Goal: Task Accomplishment & Management: Manage account settings

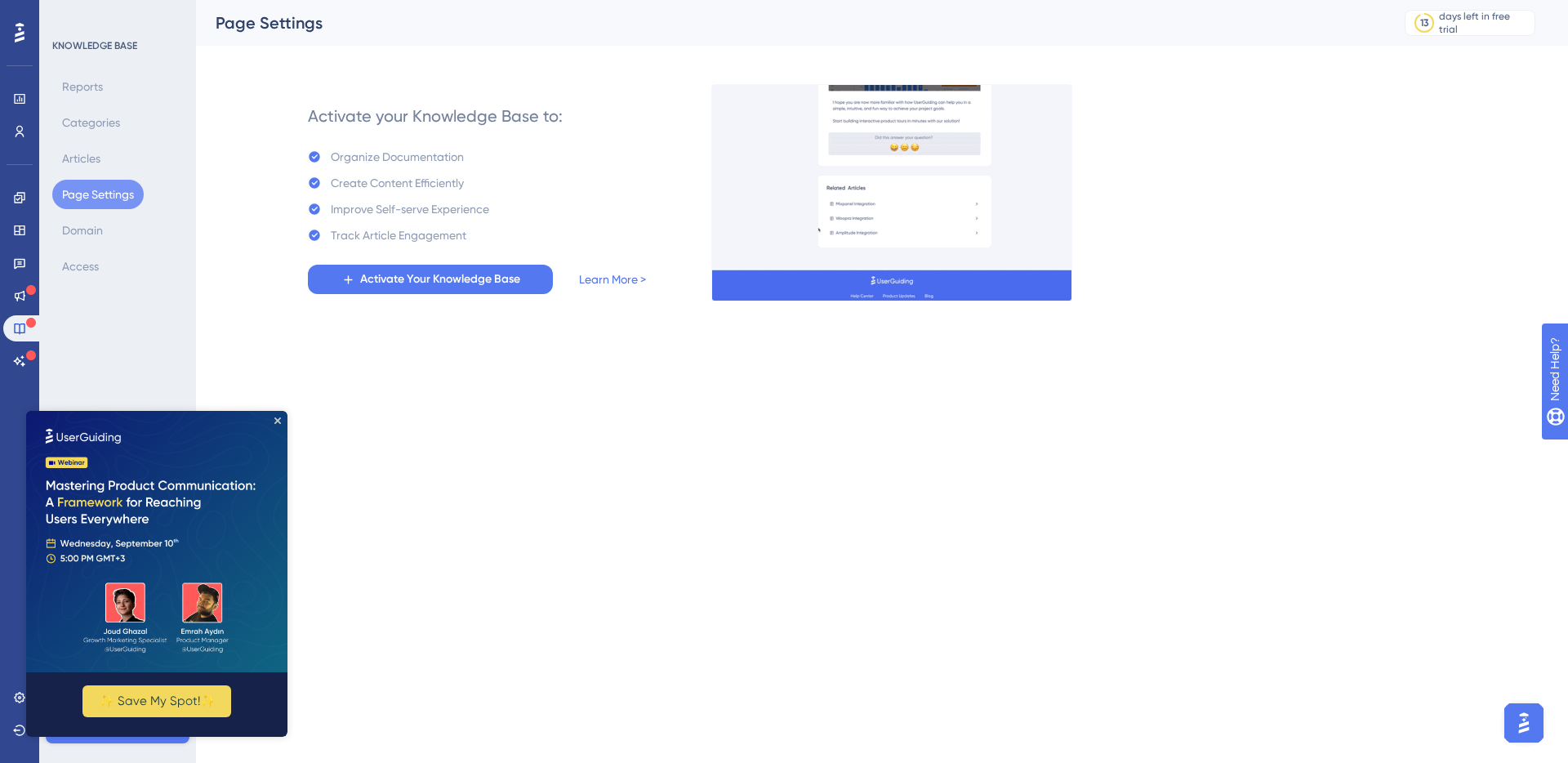
click at [510, 0] on html "Performance Users Engagement Widgets Feedback Product Updates Knowledge Base AI…" at bounding box center [784, 0] width 1568 height 0
click at [279, 414] on img at bounding box center [157, 542] width 261 height 261
click at [539, 0] on html "Performance Users Engagement Widgets Feedback Product Updates Knowledge Base AI…" at bounding box center [784, 0] width 1568 height 0
click at [19, 90] on link at bounding box center [20, 99] width 33 height 26
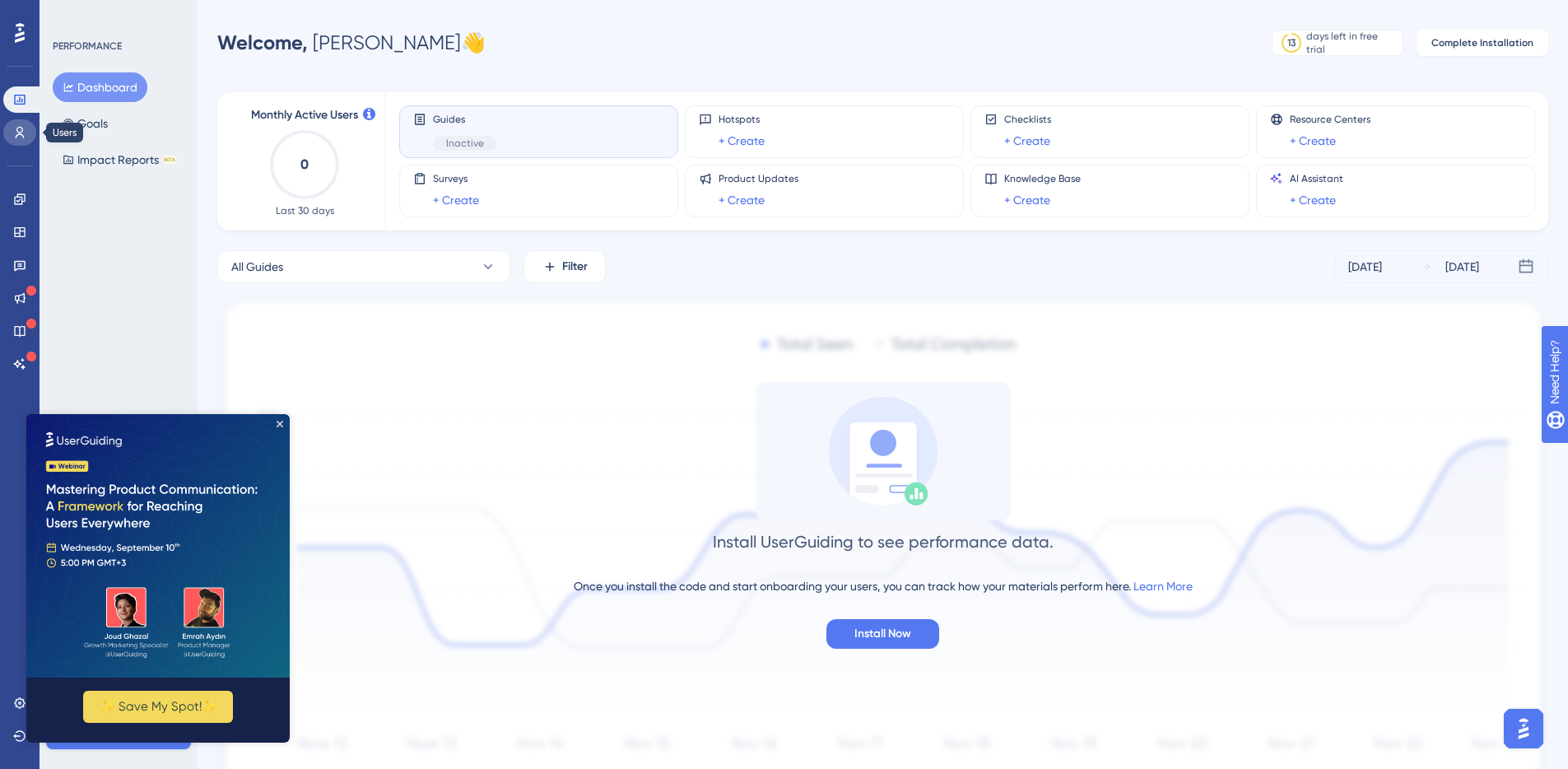
click at [25, 126] on icon at bounding box center [20, 133] width 13 height 13
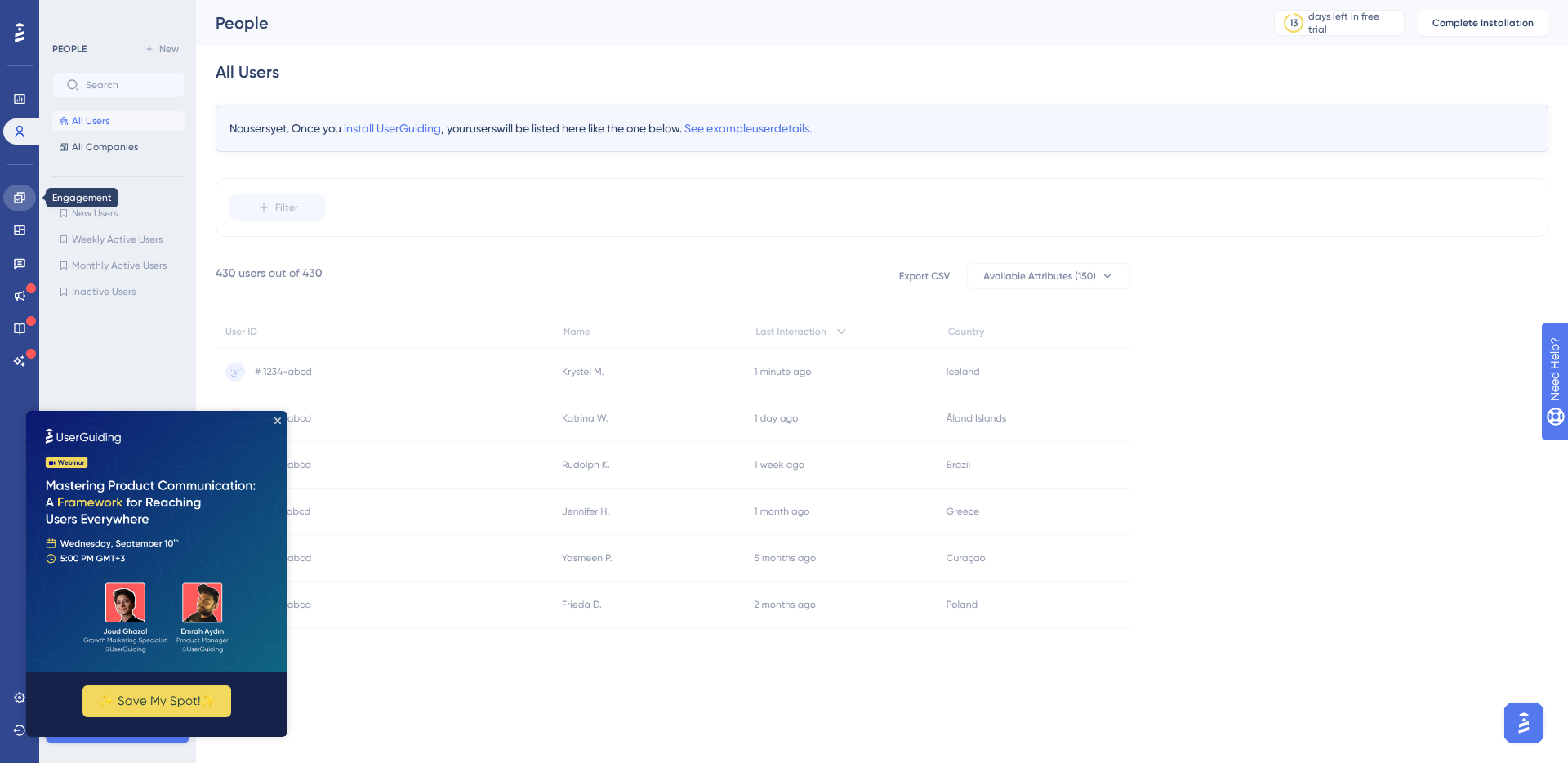
click at [24, 197] on icon at bounding box center [19, 197] width 11 height 11
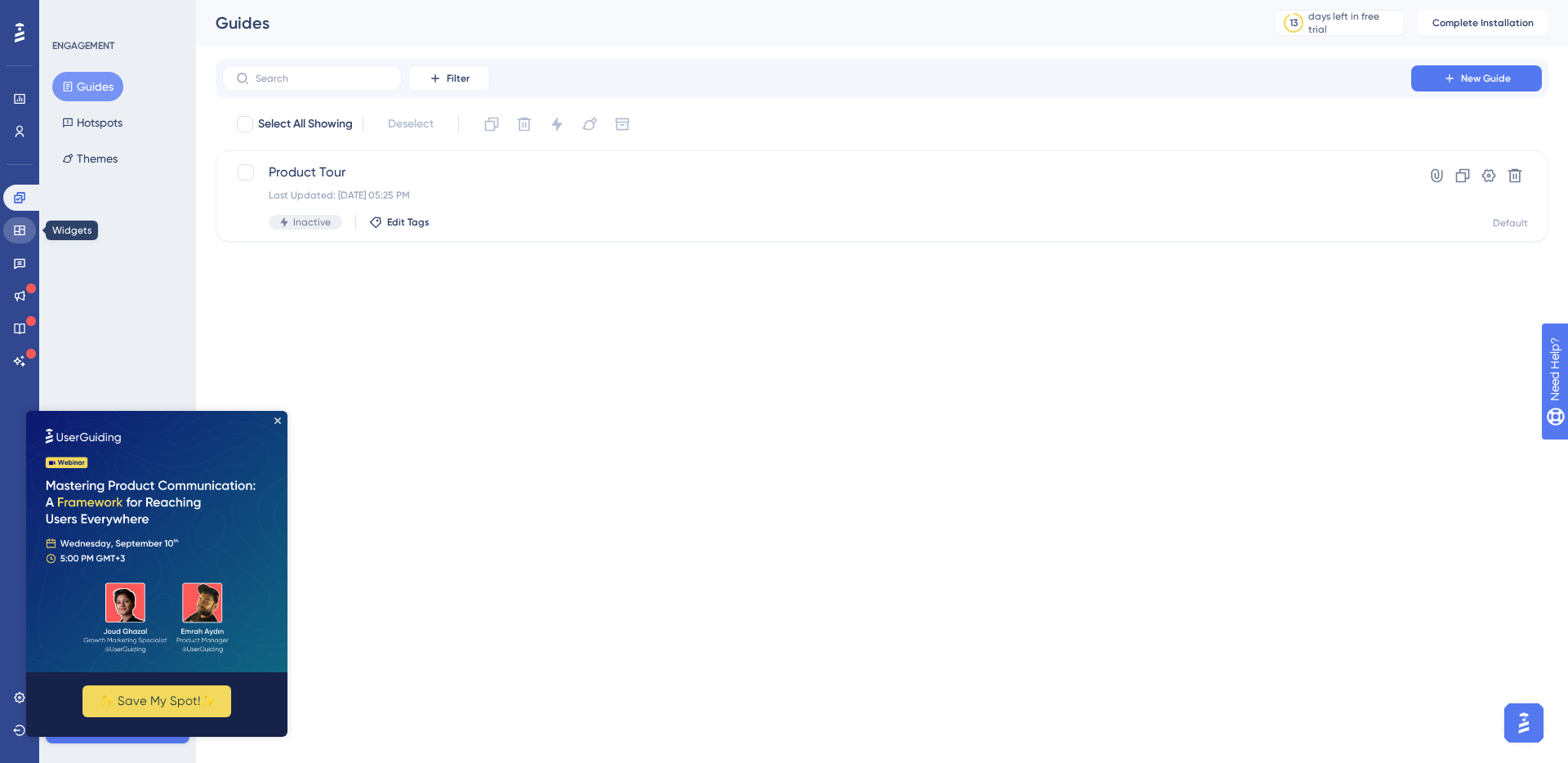
click at [24, 227] on icon at bounding box center [19, 230] width 11 height 10
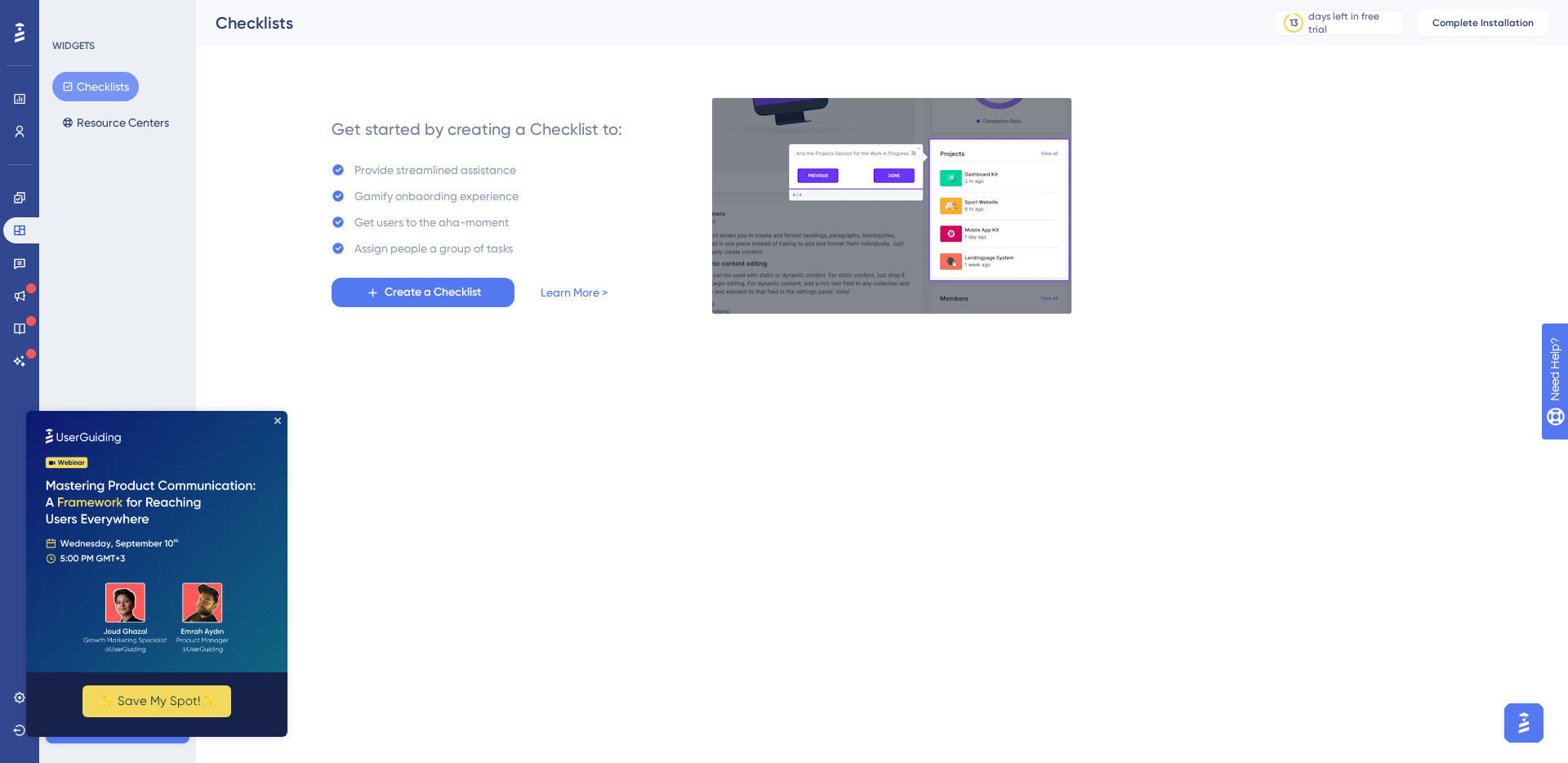
click at [22, 247] on div "Engagement Widgets Feedback Product Updates Knowledge Base AI Assistant" at bounding box center [20, 280] width 33 height 189
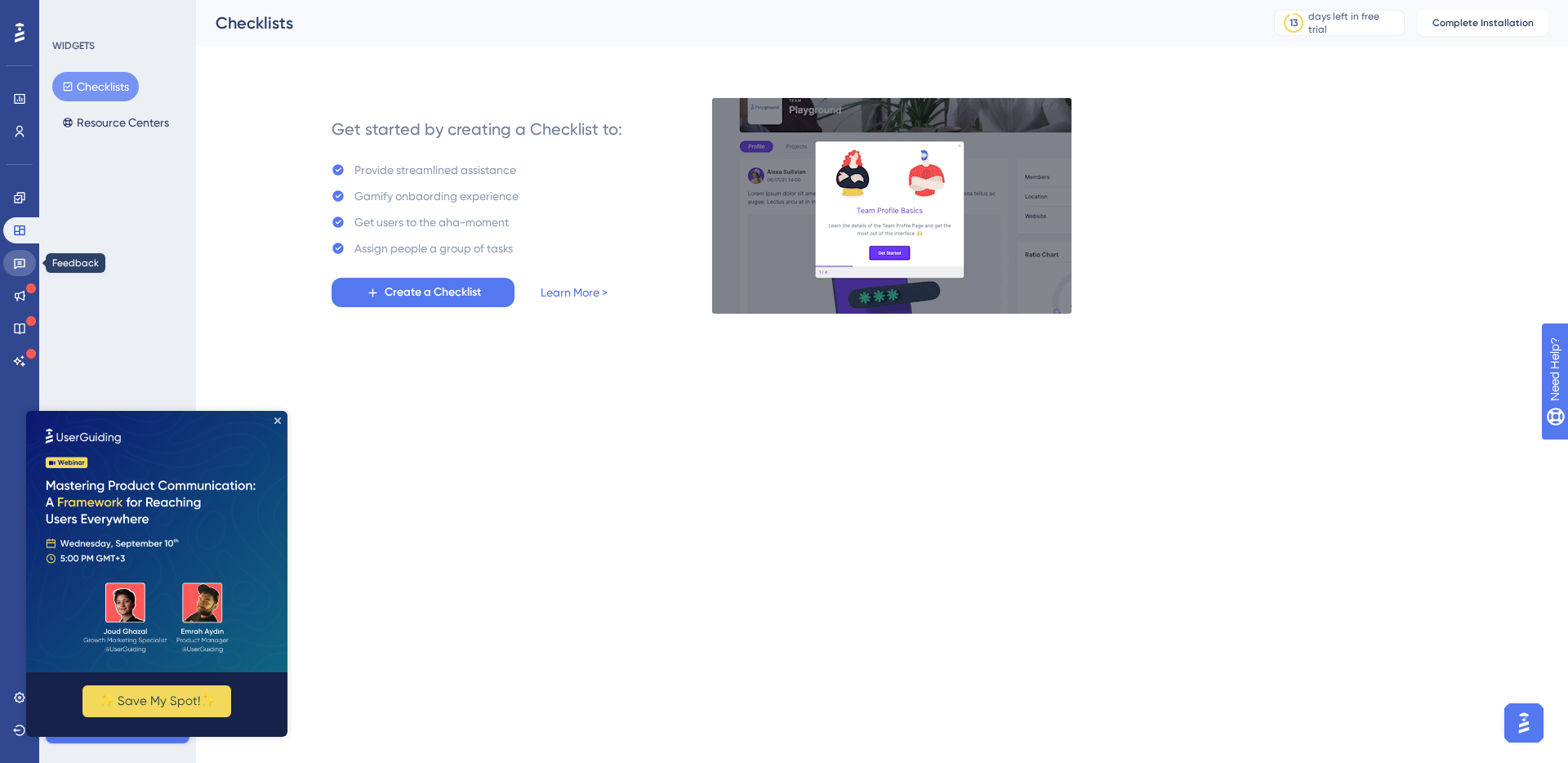
click at [20, 261] on icon at bounding box center [20, 263] width 13 height 13
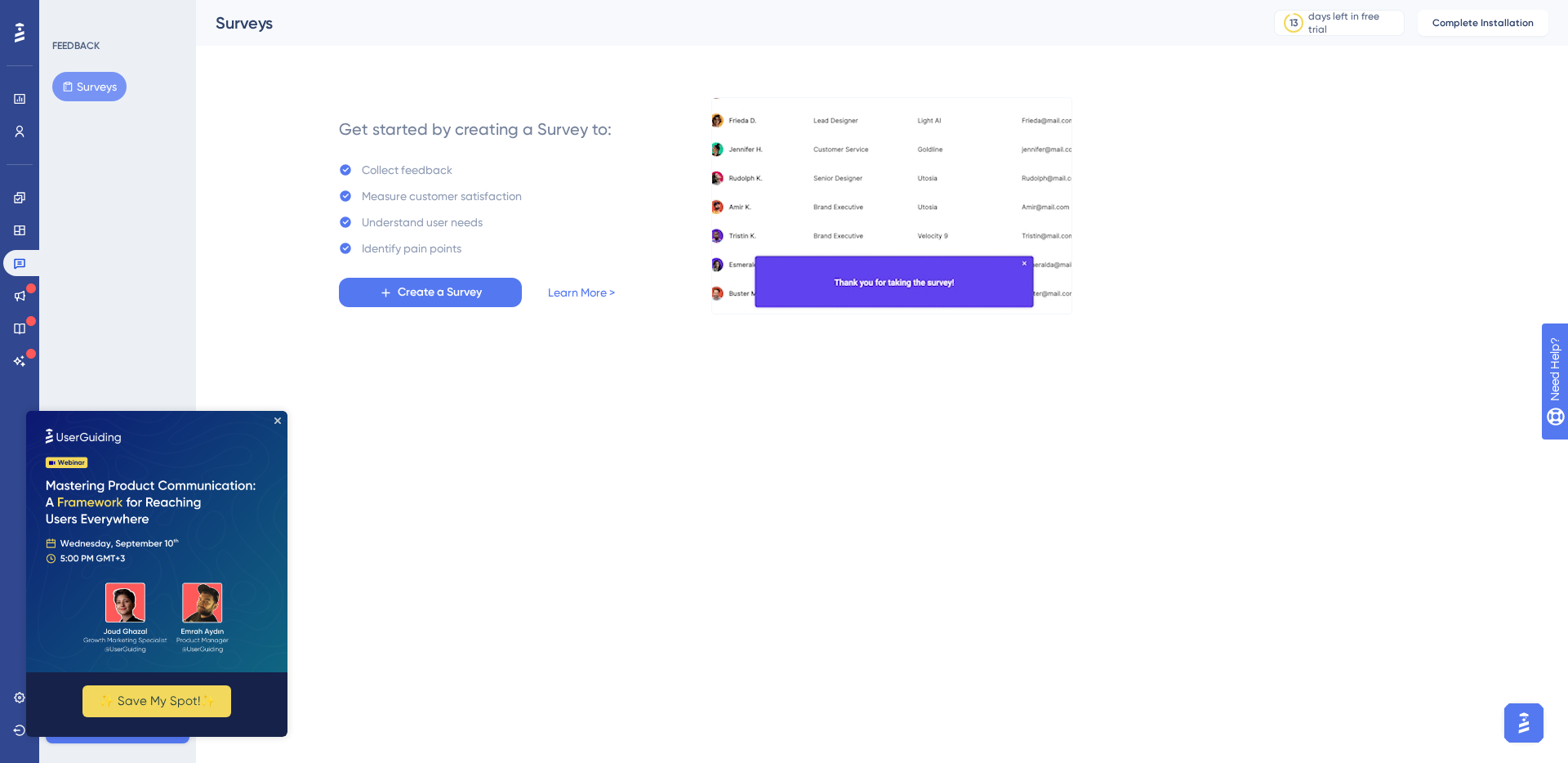
click at [29, 281] on div "Engagement Widgets Feedback Product Updates Knowledge Base AI Assistant" at bounding box center [20, 280] width 33 height 189
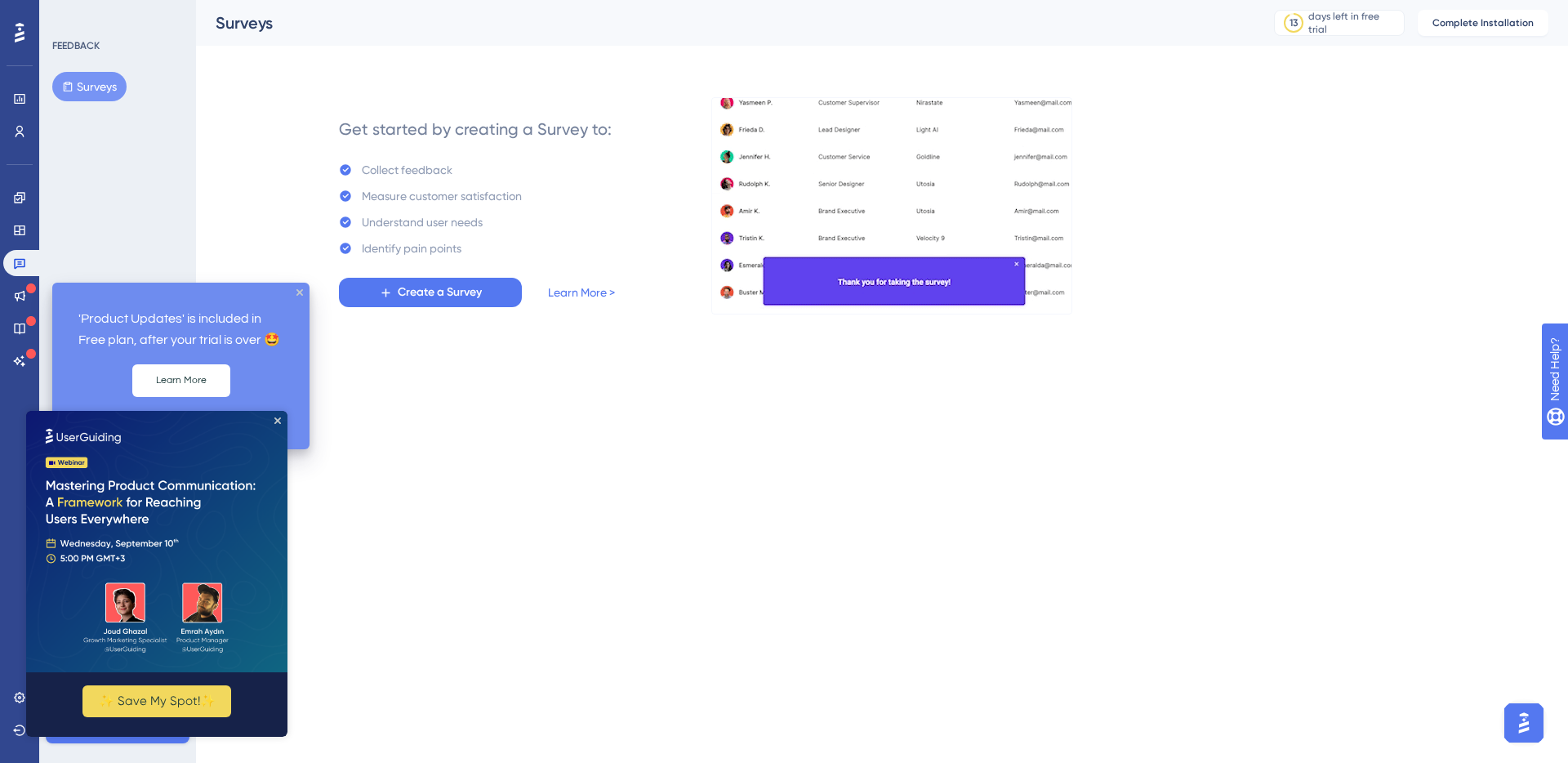
click at [26, 295] on div at bounding box center [31, 289] width 10 height 13
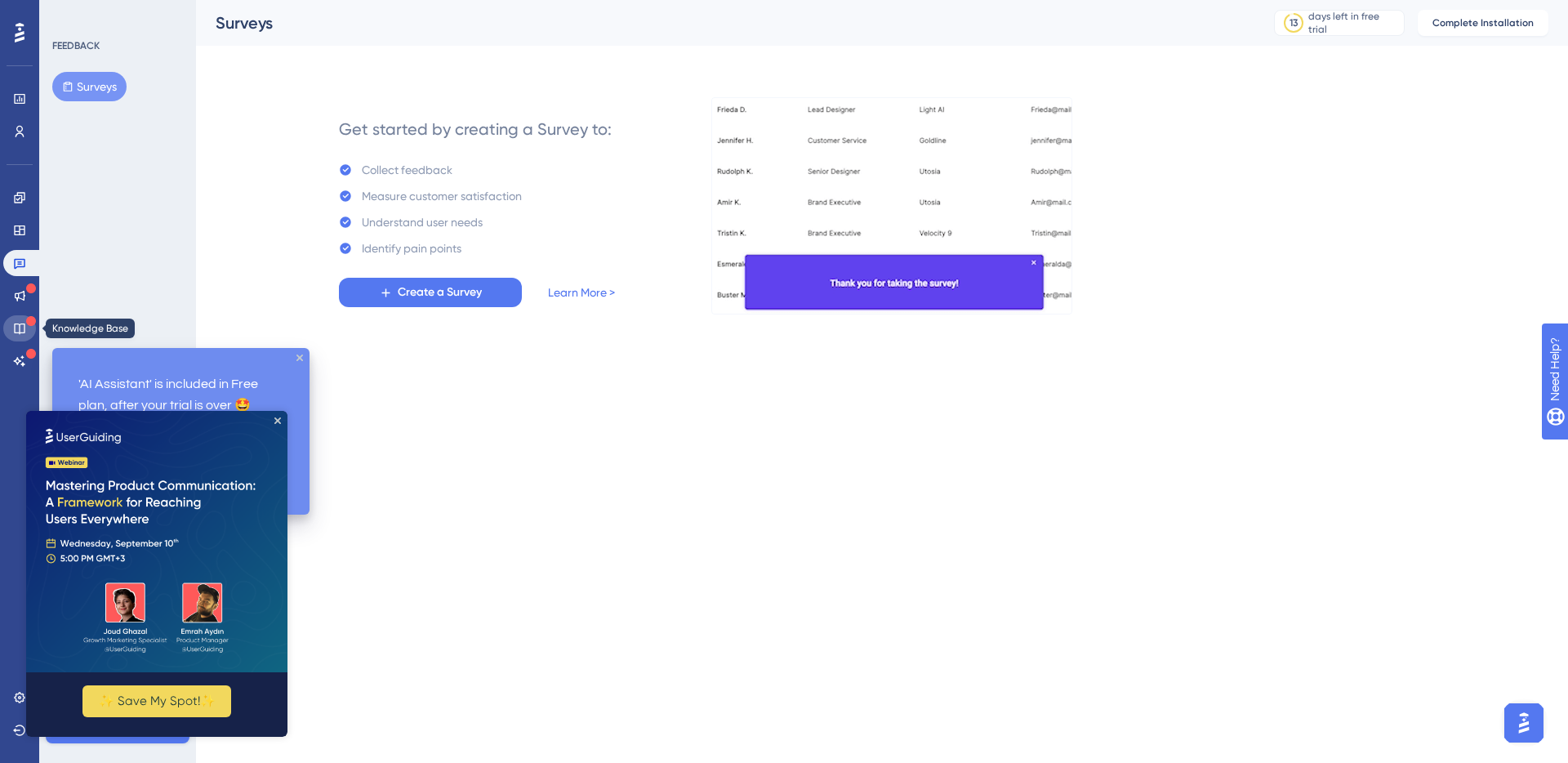
click at [23, 326] on icon at bounding box center [20, 328] width 13 height 13
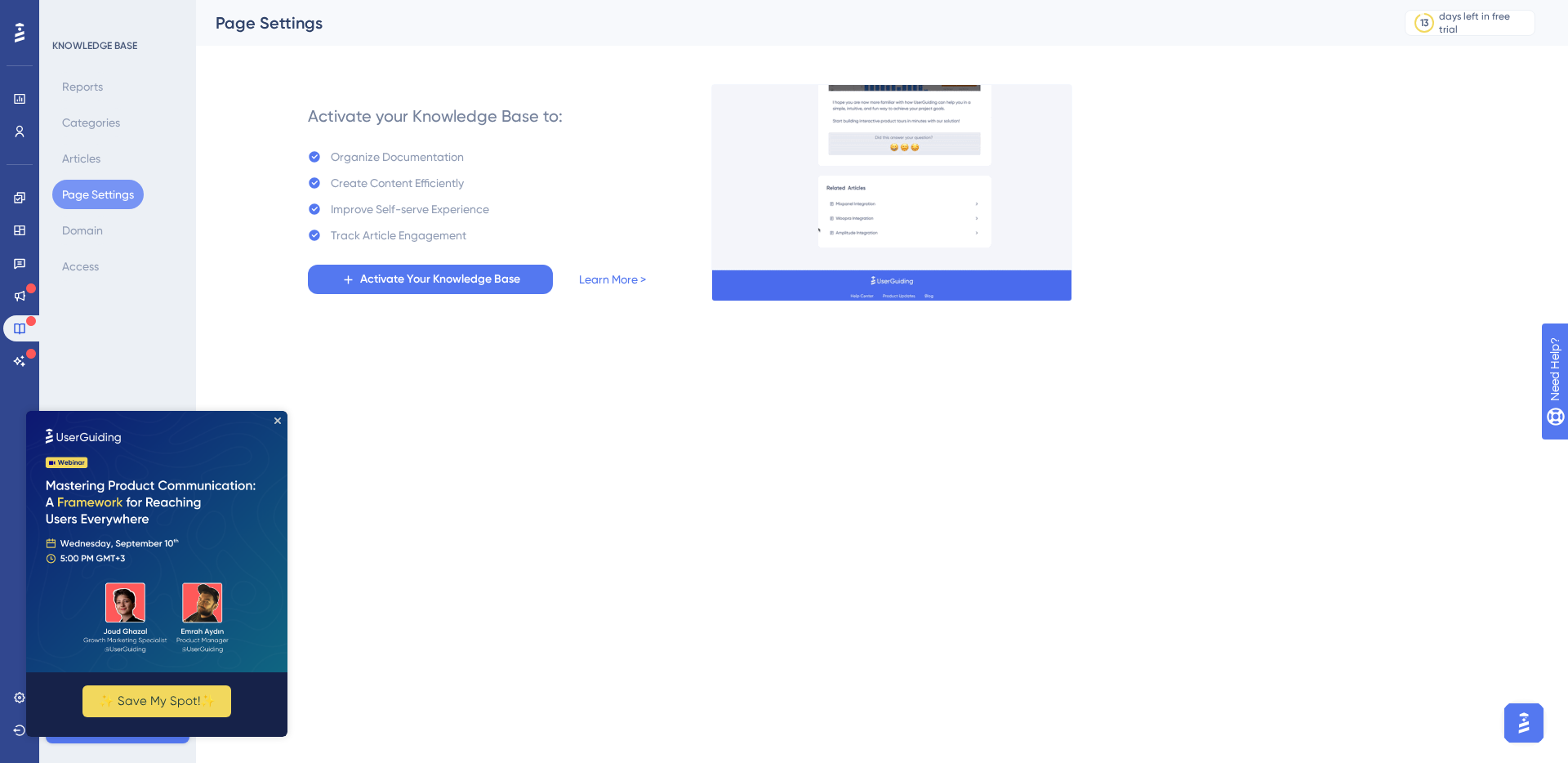
click at [404, 335] on div "Performance Users Engagement Widgets Feedback Product Updates Knowledge Base AI…" at bounding box center [784, 176] width 1568 height 353
click at [16, 34] on icon at bounding box center [20, 33] width 10 height 20
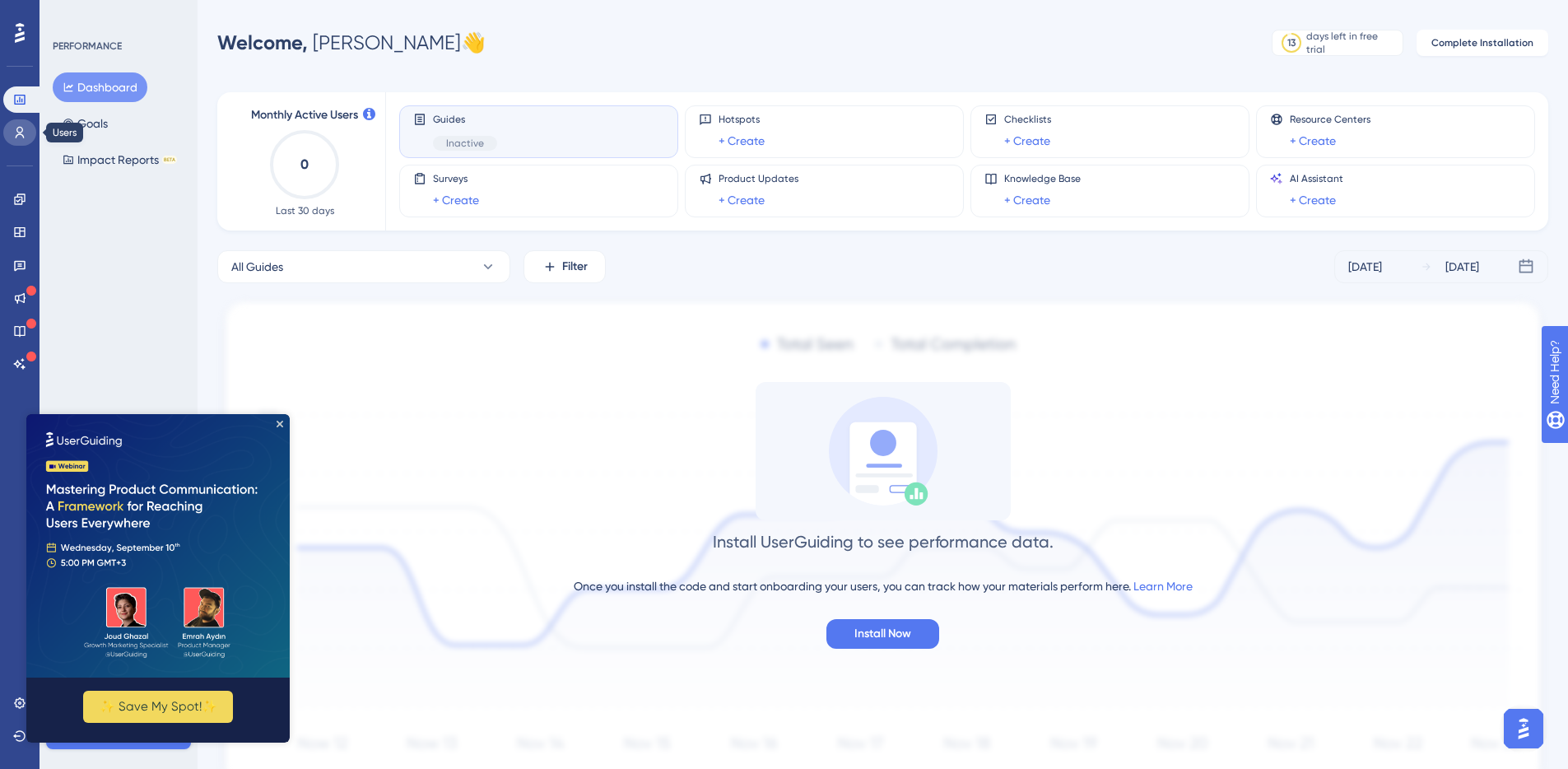
click at [22, 133] on icon at bounding box center [20, 133] width 13 height 13
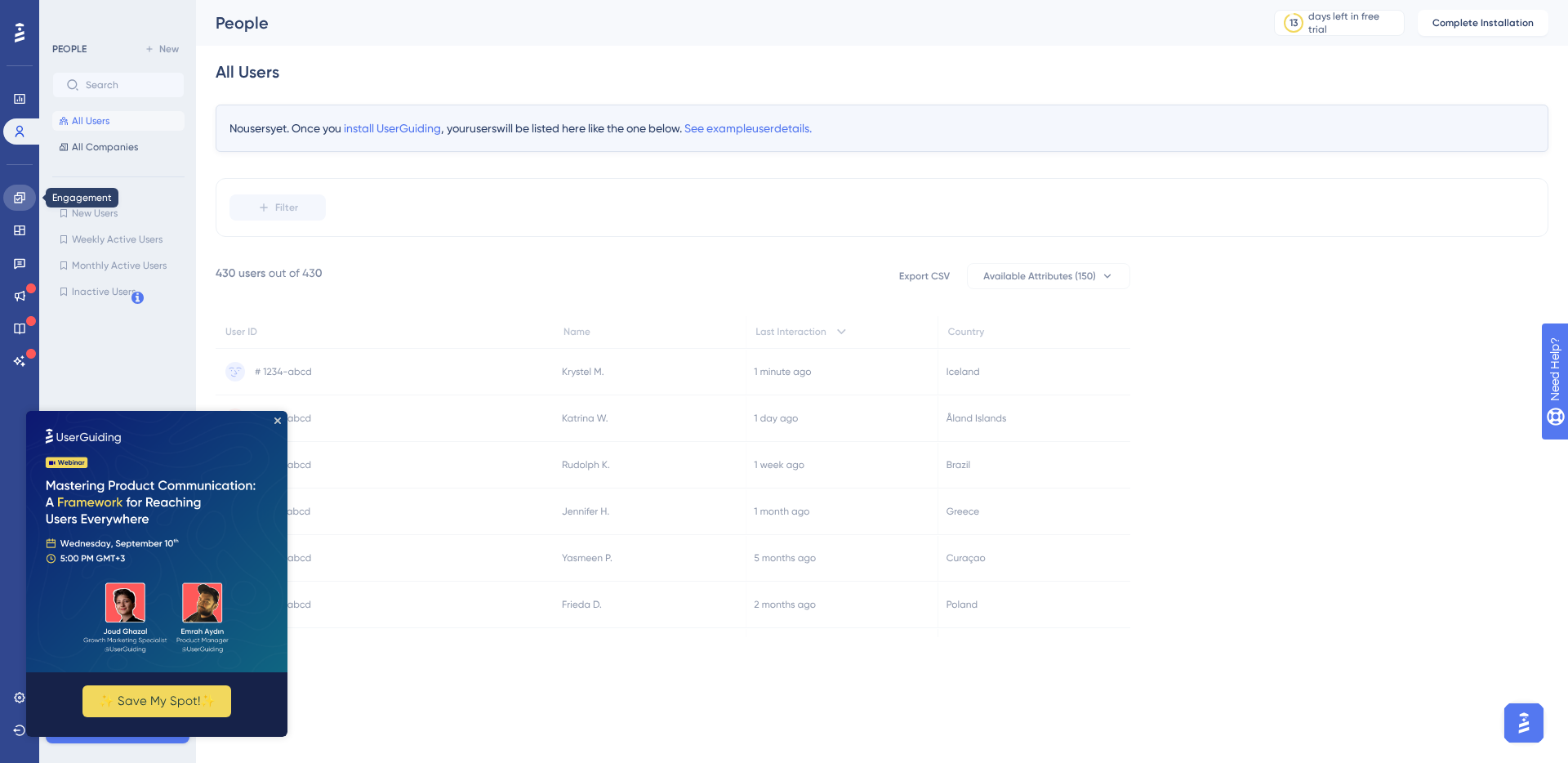
click at [25, 204] on link at bounding box center [20, 198] width 33 height 26
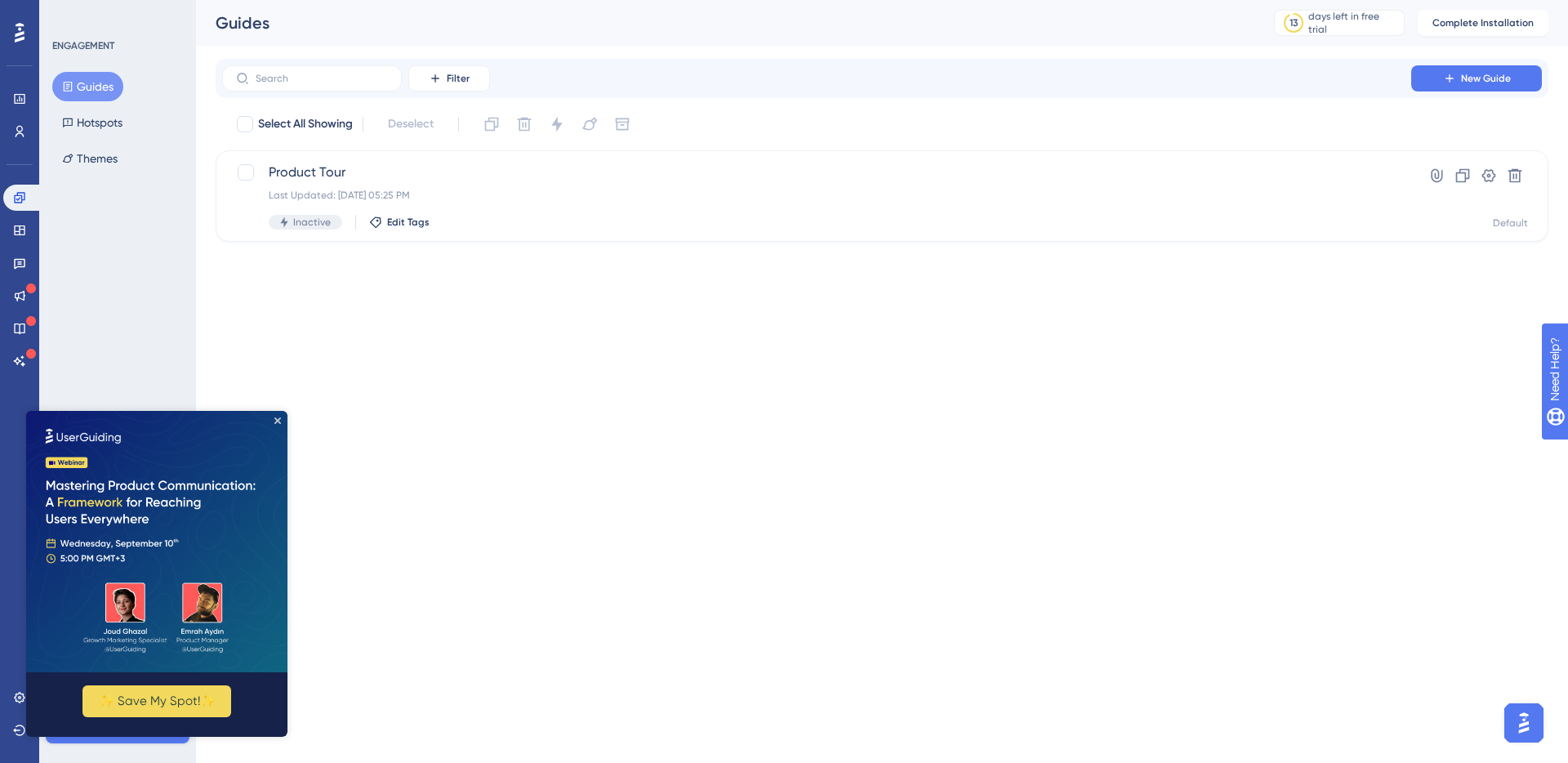
click at [25, 243] on div "Engagement Widgets Feedback Product Updates Knowledge Base AI Assistant" at bounding box center [20, 280] width 33 height 189
click at [17, 236] on icon at bounding box center [20, 230] width 13 height 13
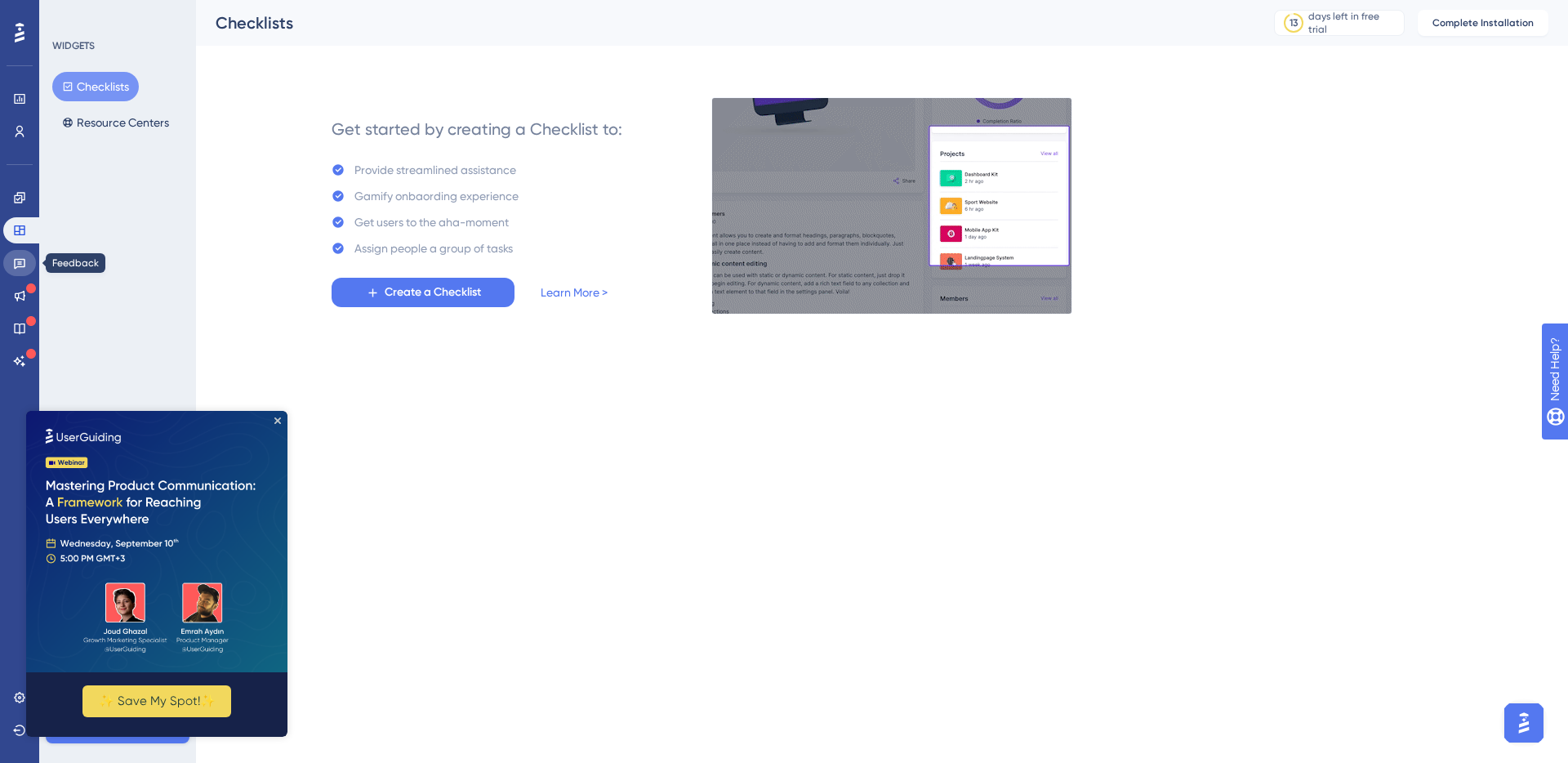
click at [21, 257] on icon at bounding box center [20, 263] width 13 height 13
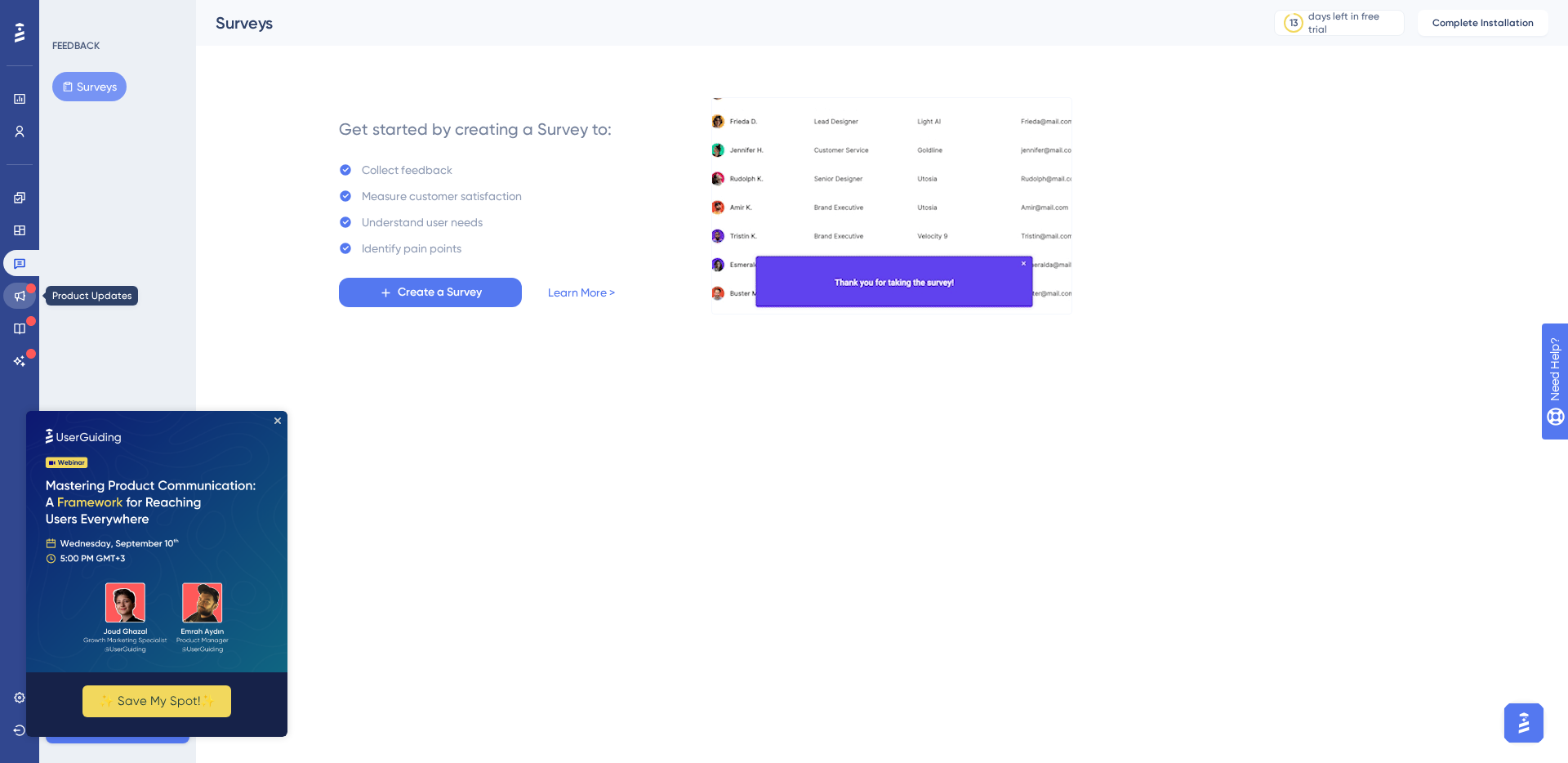
click at [21, 306] on link at bounding box center [20, 296] width 33 height 26
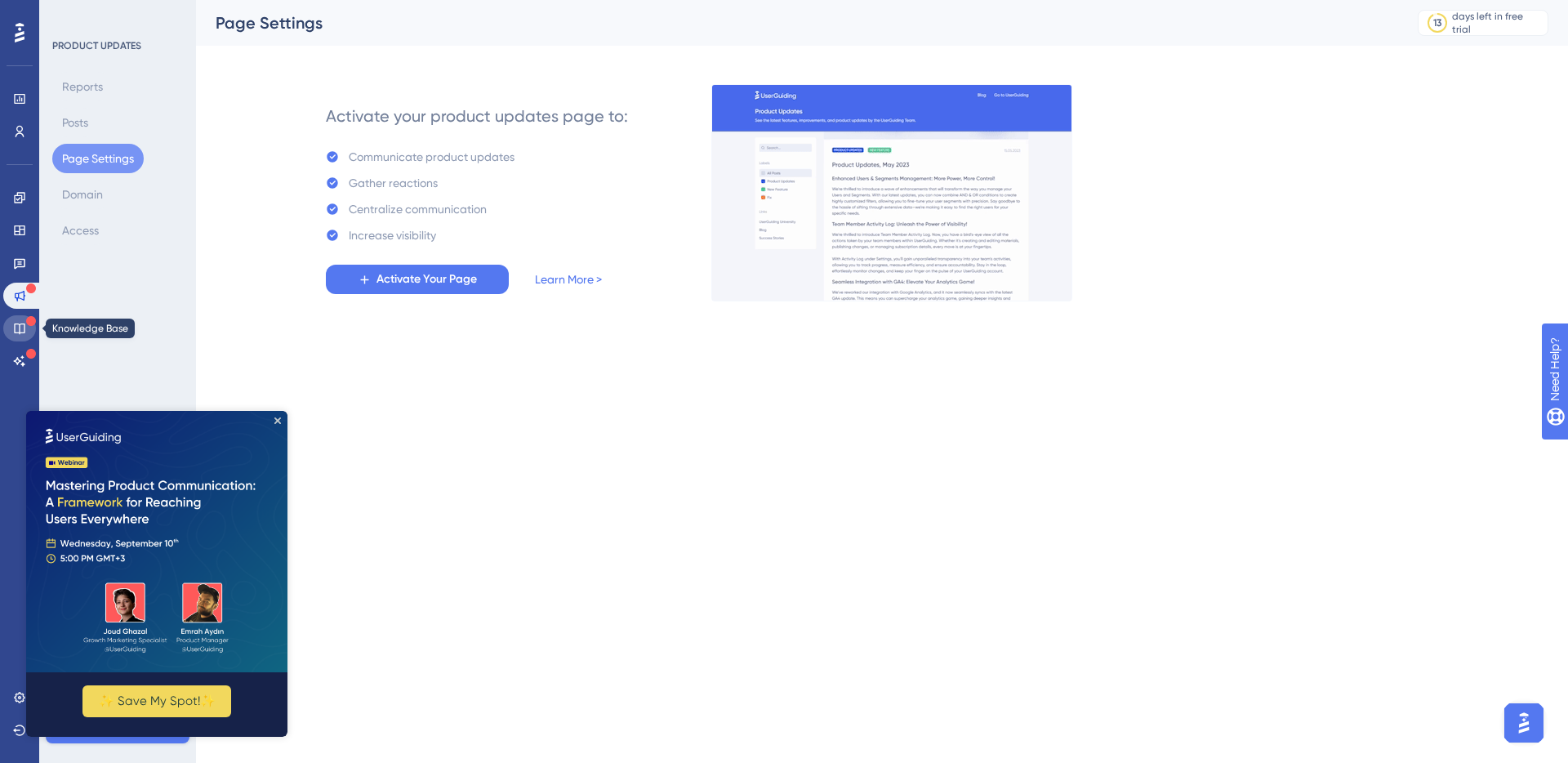
click at [16, 325] on icon at bounding box center [20, 328] width 13 height 13
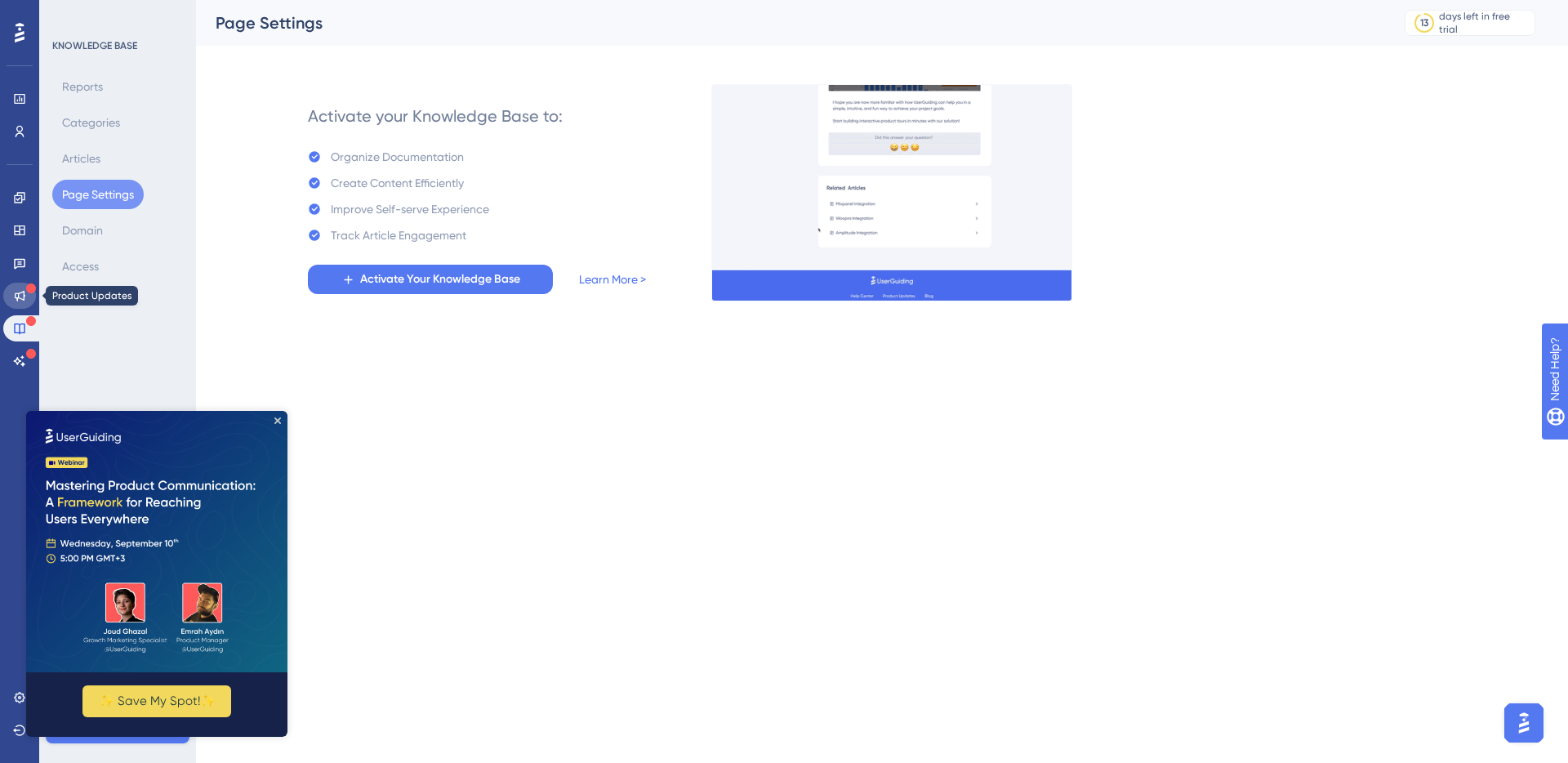
click at [15, 301] on icon at bounding box center [20, 296] width 13 height 13
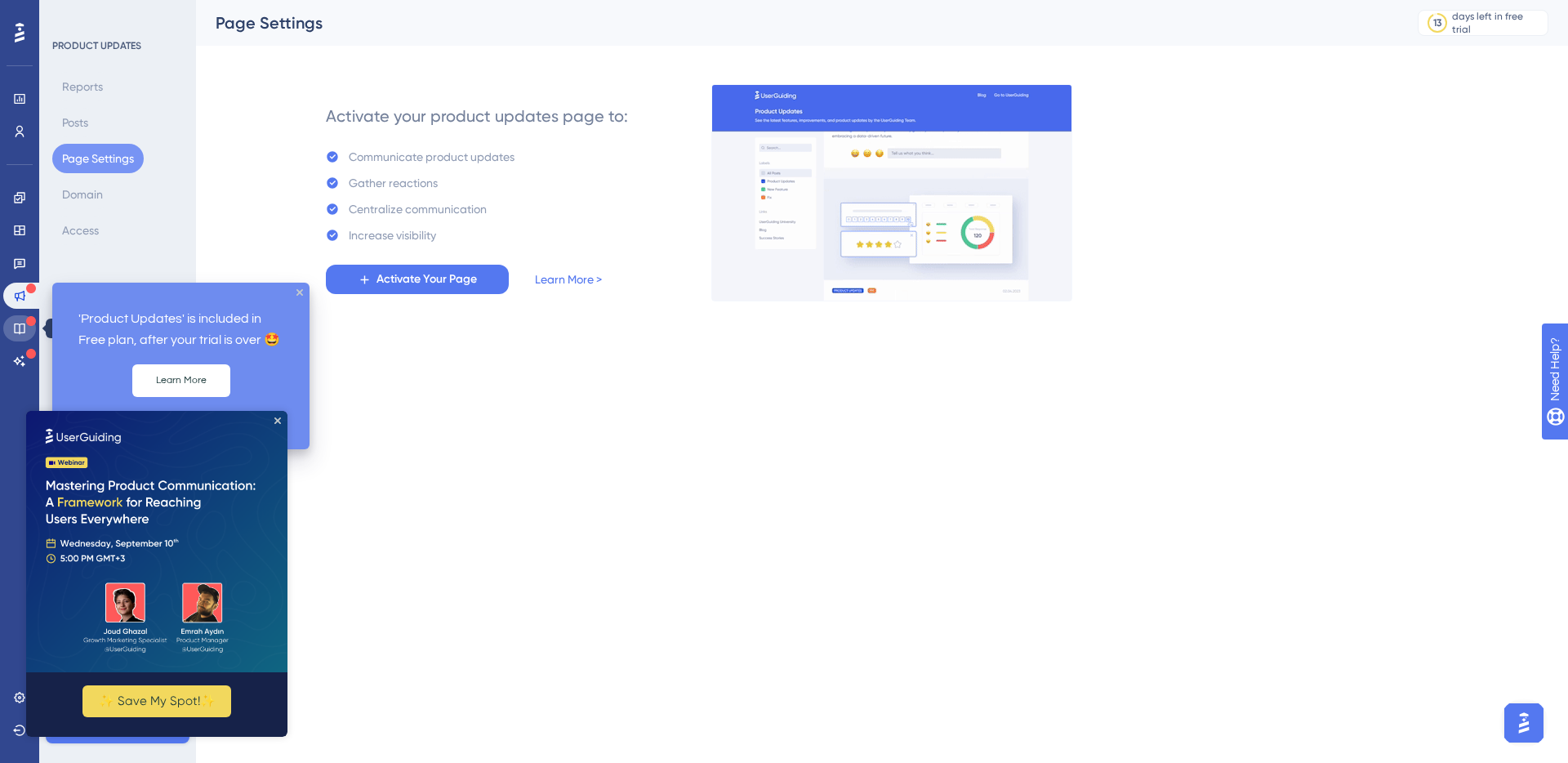
click at [21, 331] on icon at bounding box center [20, 328] width 13 height 13
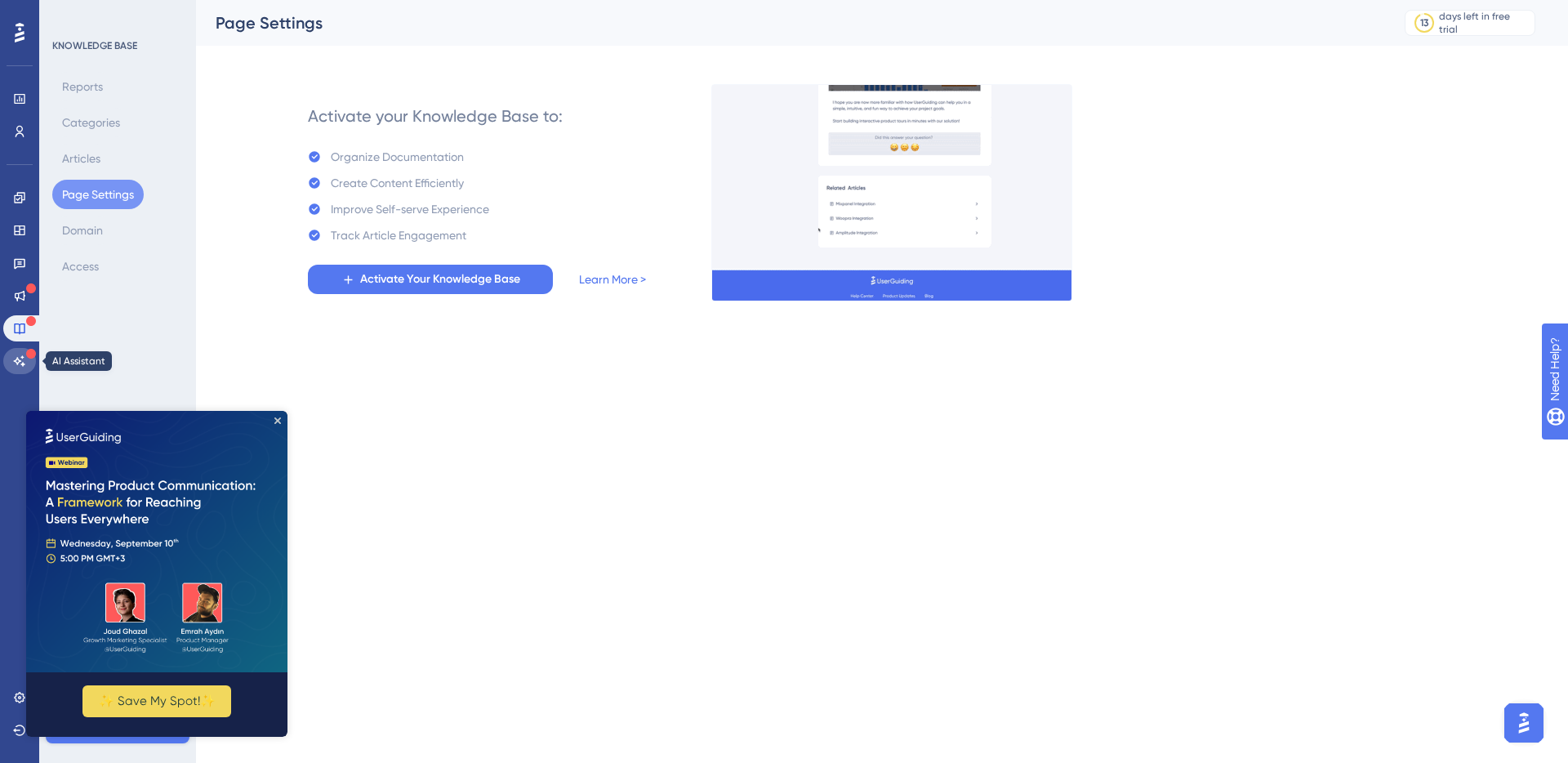
click at [24, 365] on icon at bounding box center [20, 361] width 13 height 13
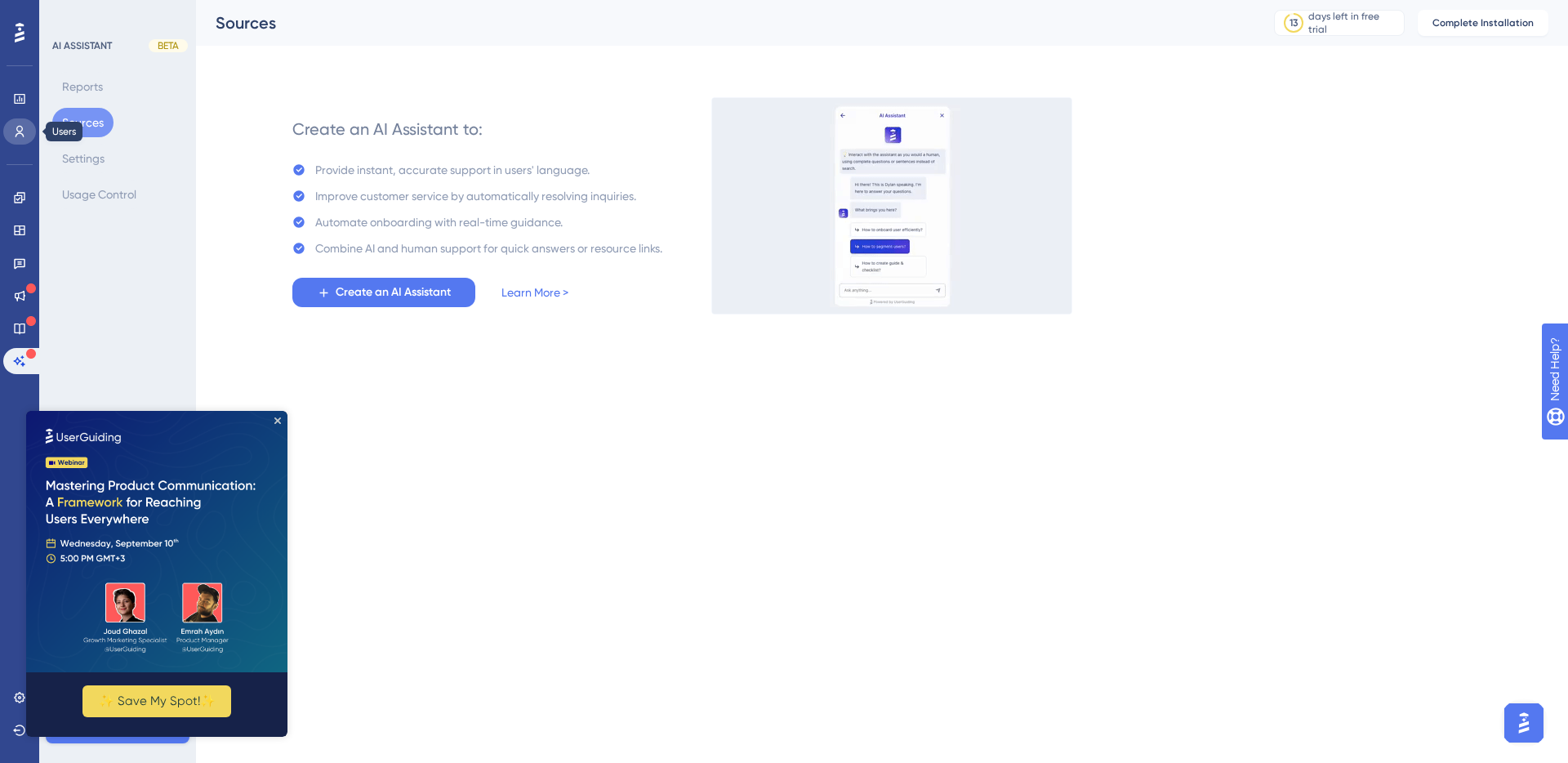
click at [17, 122] on link at bounding box center [20, 132] width 33 height 26
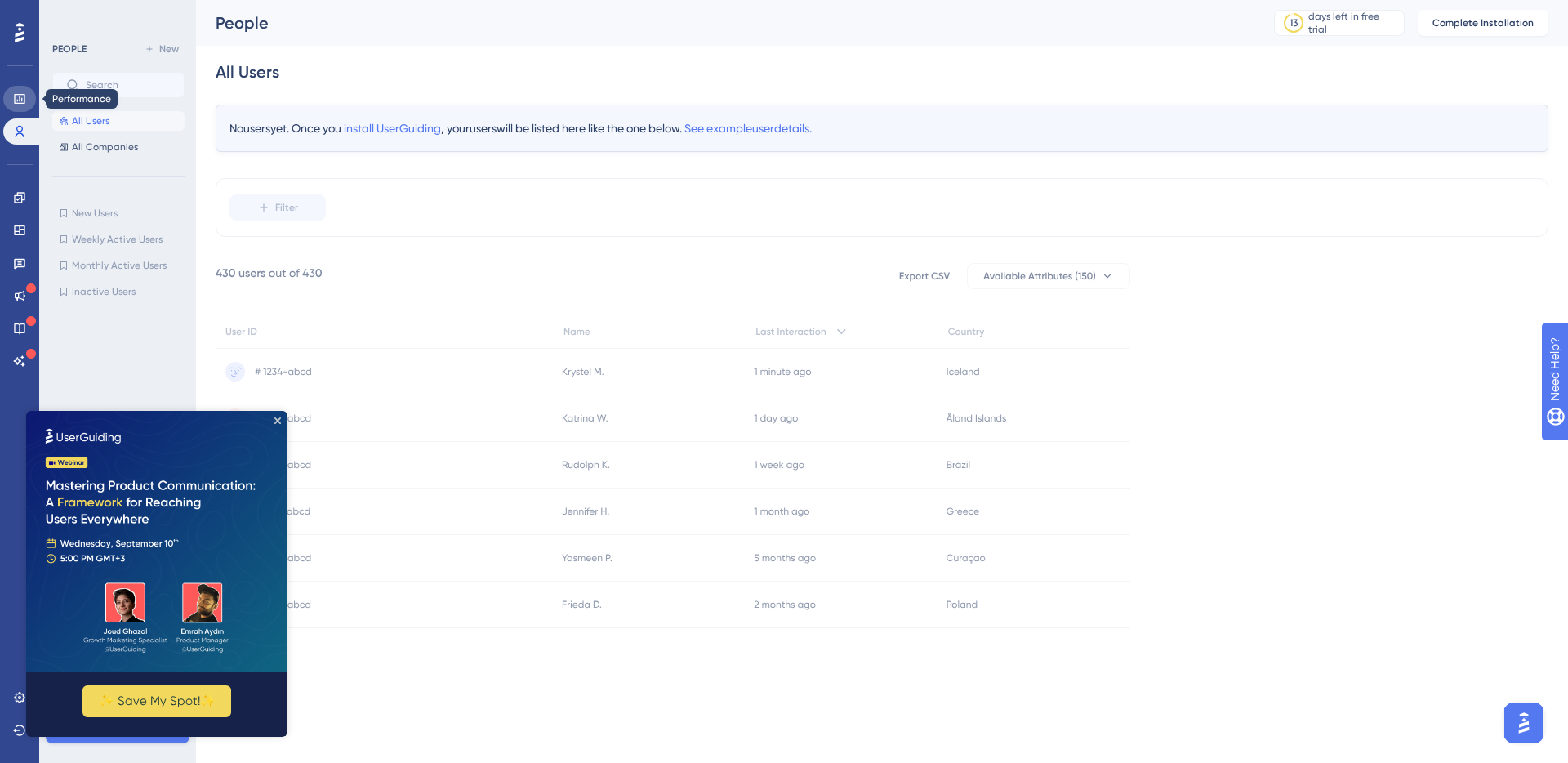
click at [17, 104] on icon at bounding box center [20, 99] width 13 height 13
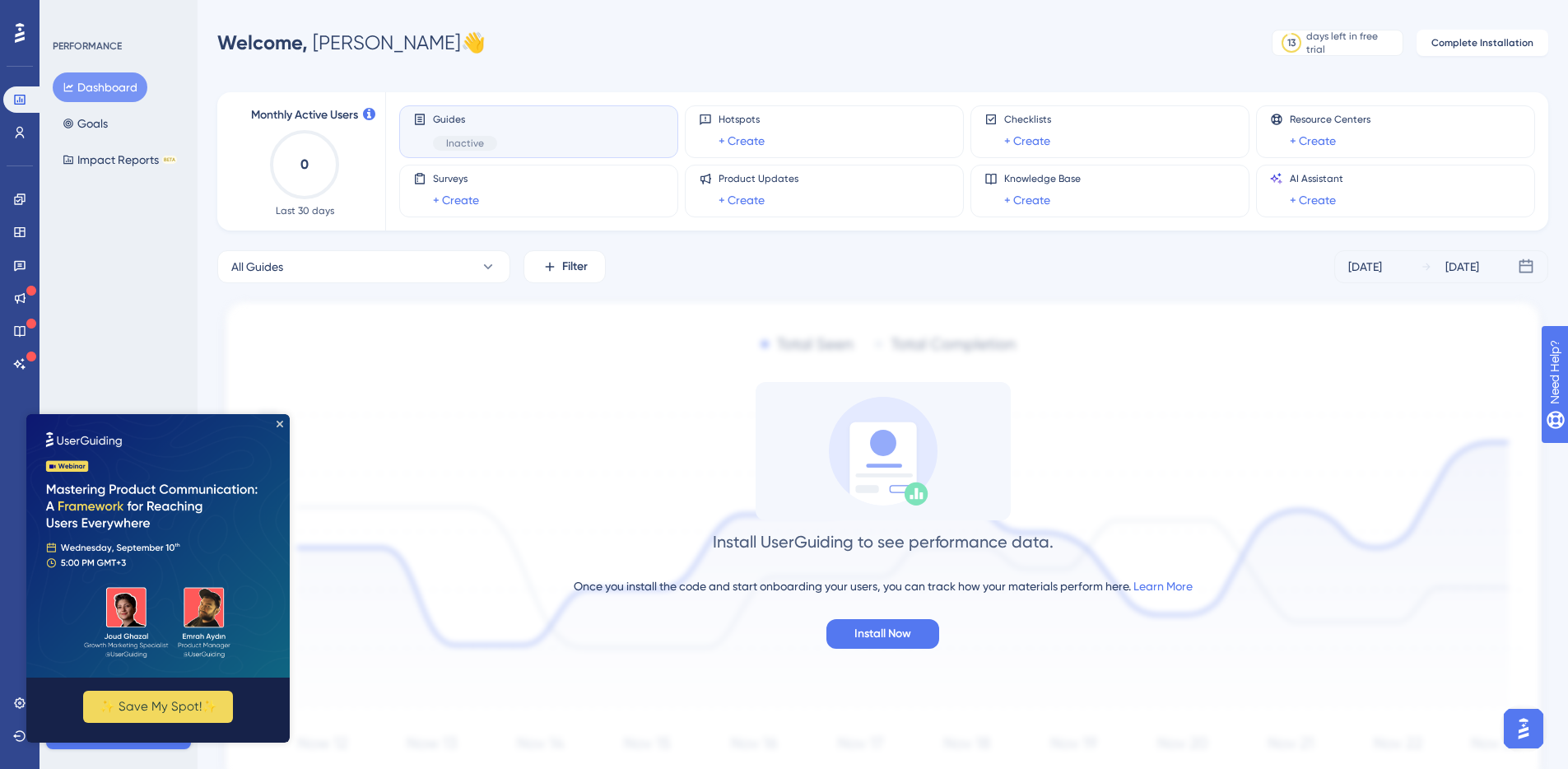
click at [88, 293] on div "PERFORMANCE Dashboard Goals Impact Reports BETA Meet our onboarding experts 🎧 B…" at bounding box center [118, 384] width 158 height 769
click at [283, 425] on img at bounding box center [158, 546] width 263 height 264
click at [278, 423] on icon "Close Preview" at bounding box center [280, 424] width 7 height 7
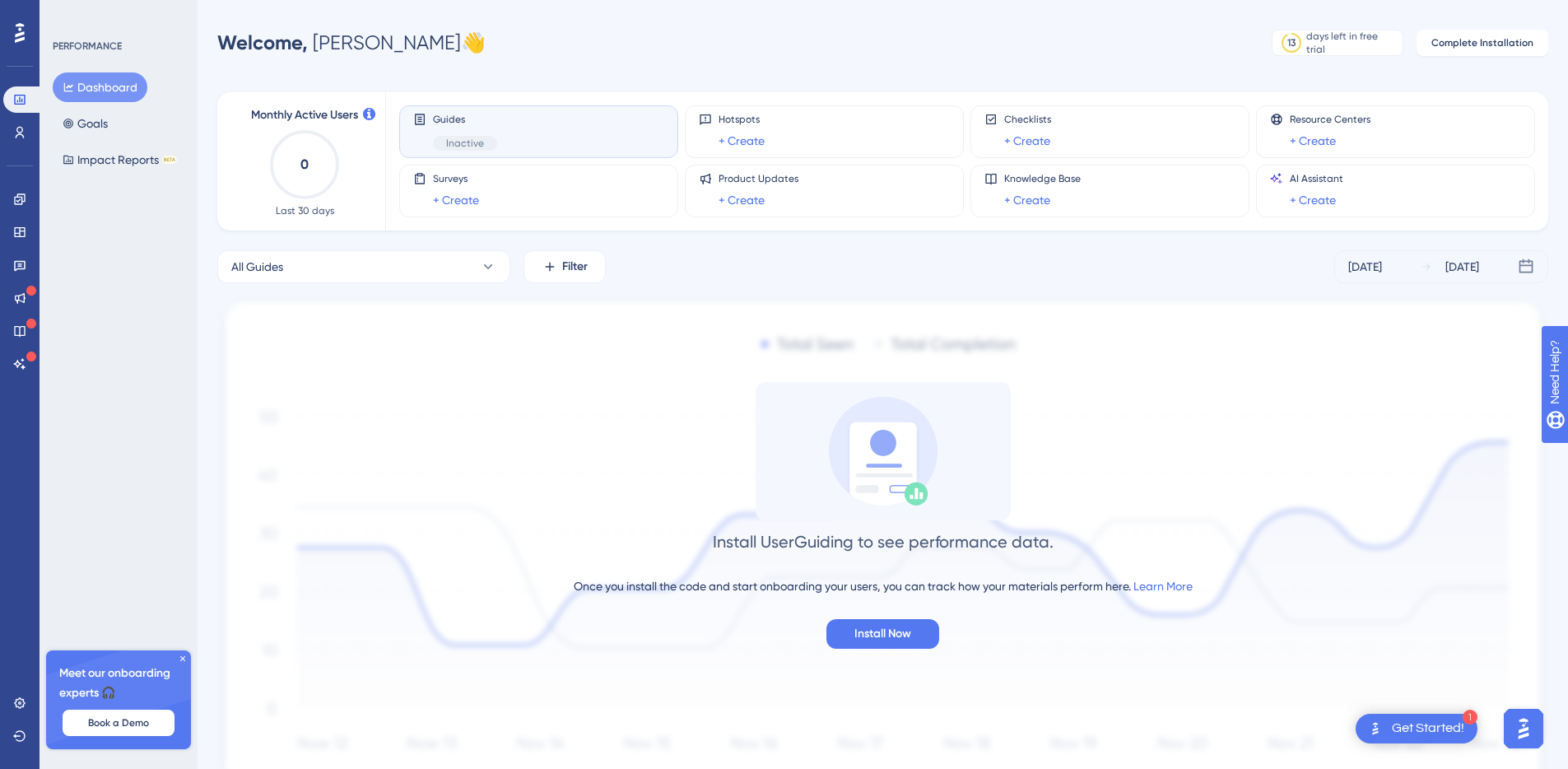
click at [143, 351] on div "PERFORMANCE Dashboard Goals Impact Reports BETA Meet our onboarding experts 🎧 B…" at bounding box center [118, 384] width 158 height 769
click at [1482, 40] on span "Complete Installation" at bounding box center [1482, 40] width 102 height 13
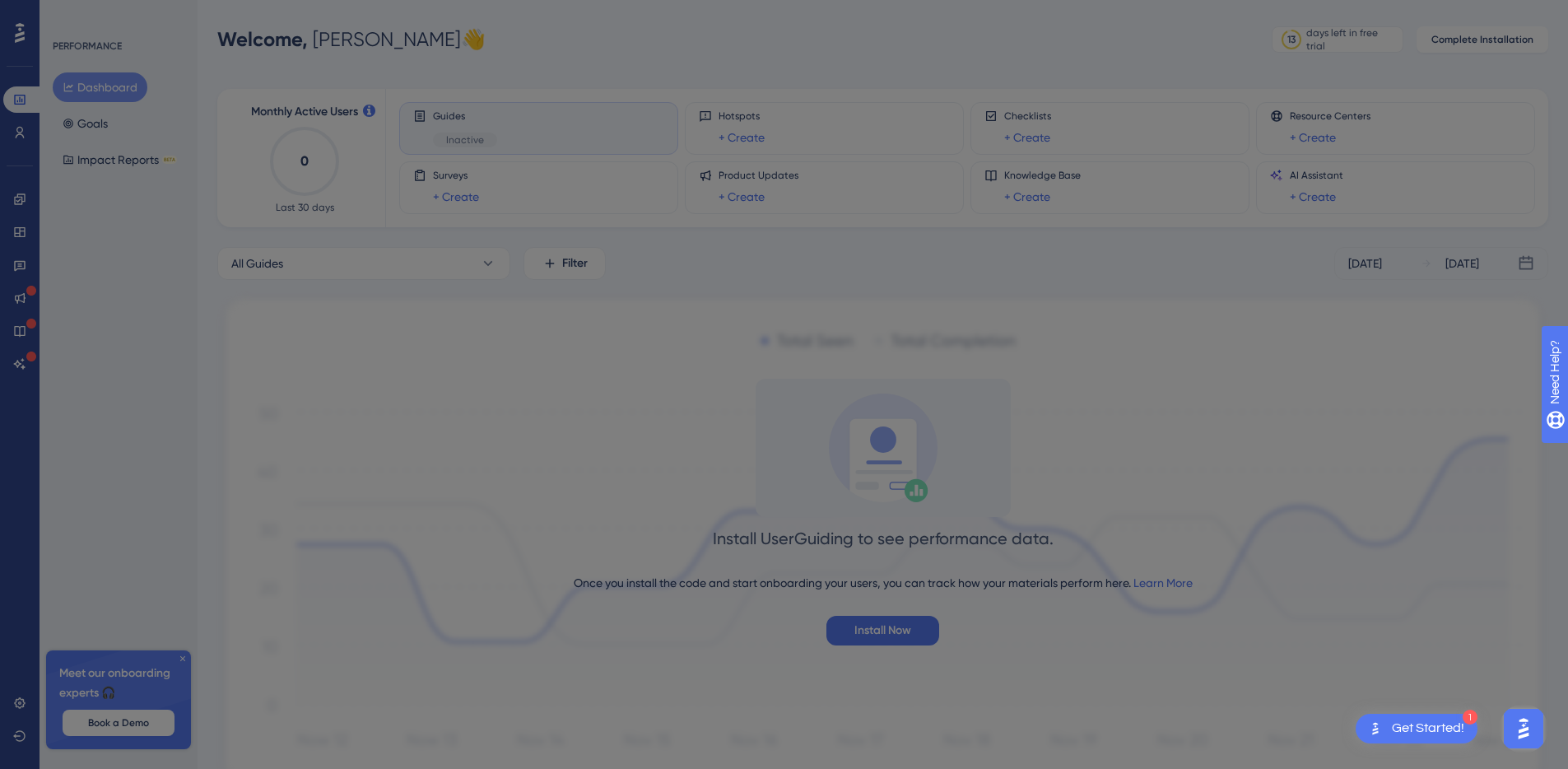
scroll to position [0, 0]
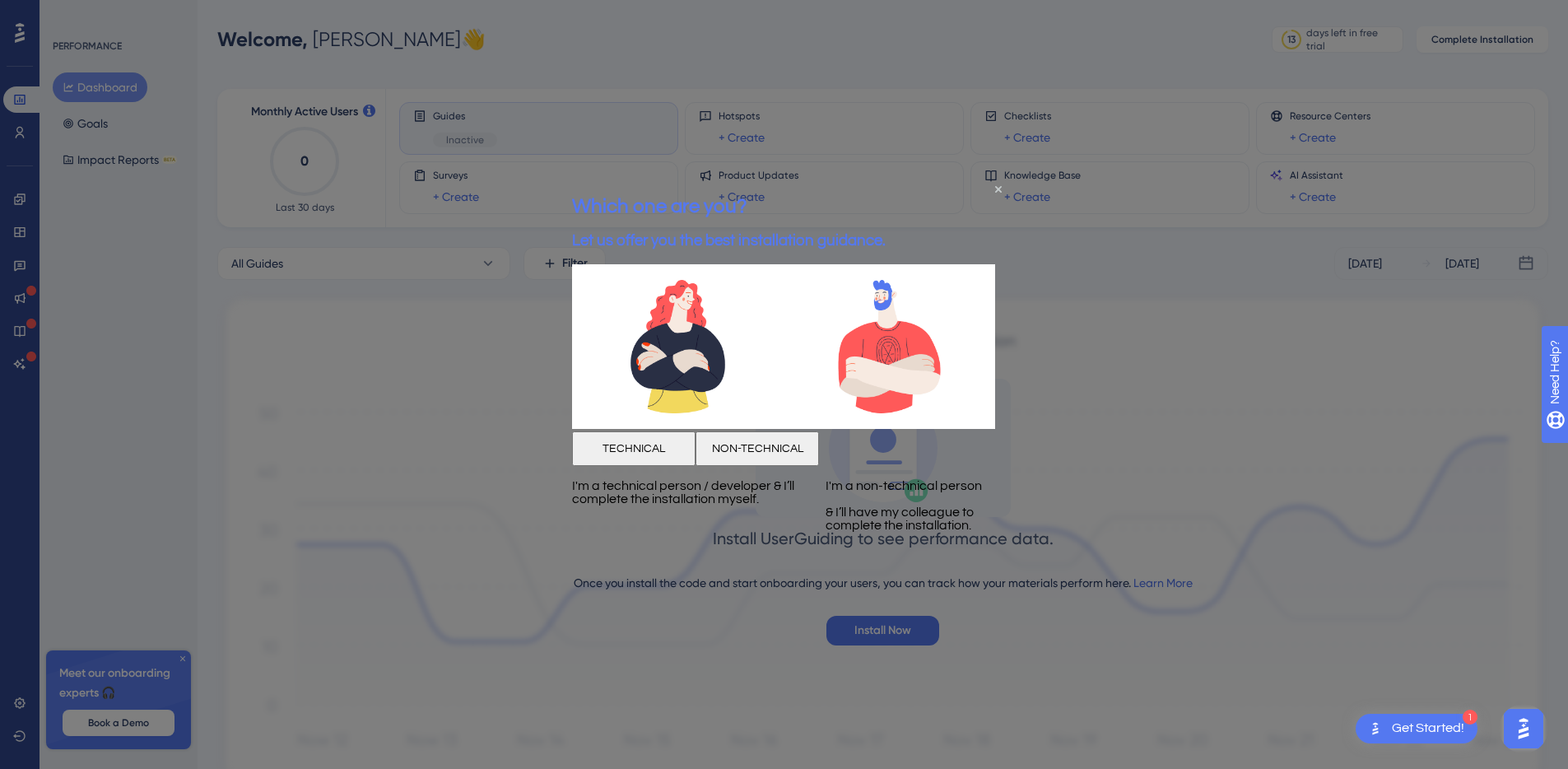
click at [819, 465] on button "NON-TECHNICAL" at bounding box center [756, 448] width 123 height 35
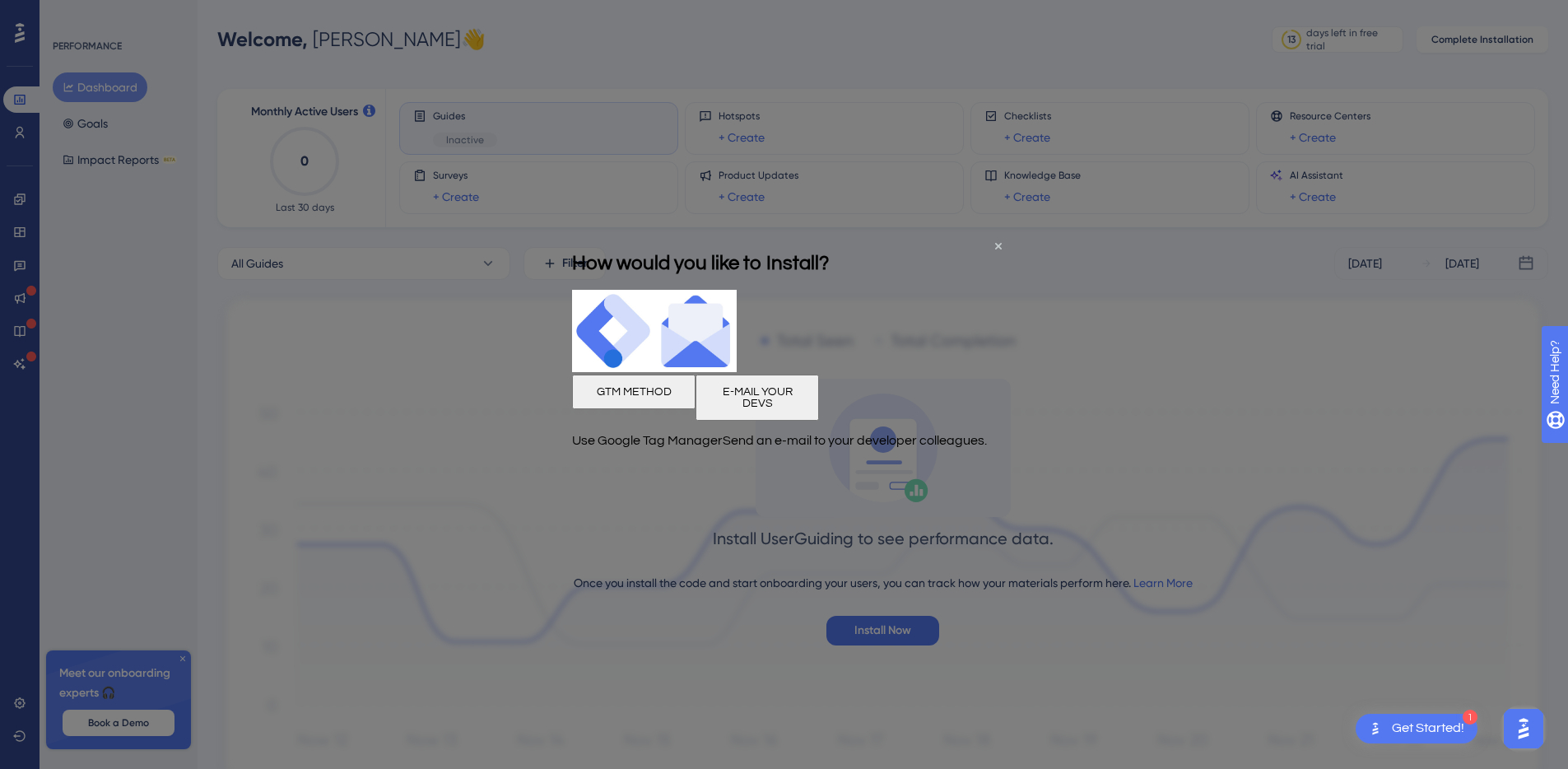
click at [819, 421] on button "E-MAIL YOUR DEVS" at bounding box center [756, 398] width 123 height 46
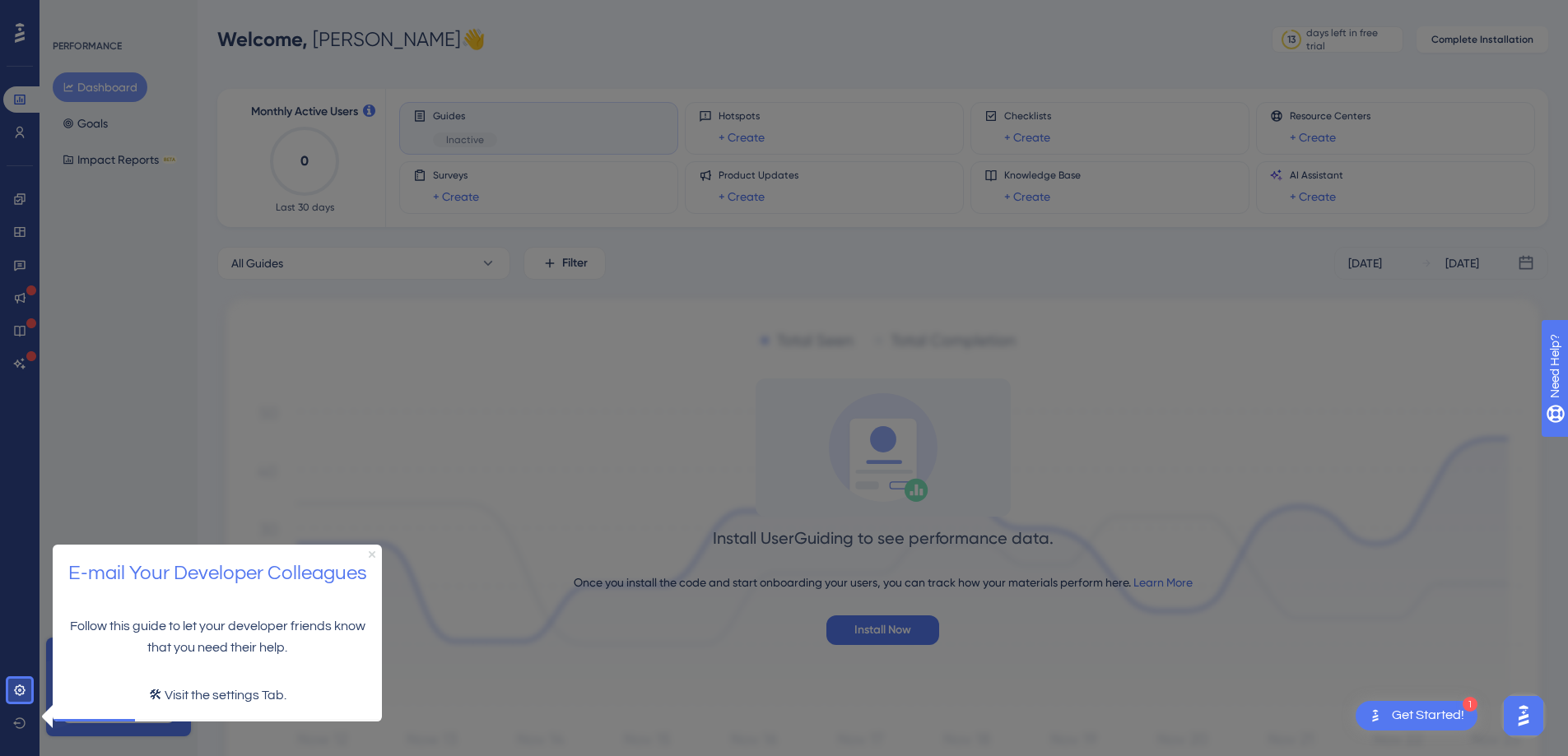
click at [372, 552] on icon "Close Preview" at bounding box center [372, 554] width 7 height 7
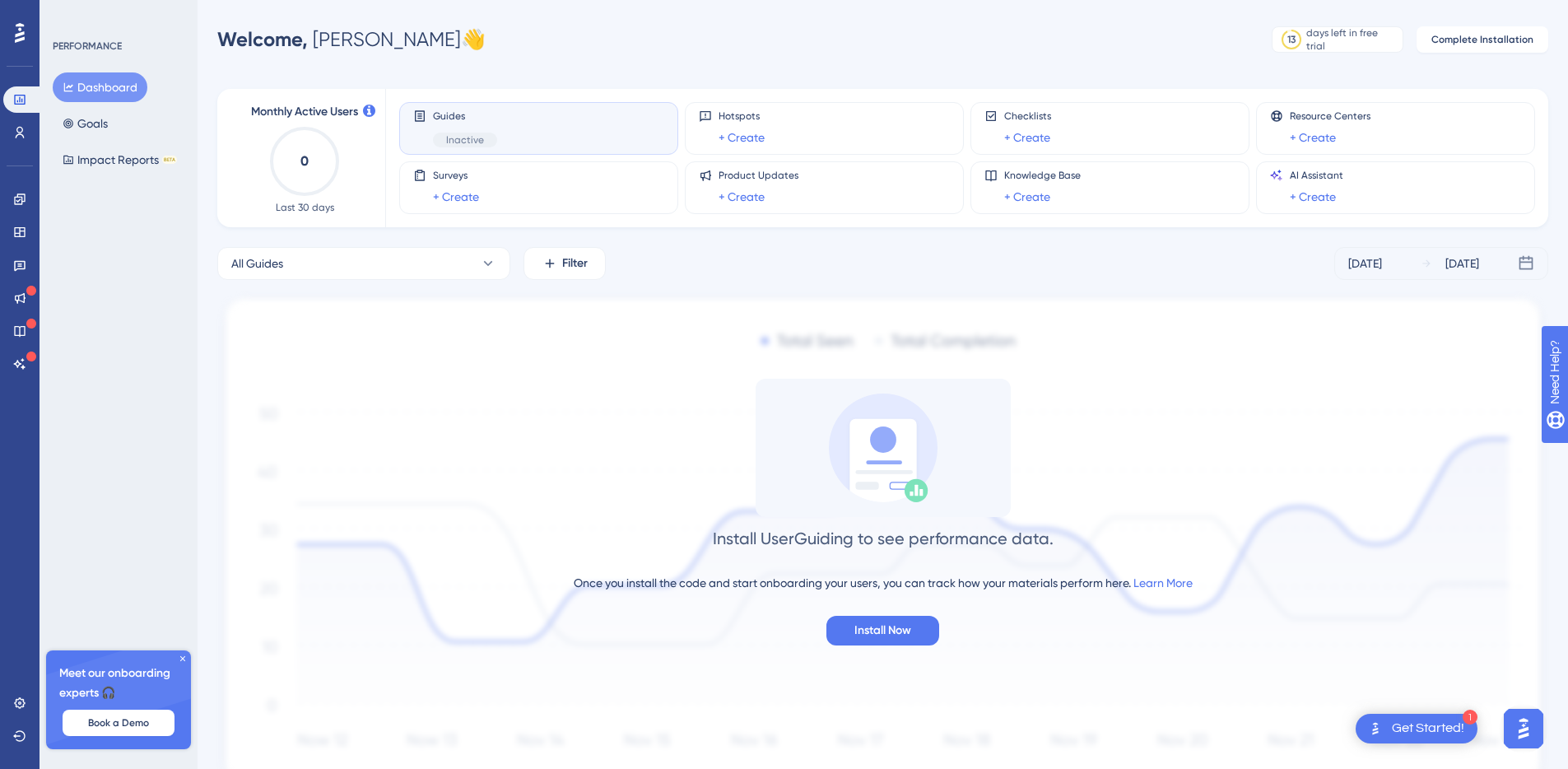
click at [548, 131] on div "Guides Inactive" at bounding box center [538, 128] width 251 height 38
click at [499, 128] on div "Guides Inactive" at bounding box center [538, 128] width 251 height 38
click at [764, 130] on link "+ Create" at bounding box center [741, 138] width 46 height 20
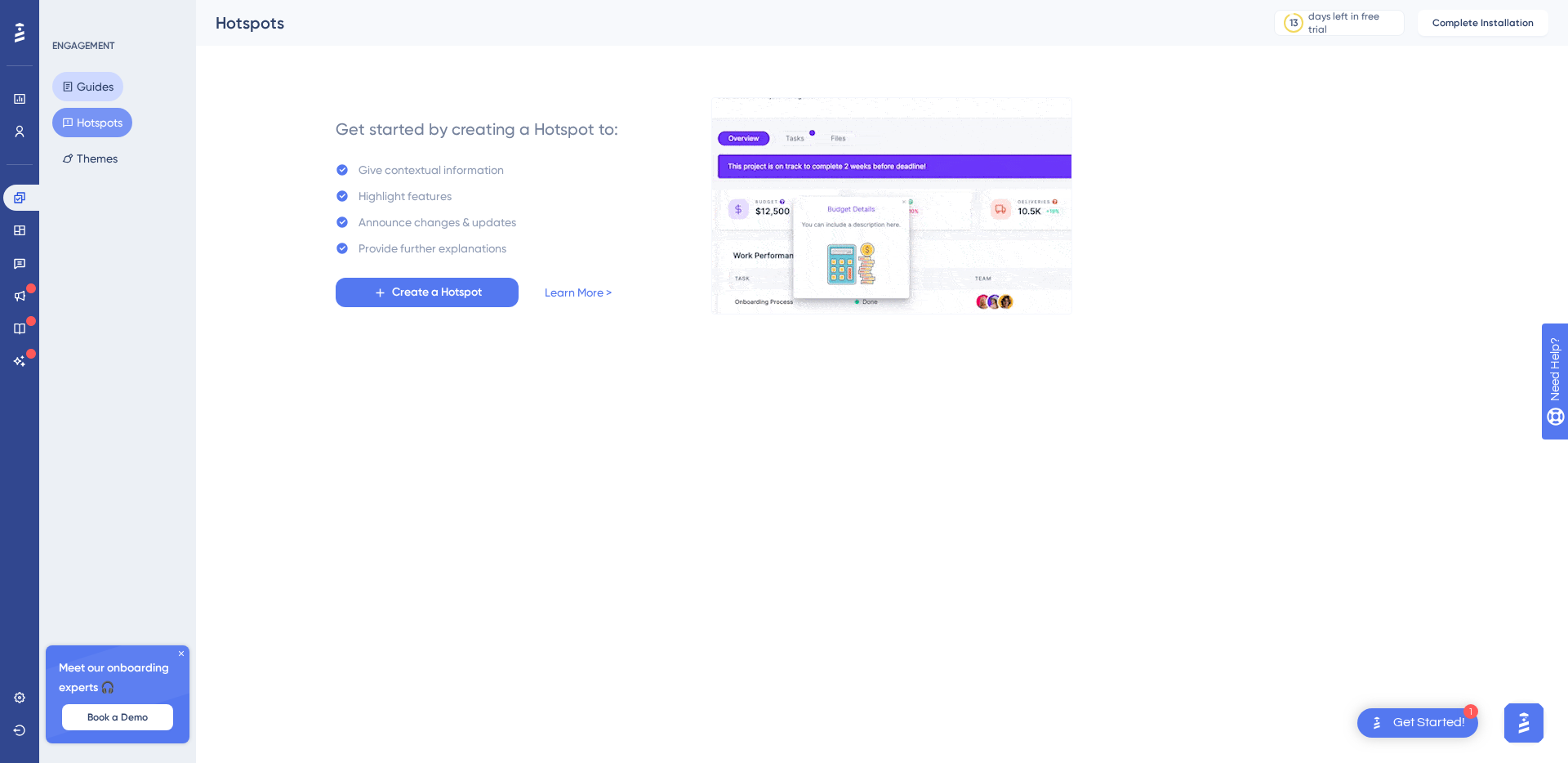
click at [67, 86] on icon at bounding box center [67, 86] width 9 height 10
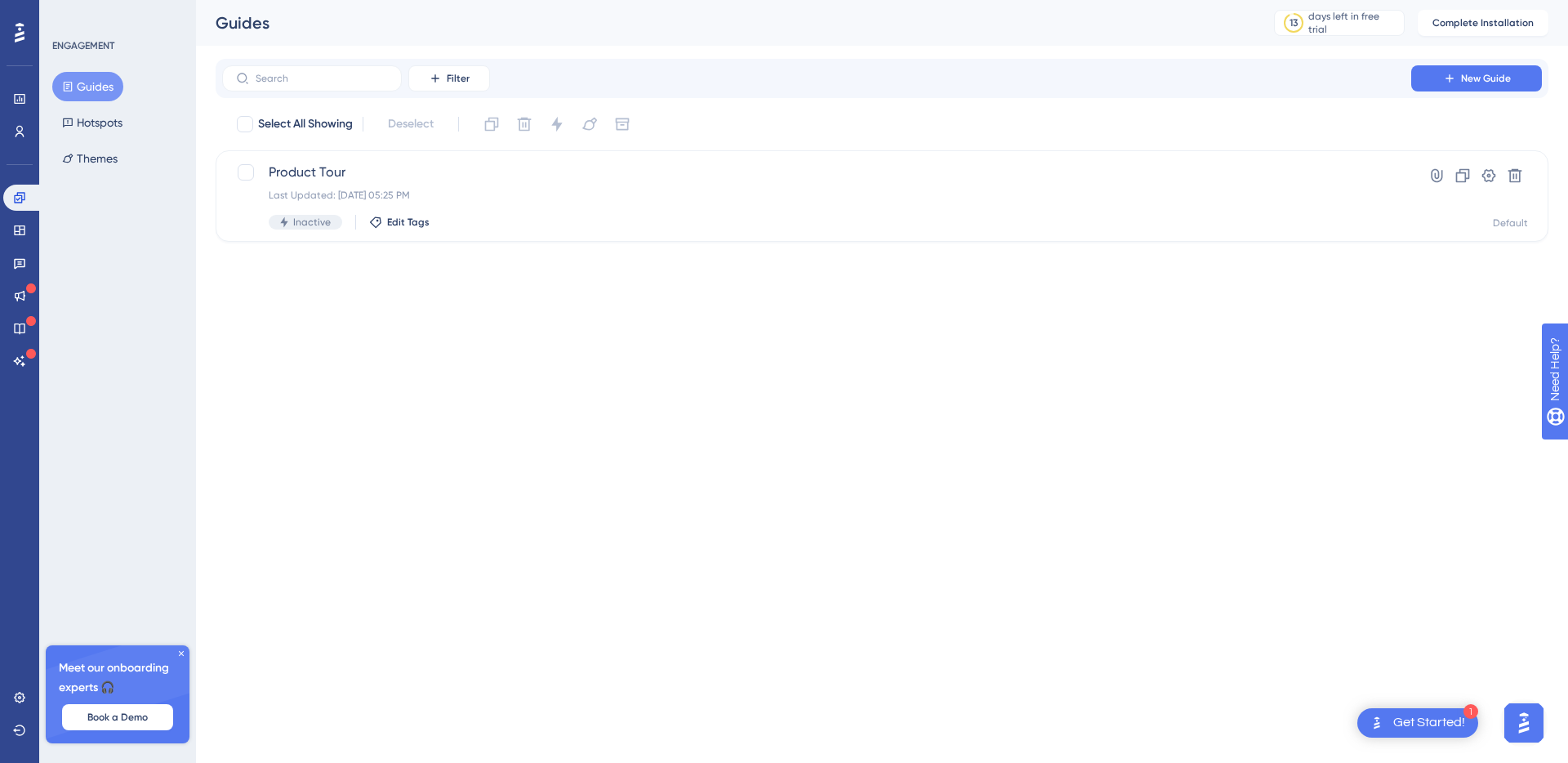
click at [331, 282] on div "Performance Users Engagement Widgets Feedback Product Updates Knowledge Base AI…" at bounding box center [784, 147] width 1568 height 294
click at [510, 186] on div "Product Tour Last Updated: [DATE] 05:25 PM Inactive Edit Tags" at bounding box center [816, 196] width 1096 height 67
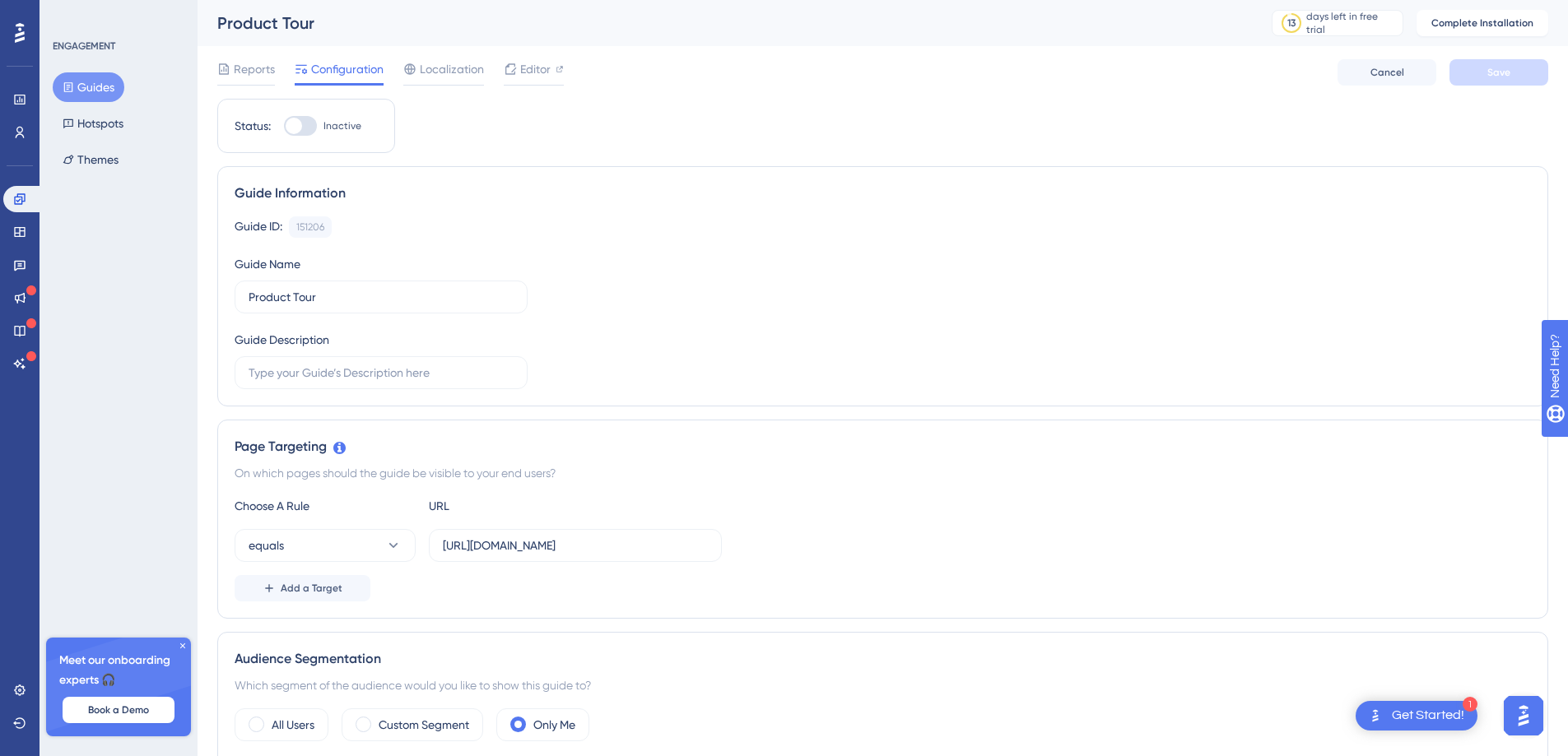
click at [654, 303] on div "Guide ID: 151206 Copy Guide Name Product Tour Guide Description" at bounding box center [882, 302] width 1296 height 173
click at [295, 125] on div at bounding box center [294, 126] width 17 height 17
click at [284, 126] on input "Inactive" at bounding box center [283, 126] width 1 height 1
checkbox input "false"
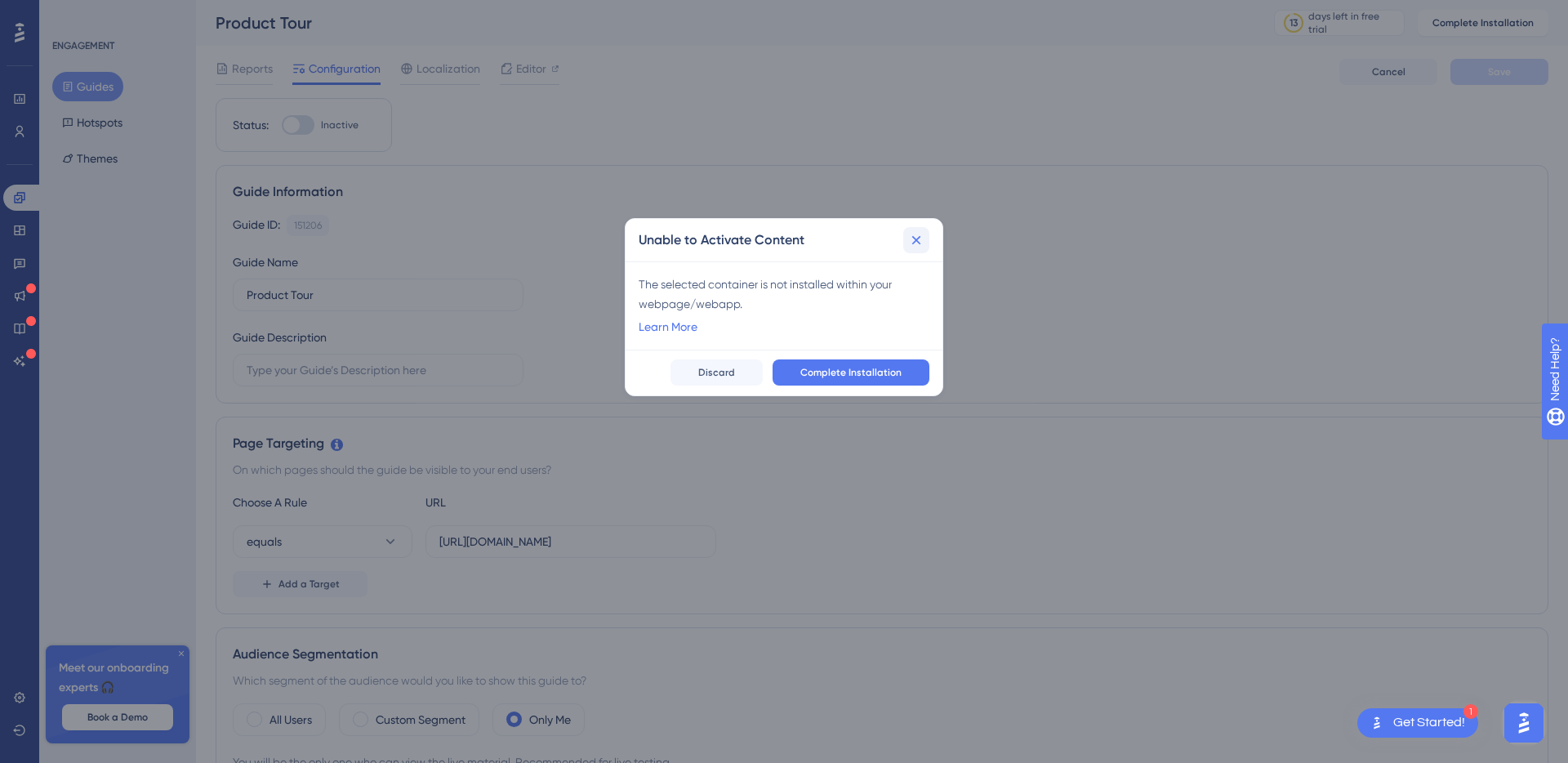
click at [918, 240] on icon at bounding box center [917, 240] width 16 height 16
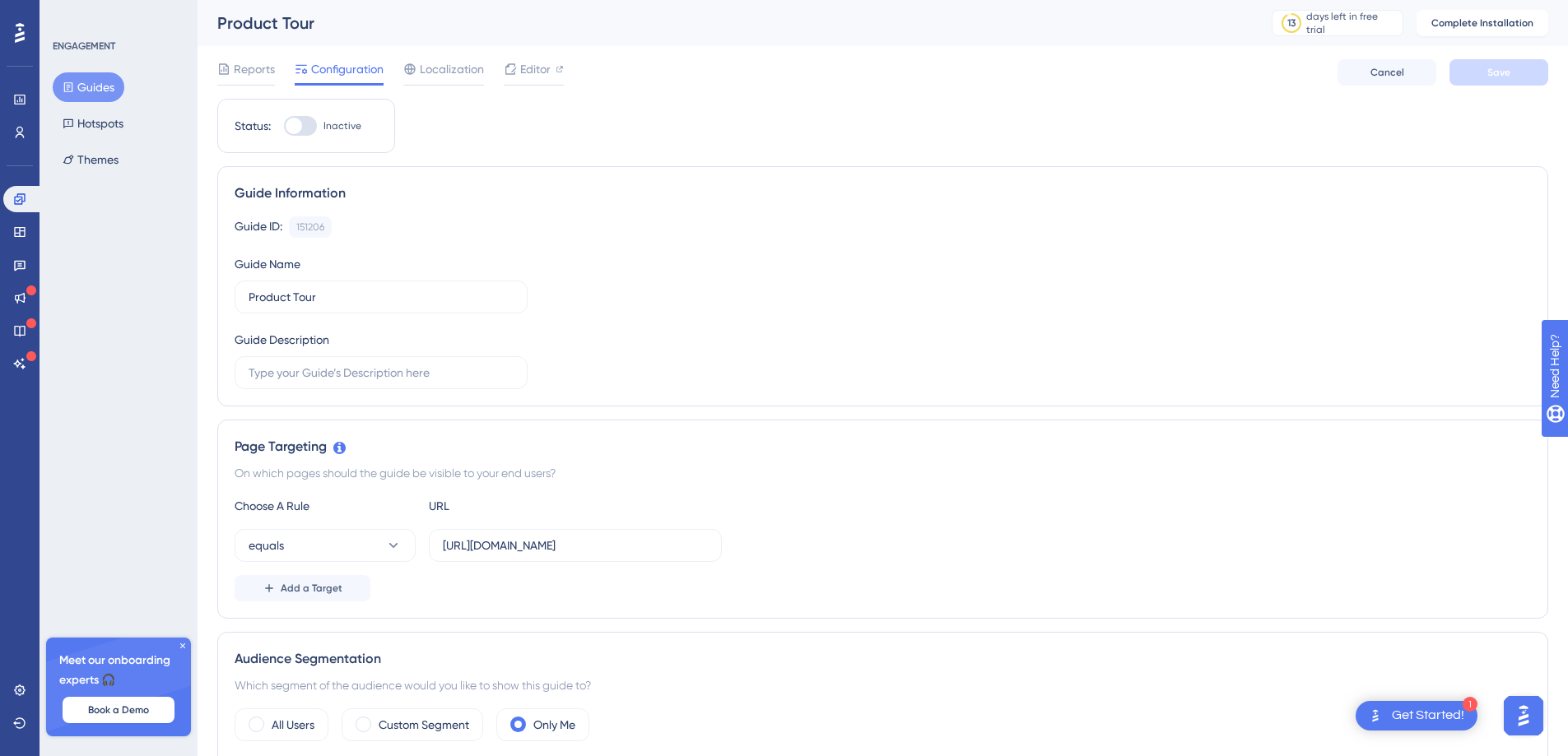
click at [688, 297] on div "Guide ID: 151206 Copy Guide Name Product Tour Guide Description" at bounding box center [882, 302] width 1296 height 173
click at [312, 222] on div "151206" at bounding box center [311, 227] width 28 height 13
click at [342, 303] on input "Product Tour" at bounding box center [381, 297] width 265 height 18
click at [376, 376] on input "text" at bounding box center [381, 373] width 265 height 18
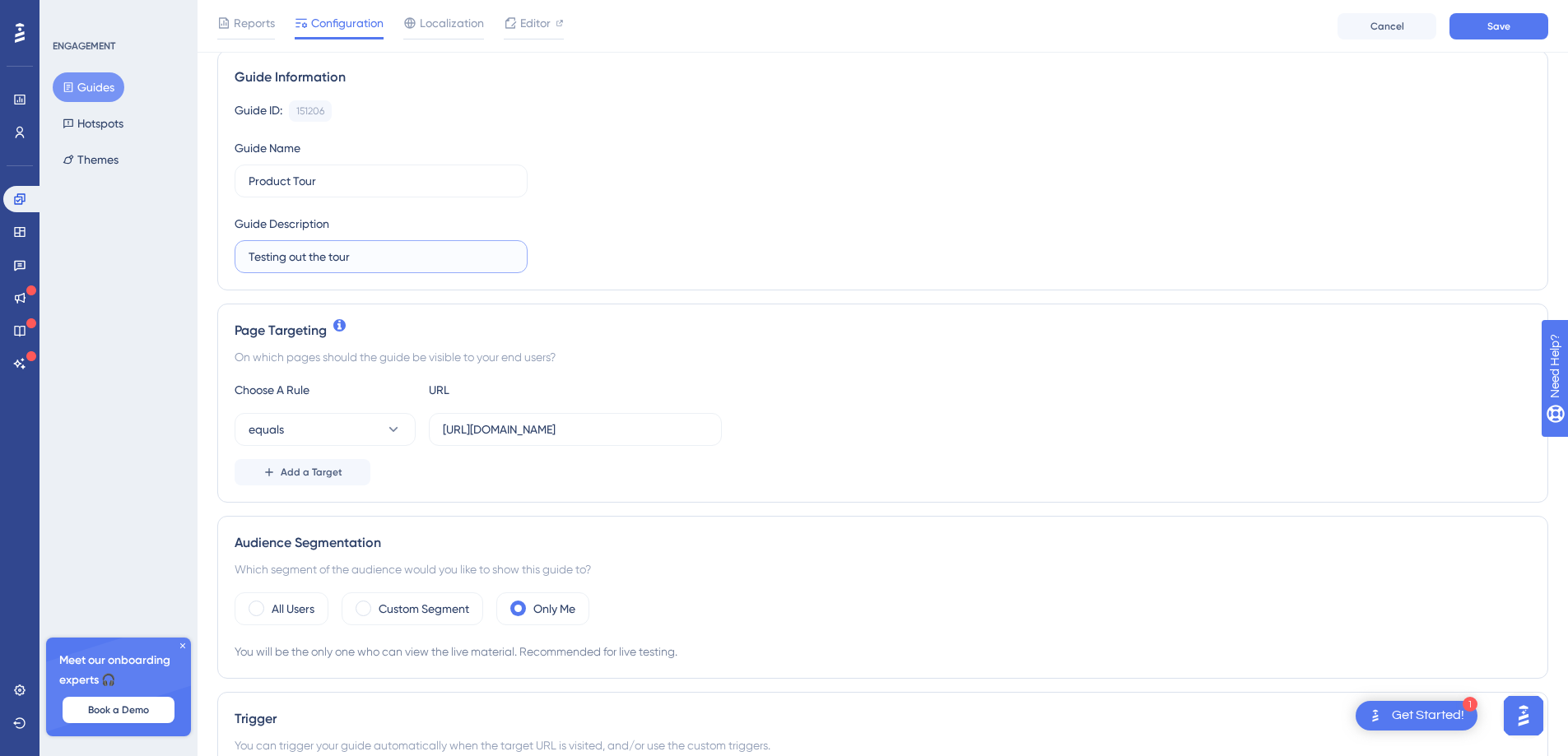
scroll to position [320, 0]
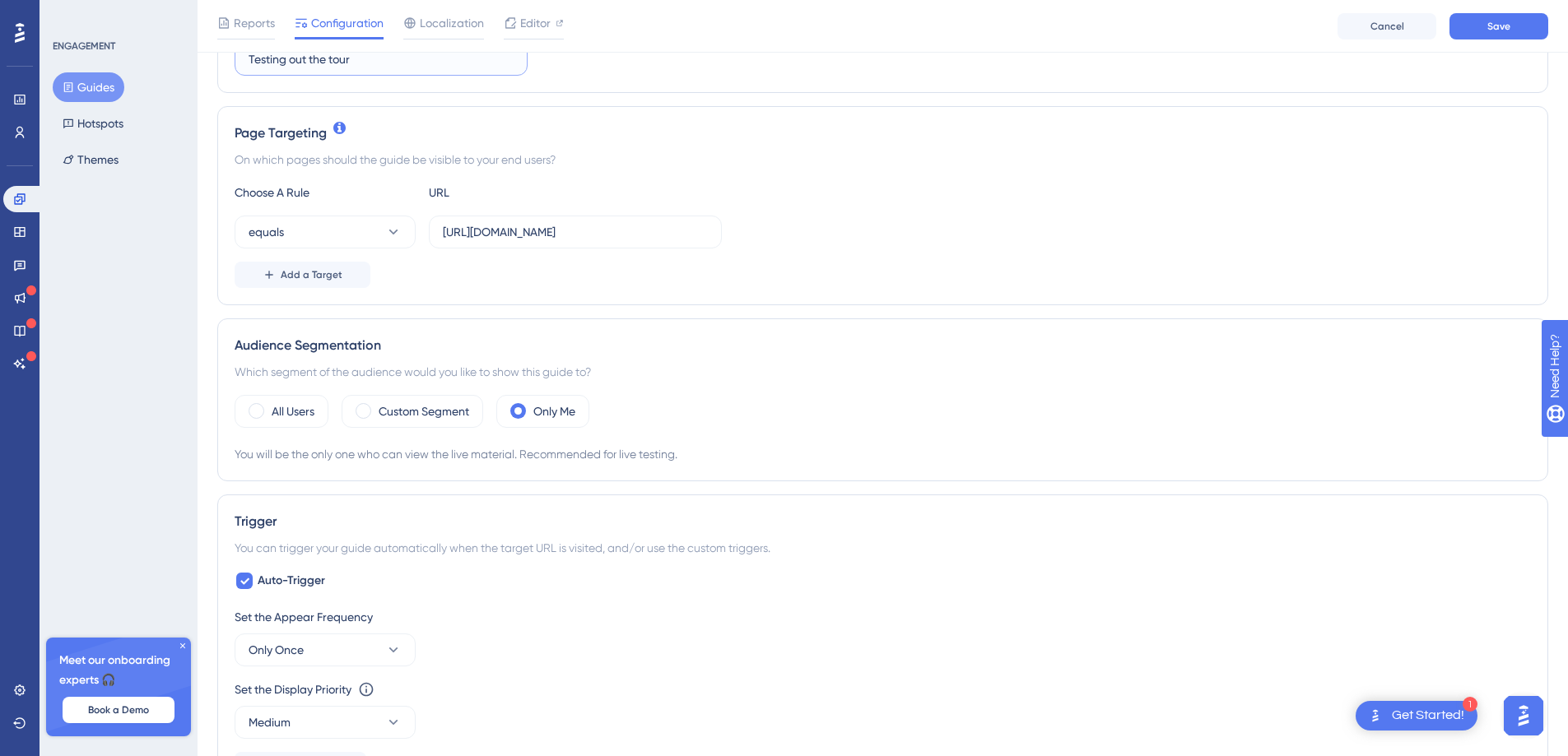
type input "Testing out the tour"
click at [467, 281] on div "Add a Target" at bounding box center [882, 275] width 1296 height 26
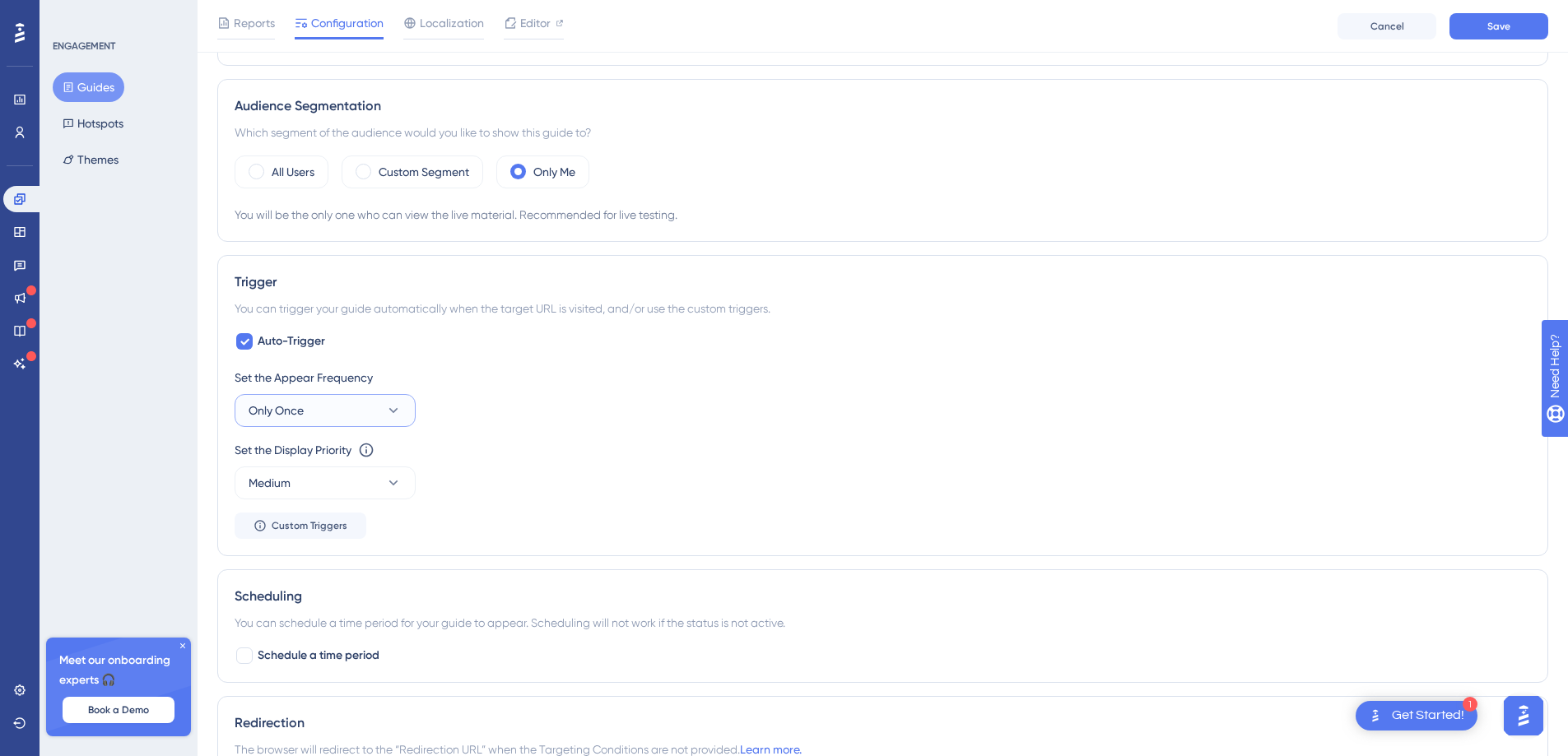
click at [309, 421] on button "Only Once" at bounding box center [325, 411] width 181 height 33
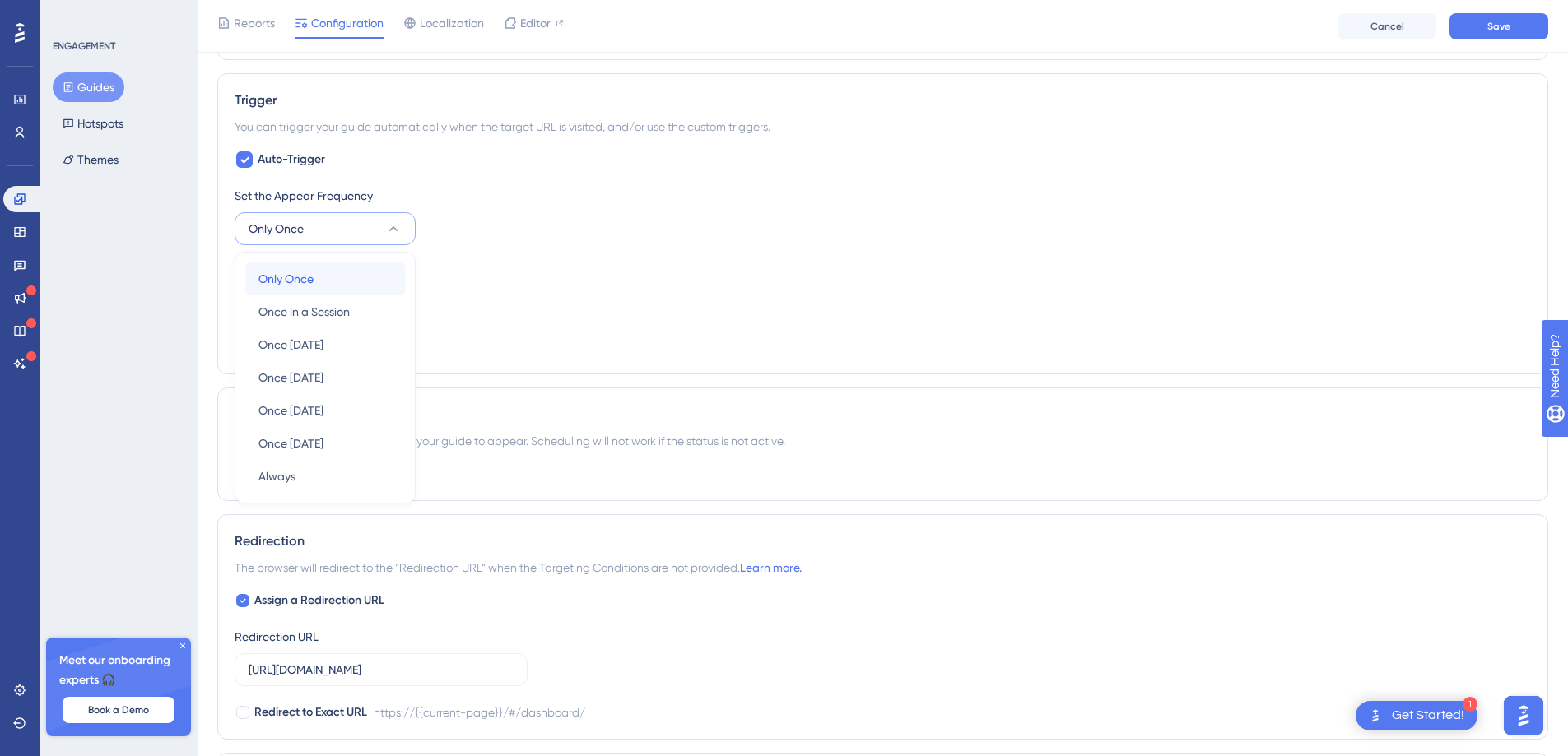
click at [297, 286] on span "Only Once" at bounding box center [286, 279] width 55 height 20
click at [314, 228] on button "Only Once" at bounding box center [325, 229] width 181 height 33
click at [337, 309] on span "Once in a Session" at bounding box center [304, 312] width 91 height 20
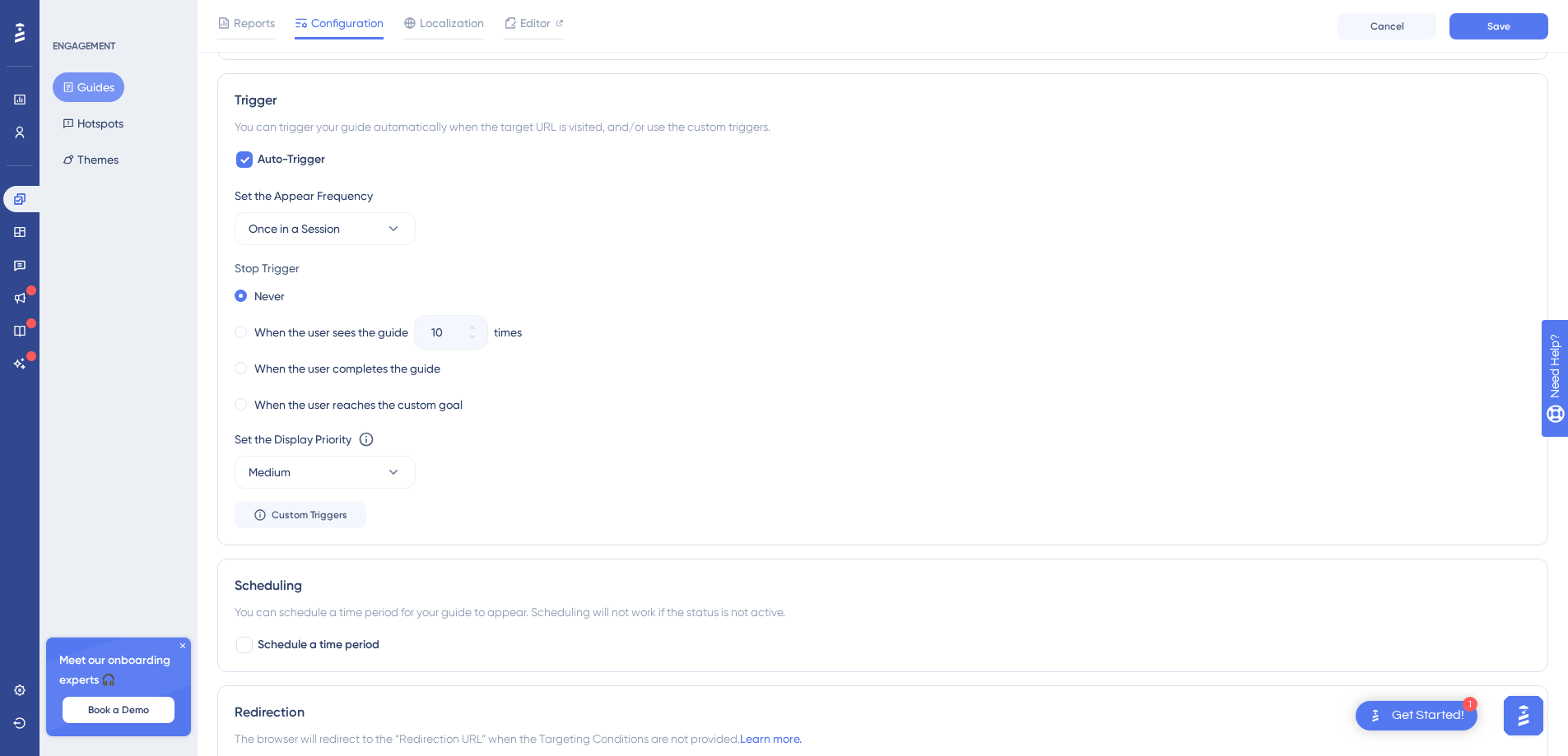
click at [472, 267] on div "Stop Trigger" at bounding box center [882, 268] width 1296 height 20
click at [306, 335] on label "When the user sees the guide" at bounding box center [331, 329] width 154 height 20
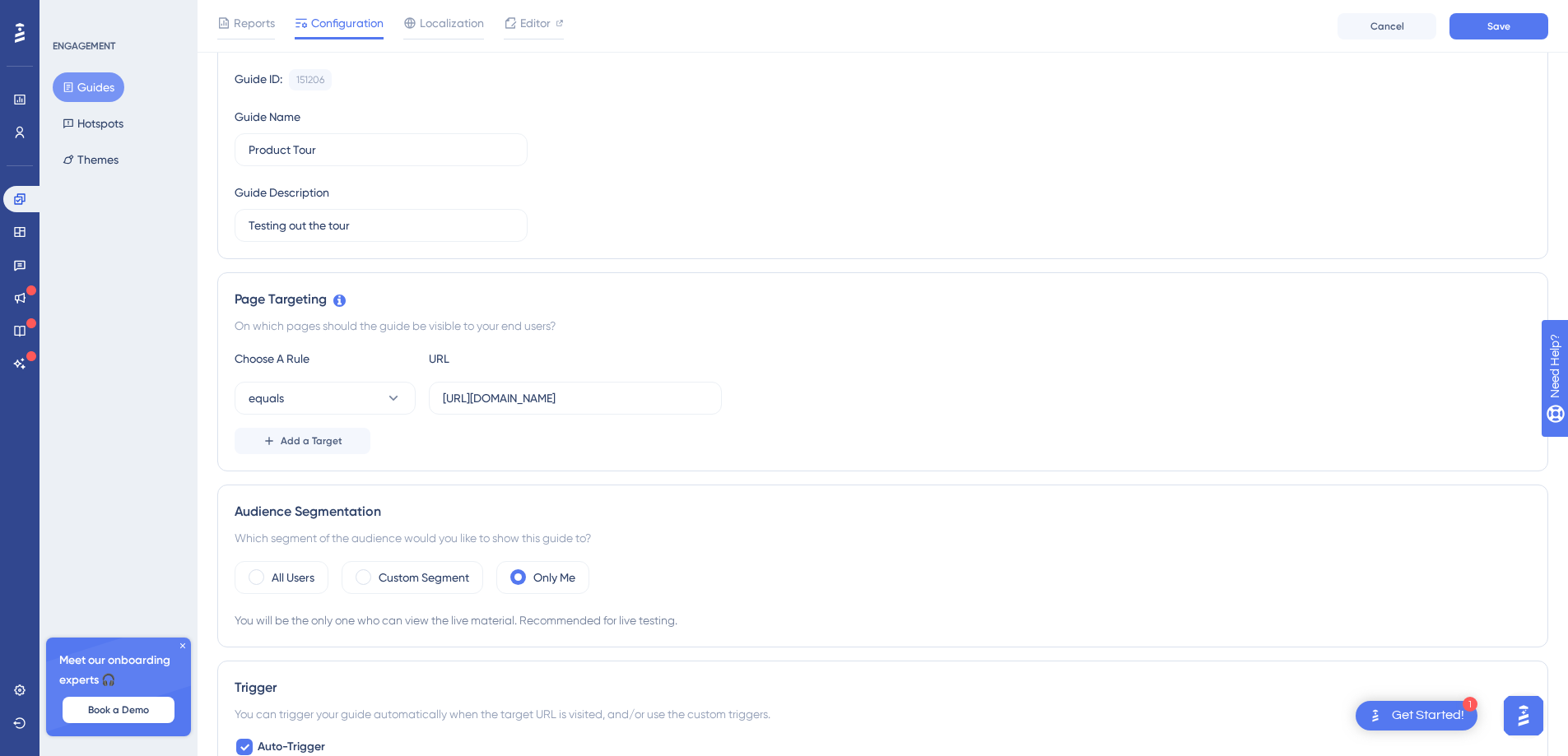
scroll to position [0, 0]
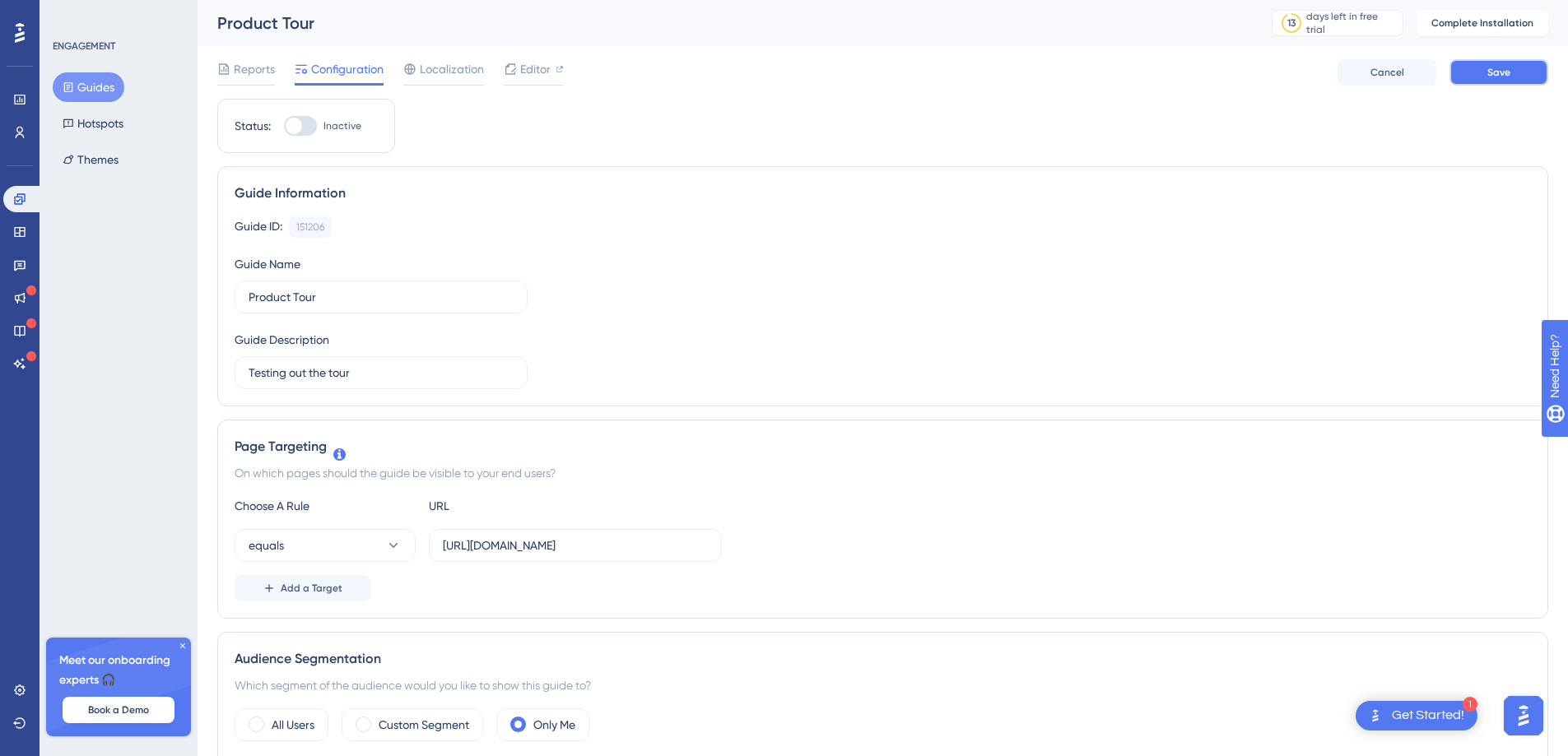
click at [1516, 61] on button "Save" at bounding box center [1498, 73] width 99 height 26
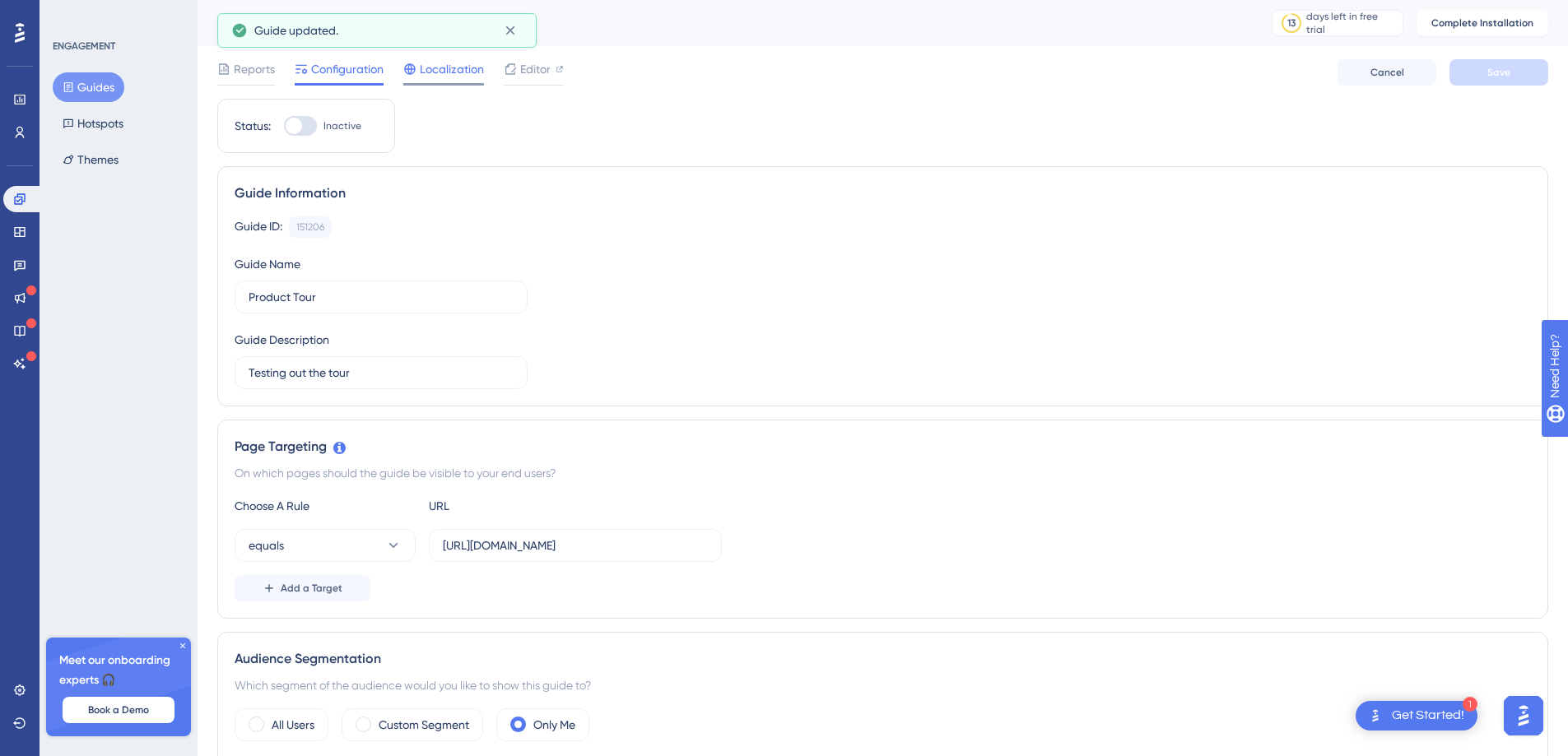
click at [452, 73] on span "Localization" at bounding box center [451, 70] width 64 height 20
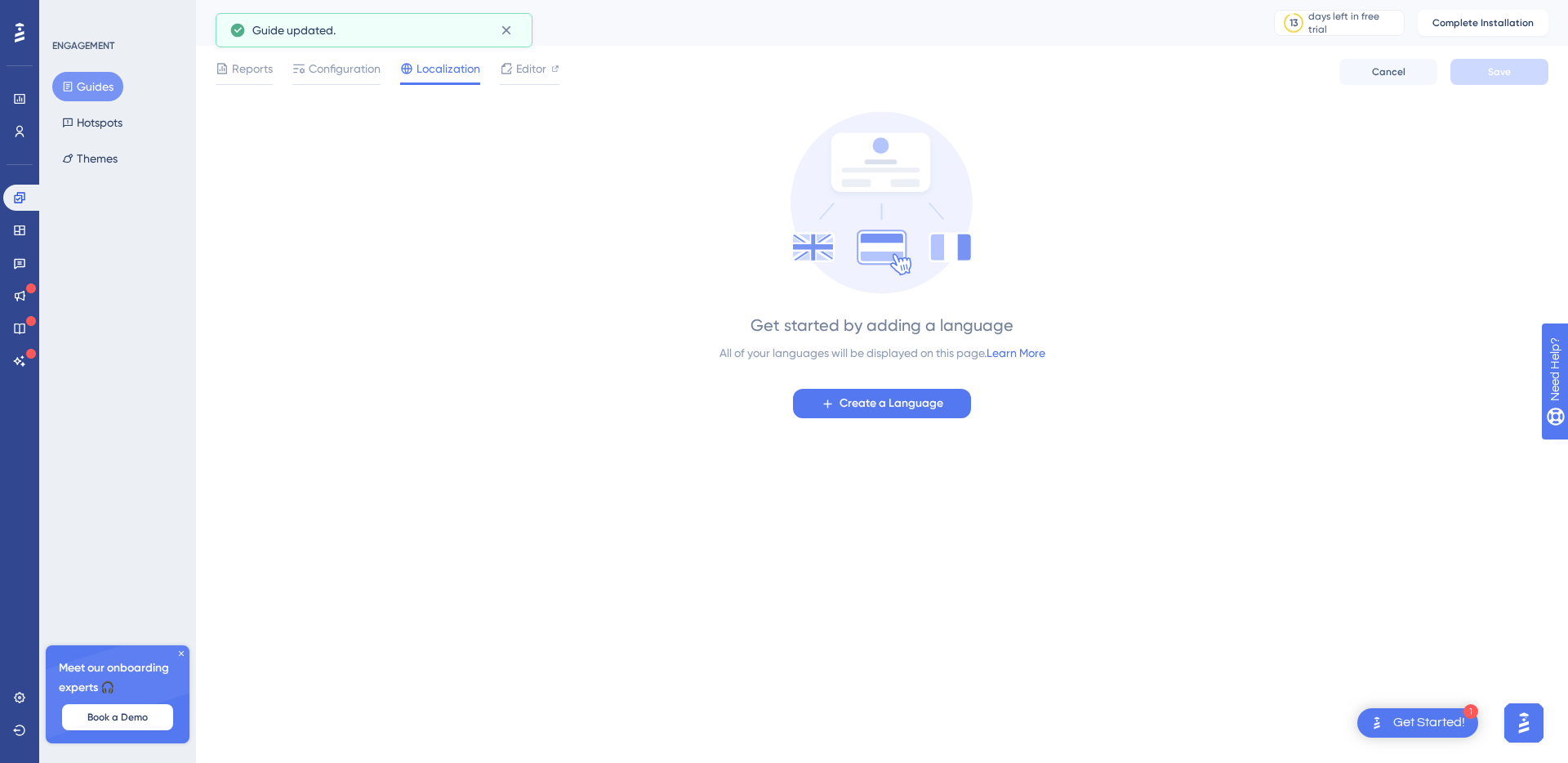
click at [496, 72] on div "Reports Configuration Localization Editor" at bounding box center [387, 72] width 344 height 26
click at [512, 69] on div "Editor" at bounding box center [530, 69] width 60 height 20
drag, startPoint x: 253, startPoint y: 66, endPoint x: 281, endPoint y: 62, distance: 28.3
click at [253, 66] on span "Reports" at bounding box center [252, 69] width 41 height 20
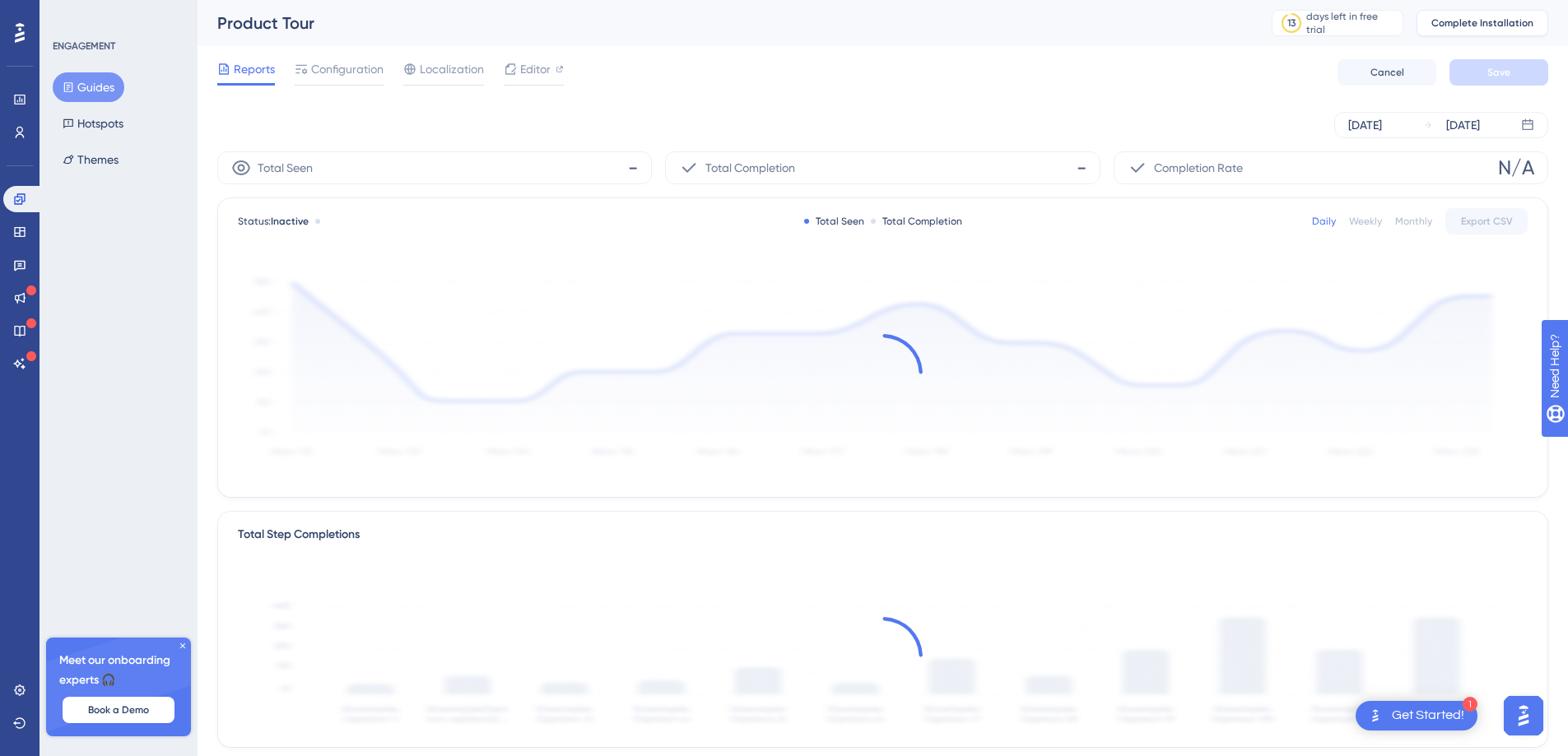
click at [1456, 23] on span "Complete Installation" at bounding box center [1482, 23] width 102 height 13
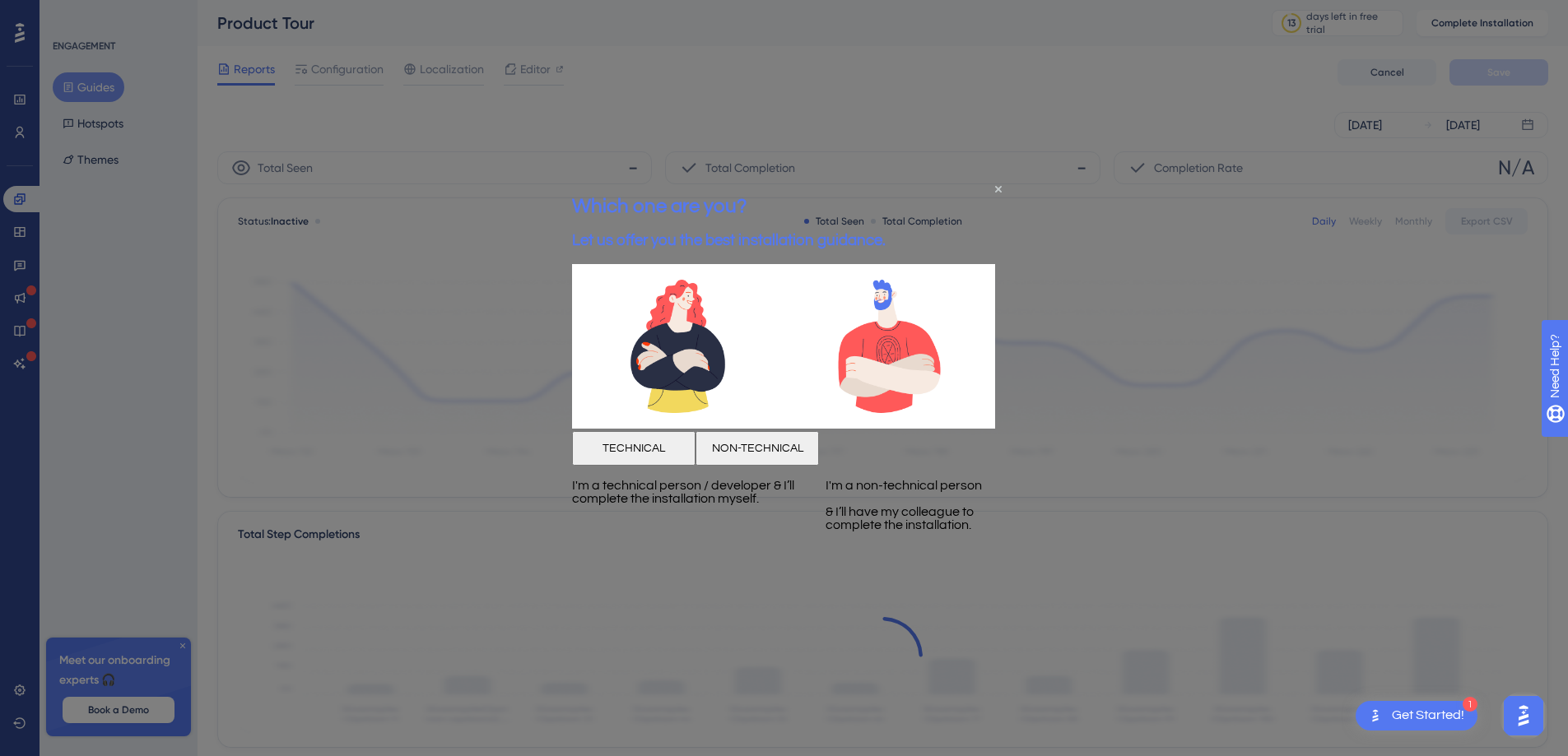
click at [819, 460] on button "NON-TECHNICAL" at bounding box center [756, 448] width 123 height 35
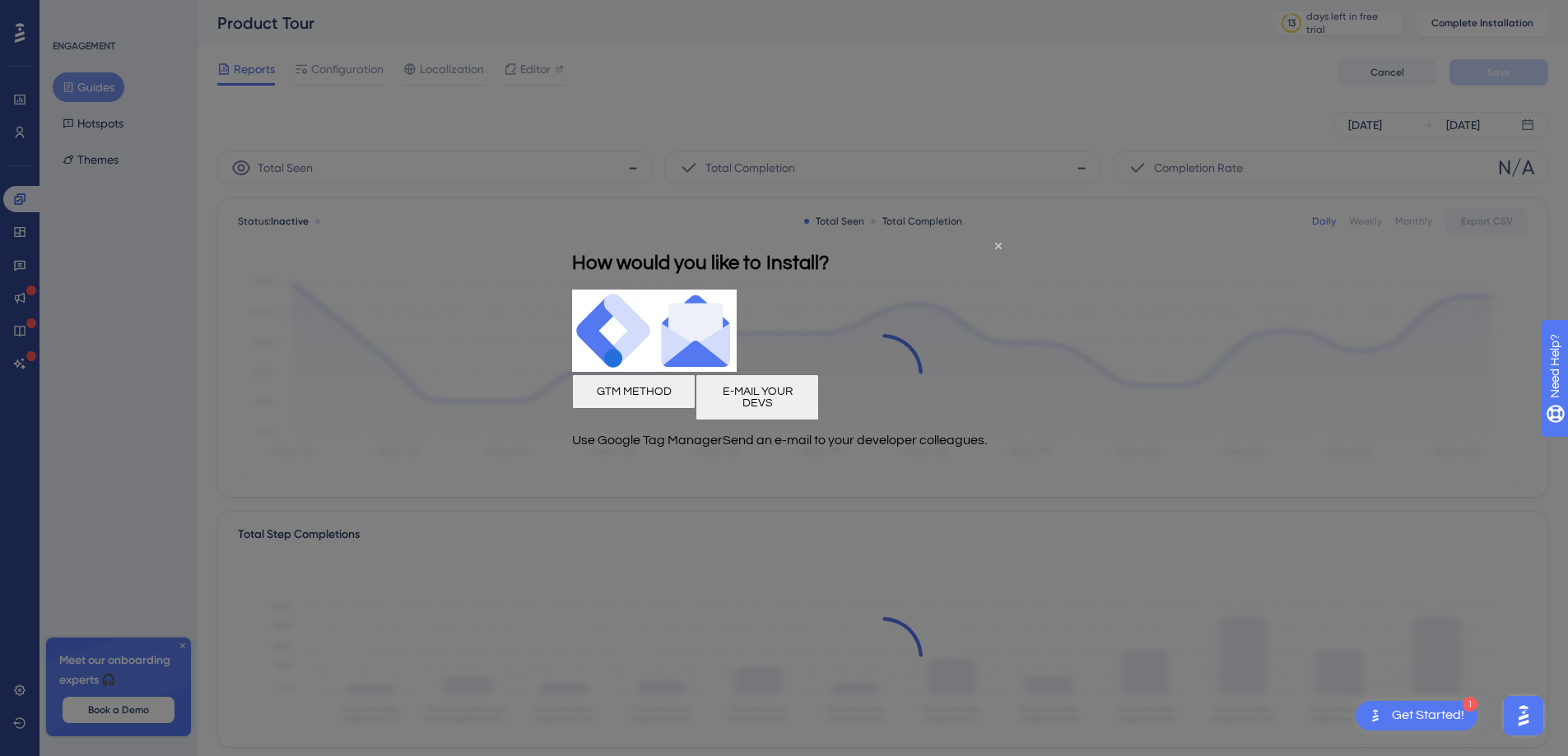
click at [819, 421] on button "E-MAIL YOUR DEVS" at bounding box center [756, 397] width 123 height 46
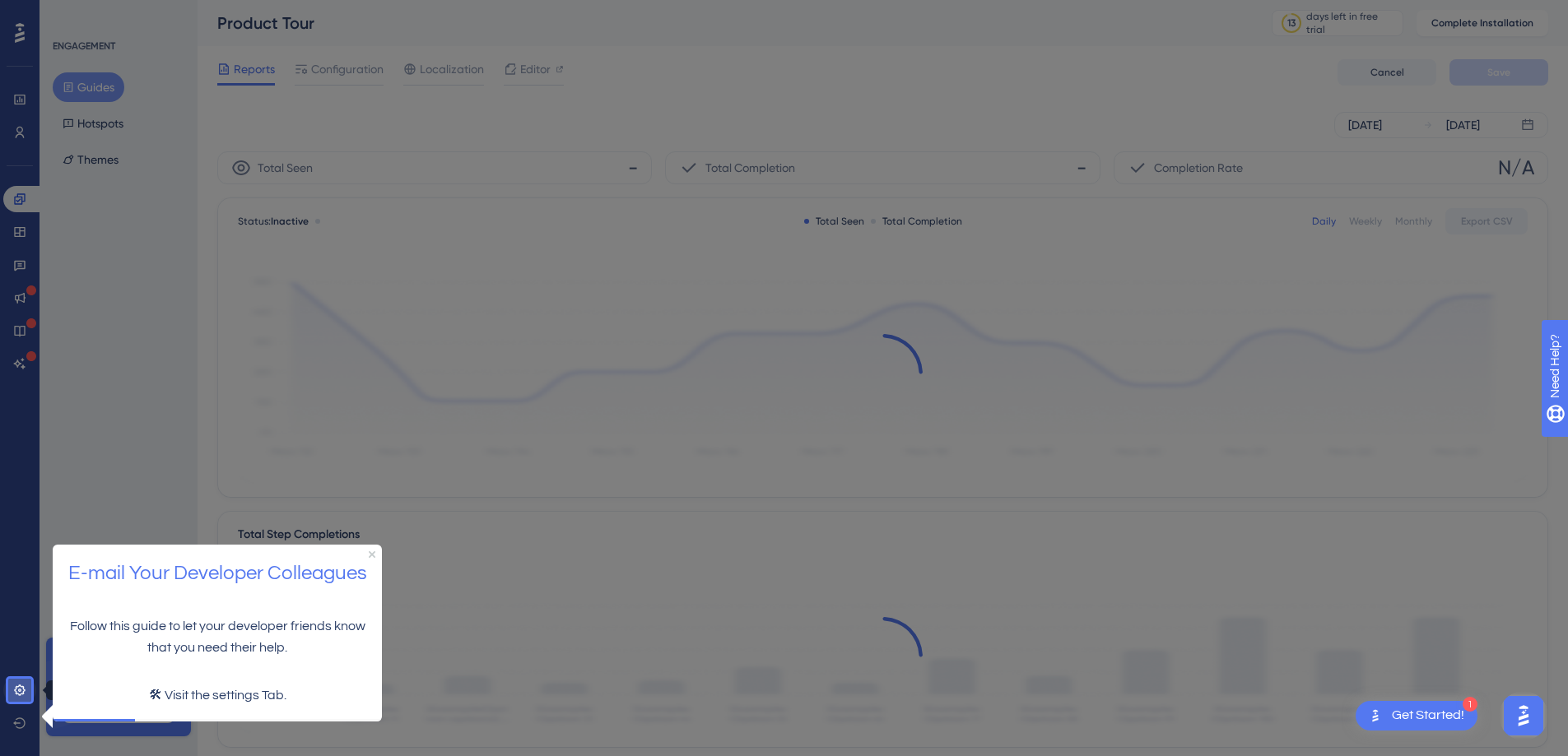
click at [27, 691] on link at bounding box center [20, 691] width 33 height 26
click at [24, 695] on icon at bounding box center [20, 691] width 13 height 13
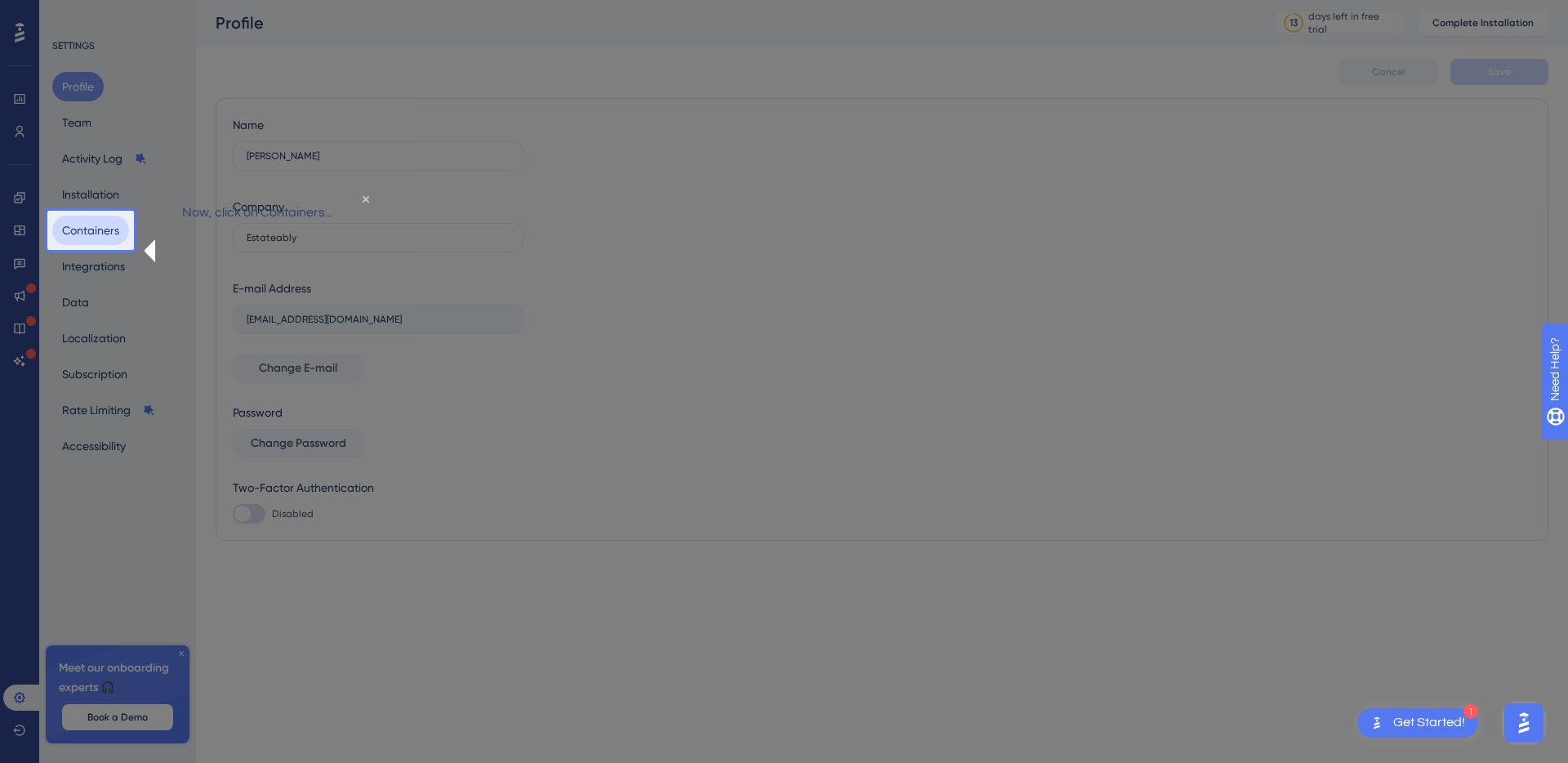
click at [98, 219] on button "Containers" at bounding box center [90, 230] width 76 height 30
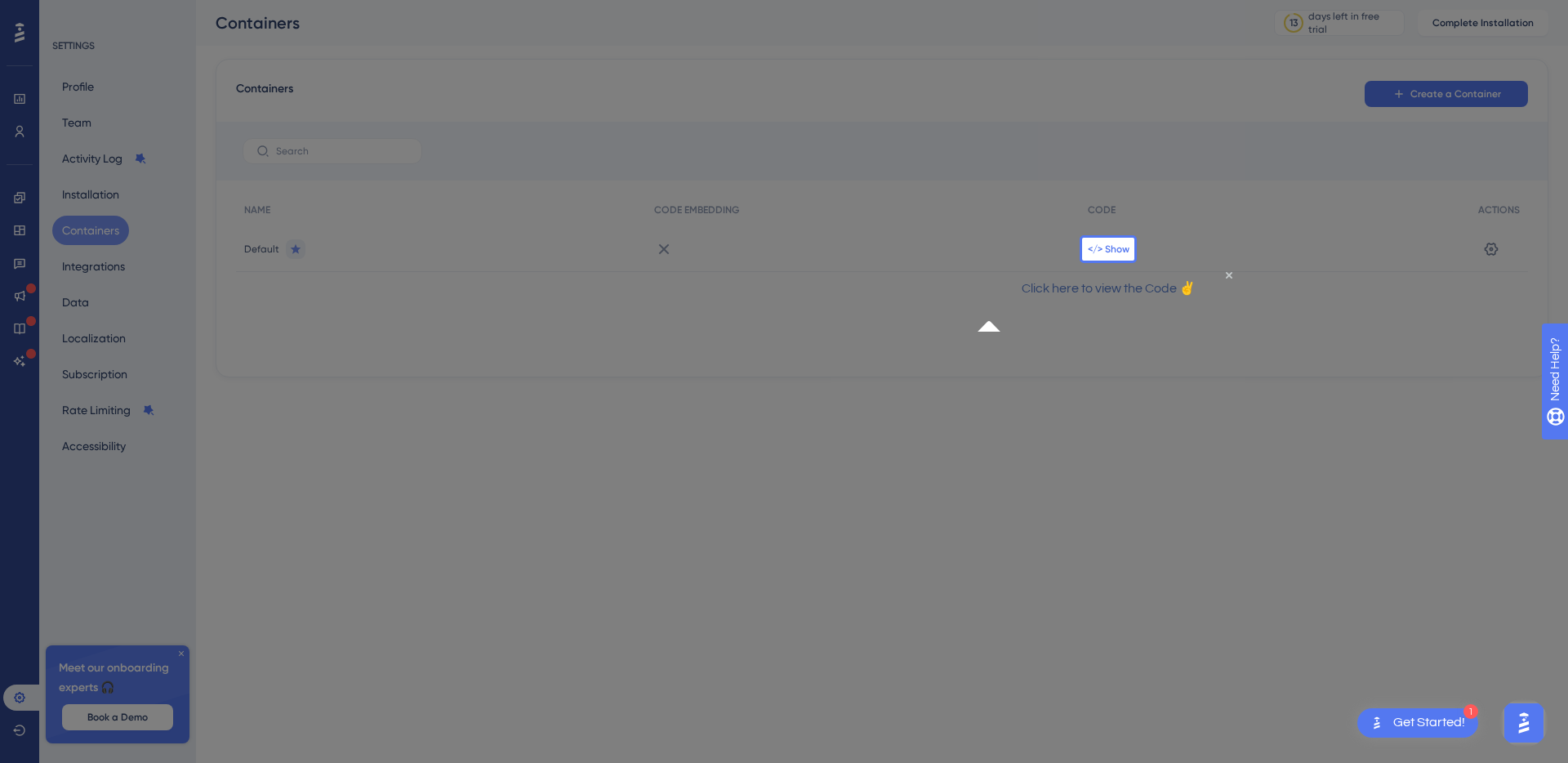
click at [1115, 254] on span "</> Show" at bounding box center [1108, 249] width 42 height 13
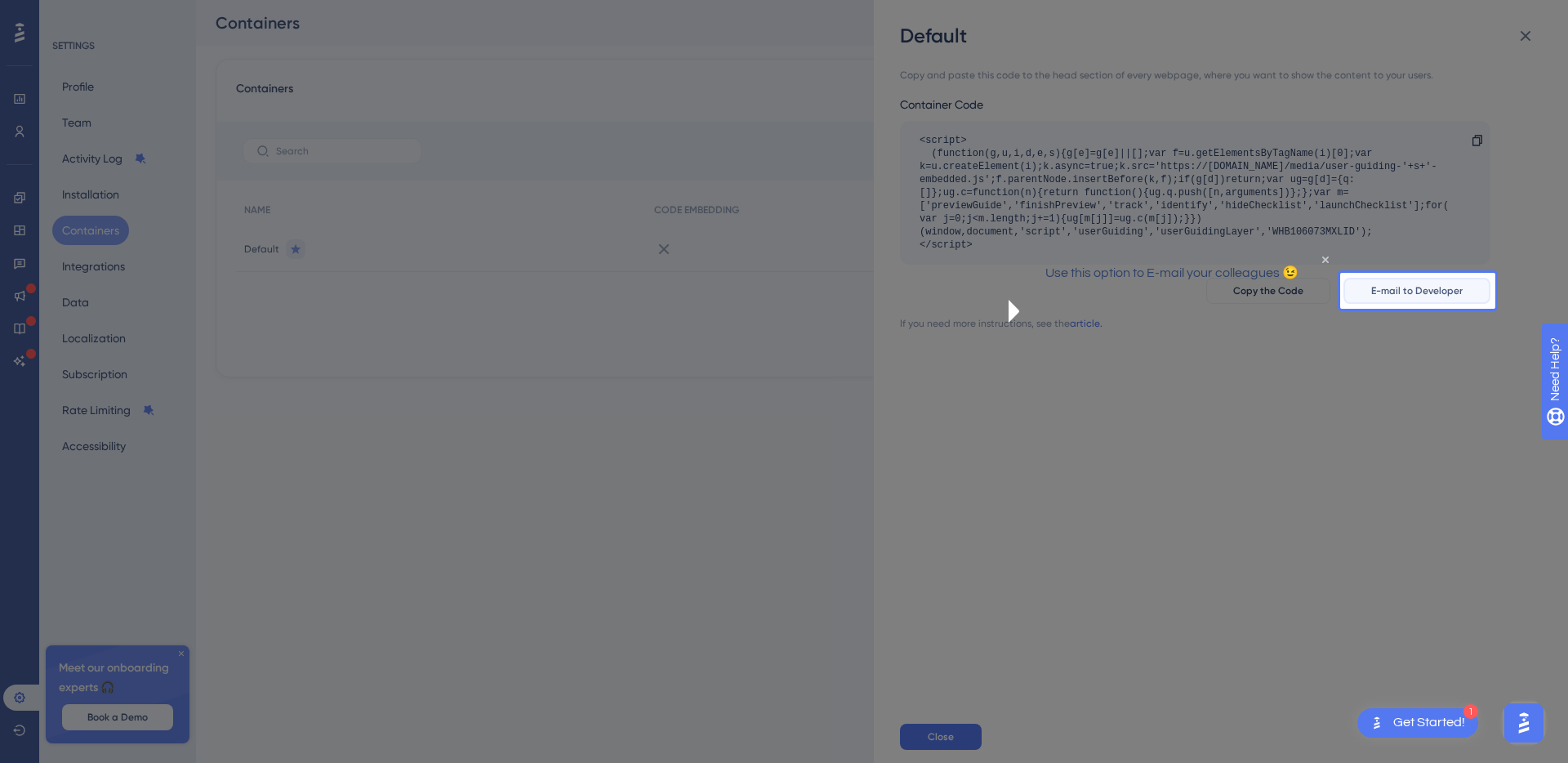
click at [1401, 289] on span "E-mail to Developer" at bounding box center [1417, 291] width 91 height 13
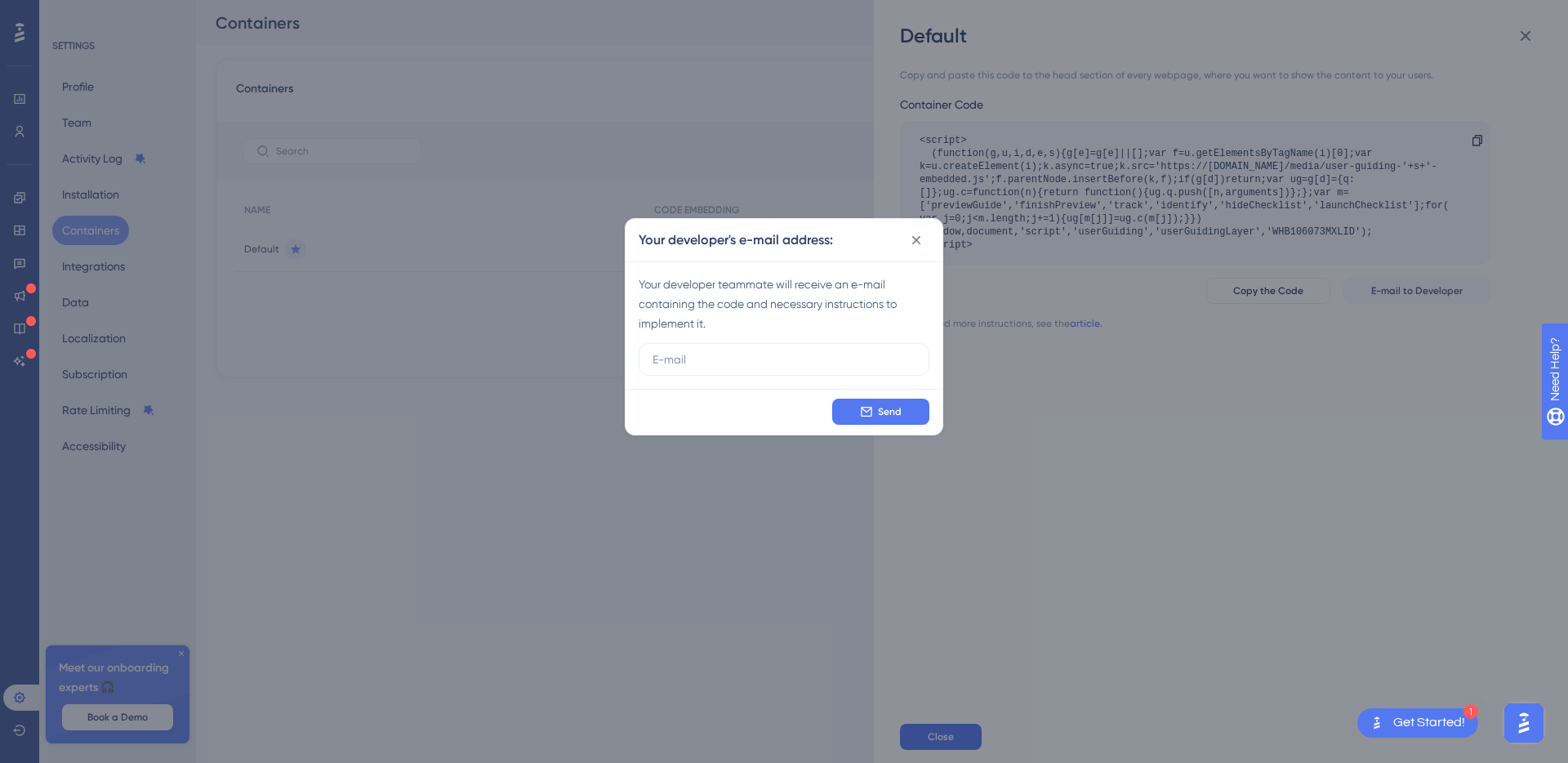
click at [914, 240] on icon at bounding box center [917, 240] width 16 height 16
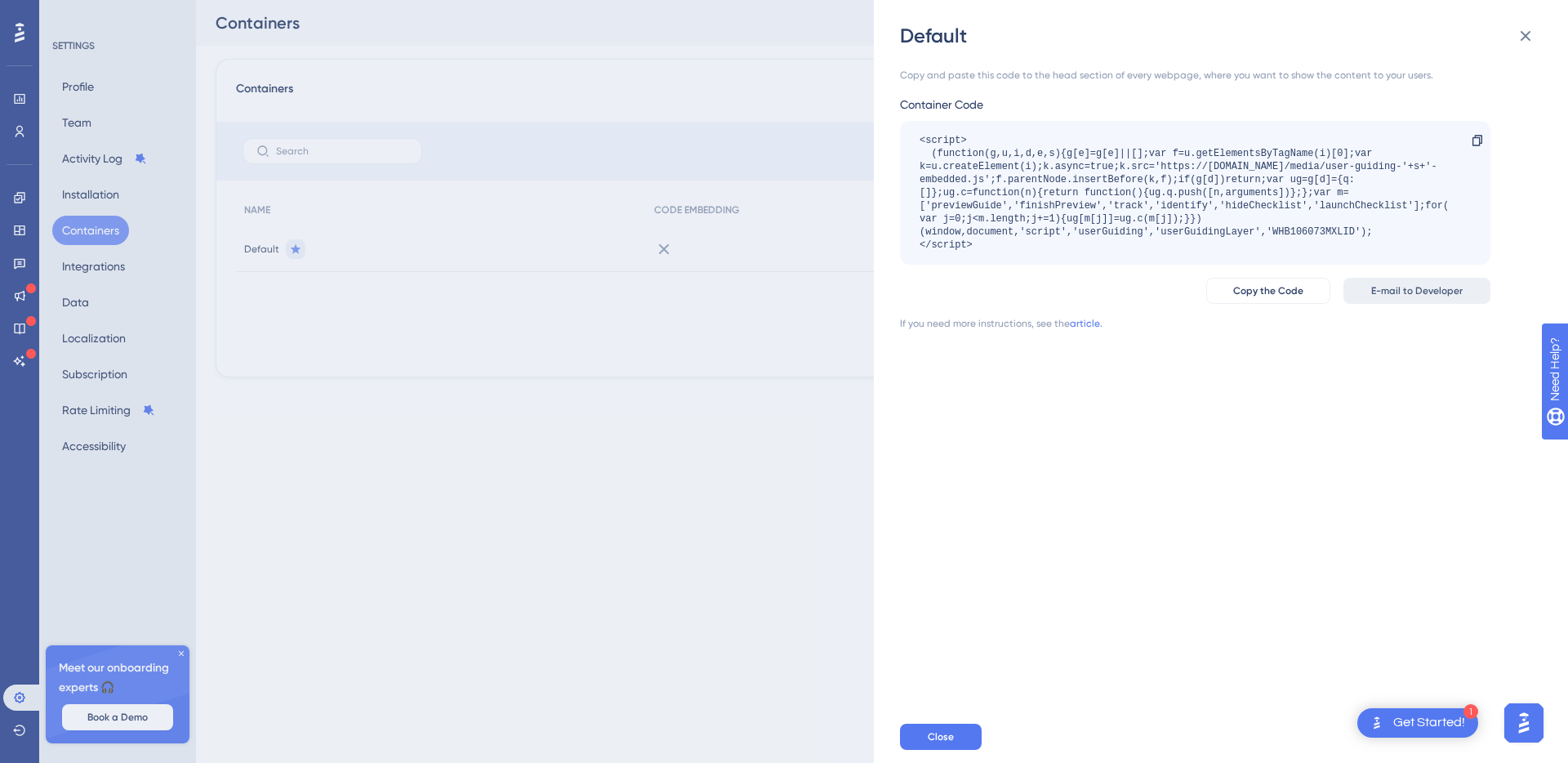
click at [1365, 286] on button "E-mail to Developer" at bounding box center [1417, 291] width 147 height 26
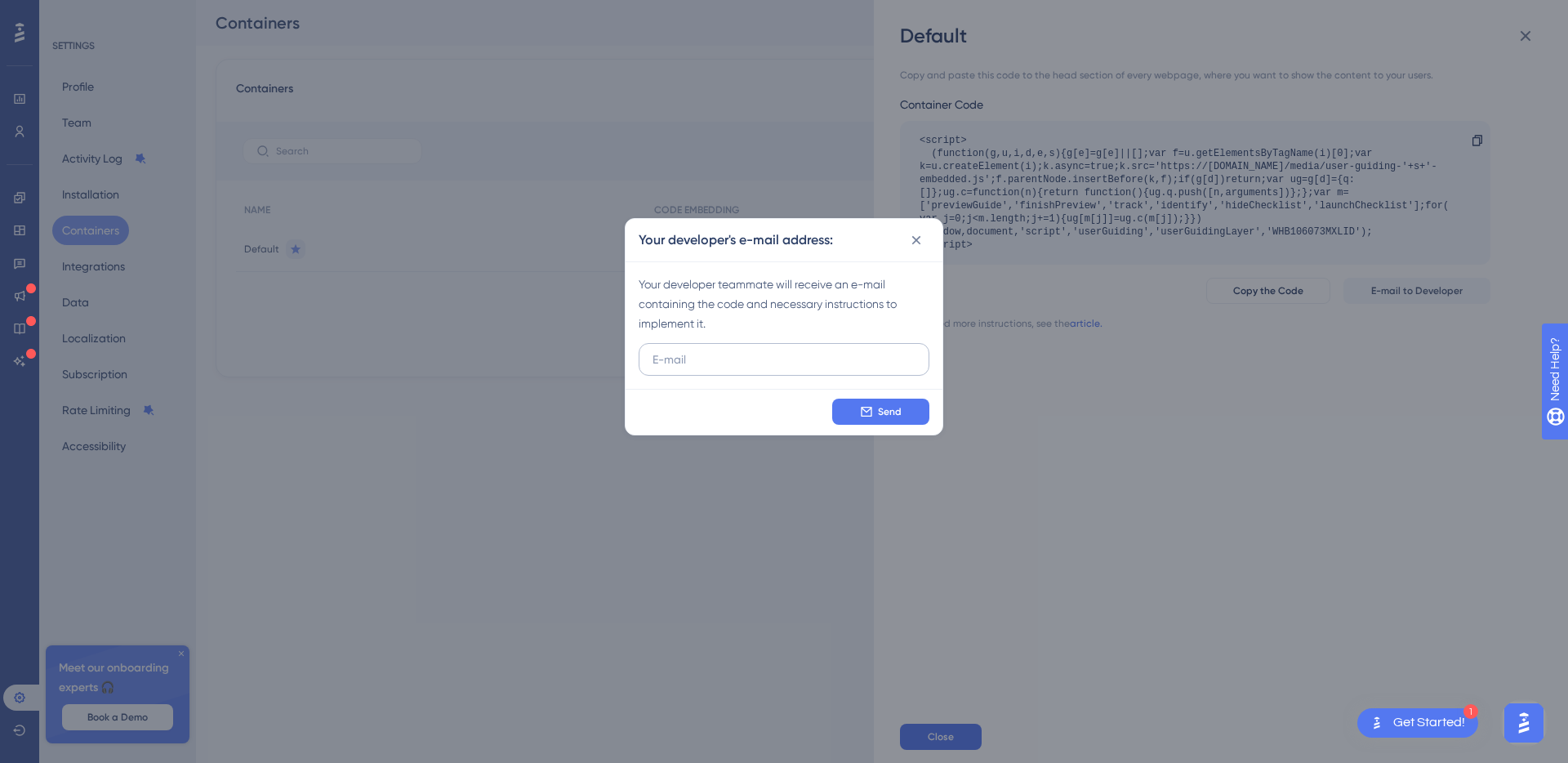
click at [799, 353] on input "text" at bounding box center [784, 359] width 263 height 18
type input "[EMAIL_ADDRESS][DOMAIN_NAME]"
click at [877, 403] on button "Send" at bounding box center [881, 412] width 97 height 26
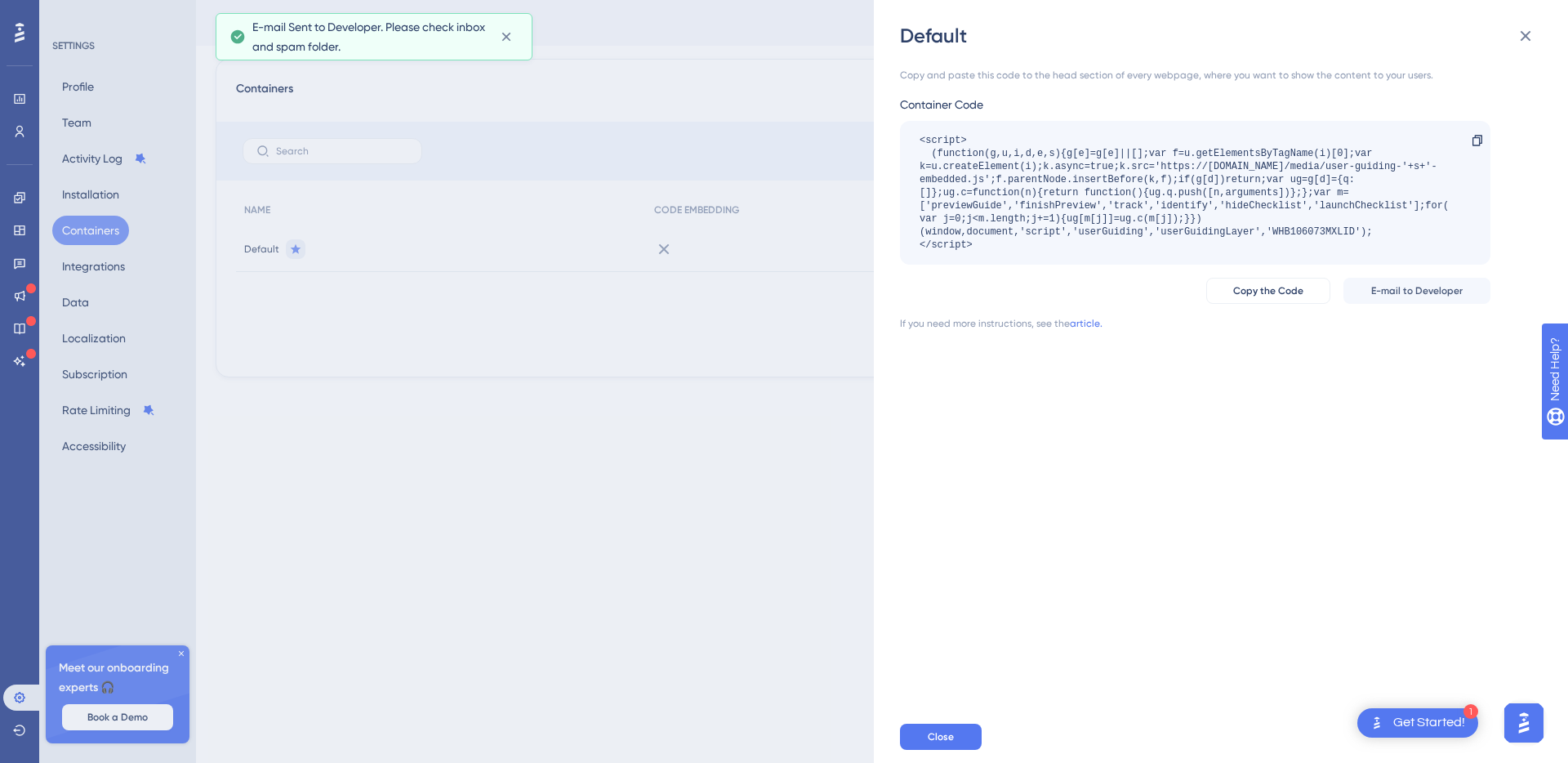
click at [1260, 406] on div "Copy and paste this code to the head section of every webpage, where you want t…" at bounding box center [1229, 380] width 659 height 662
click at [1524, 35] on icon at bounding box center [1526, 36] width 11 height 11
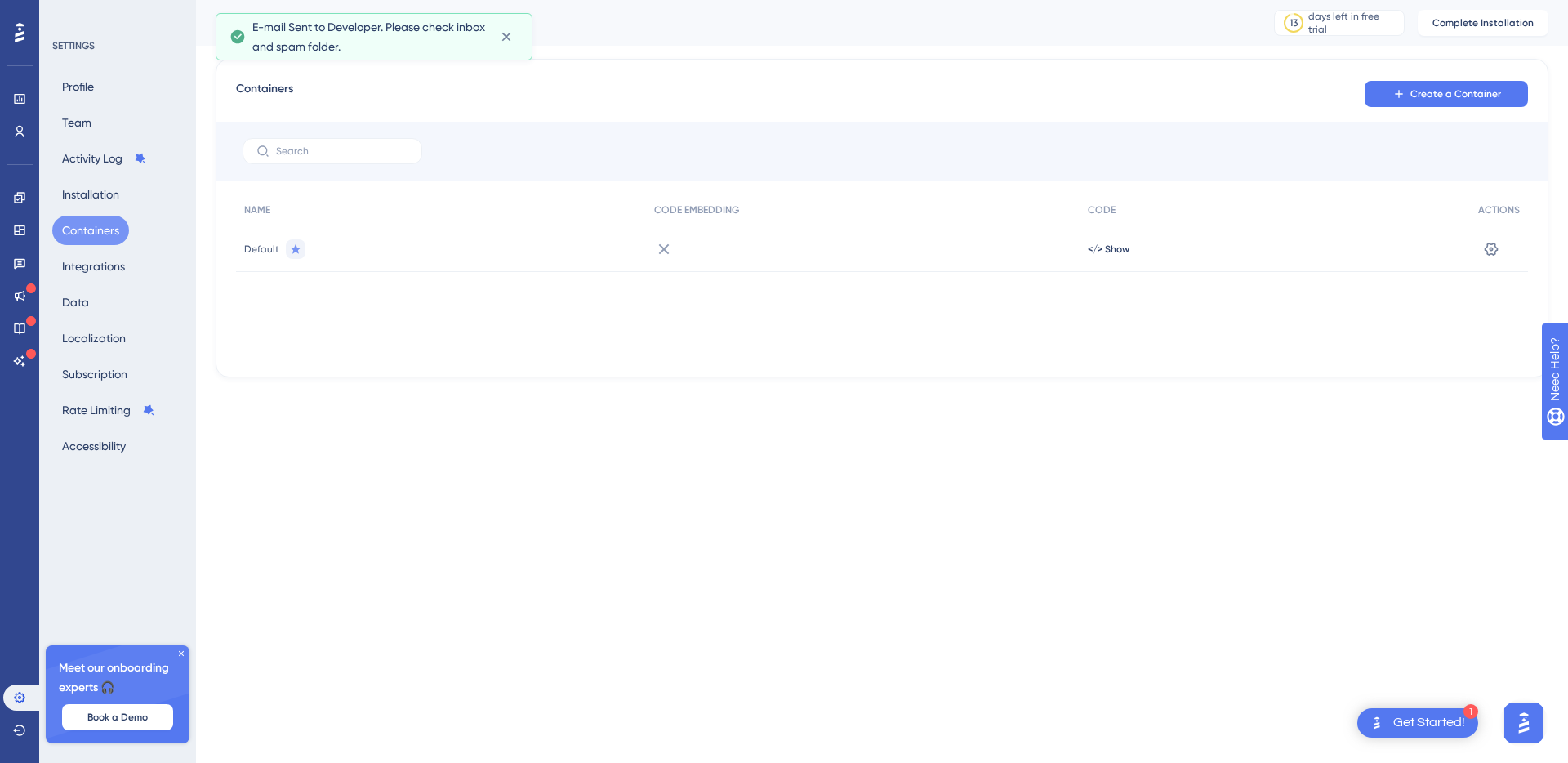
click at [801, 0] on html "1 Get Started! Performance Users Engagement Widgets Feedback Product Updates Kn…" at bounding box center [784, 0] width 1568 height 0
click at [690, 0] on html "1 Get Started! Performance Users Engagement Widgets Feedback Product Updates Kn…" at bounding box center [784, 0] width 1568 height 0
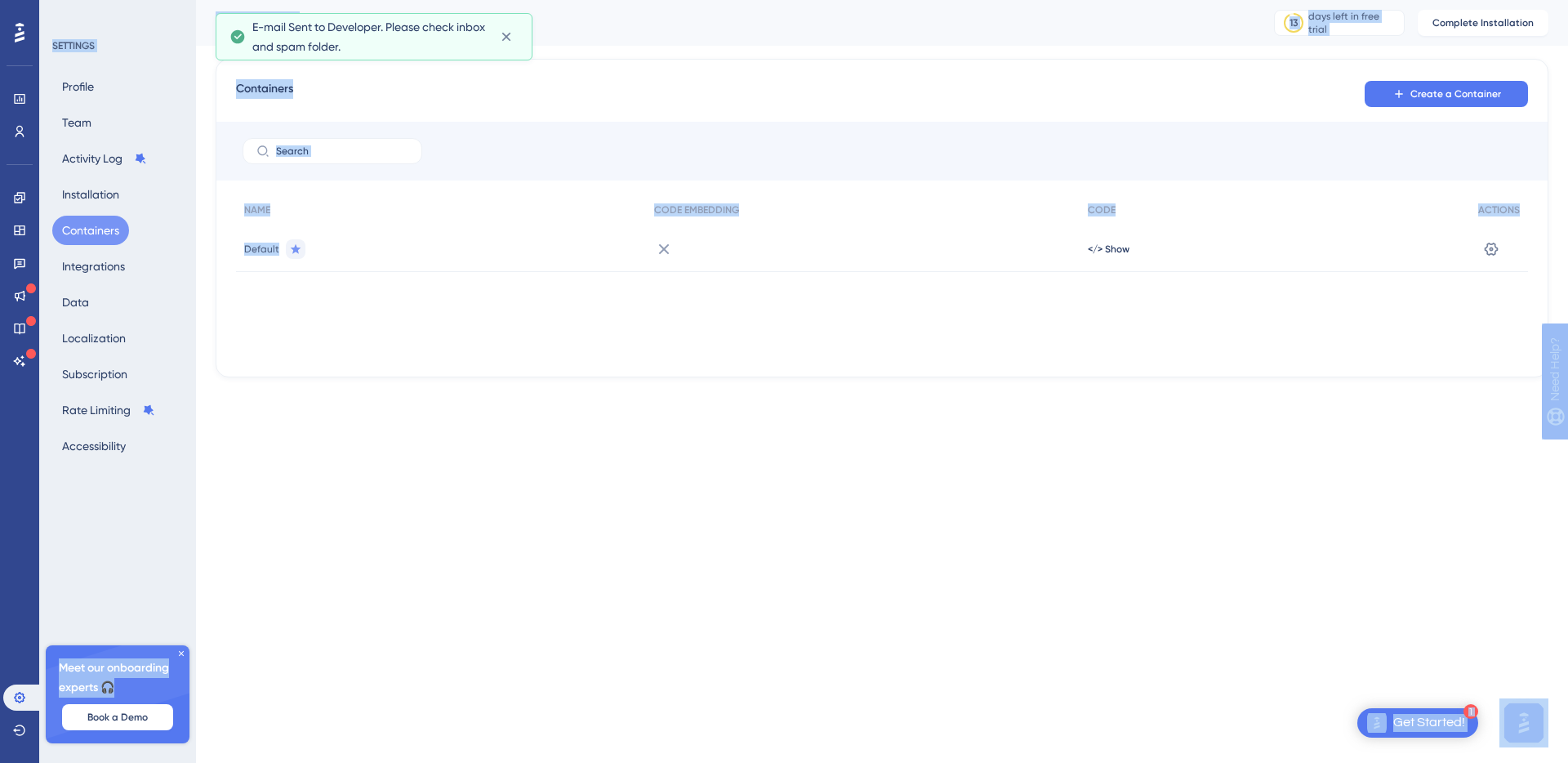
click at [1055, 0] on html "1 Get Started! Performance Users Engagement Widgets Feedback Product Updates Kn…" at bounding box center [784, 0] width 1568 height 0
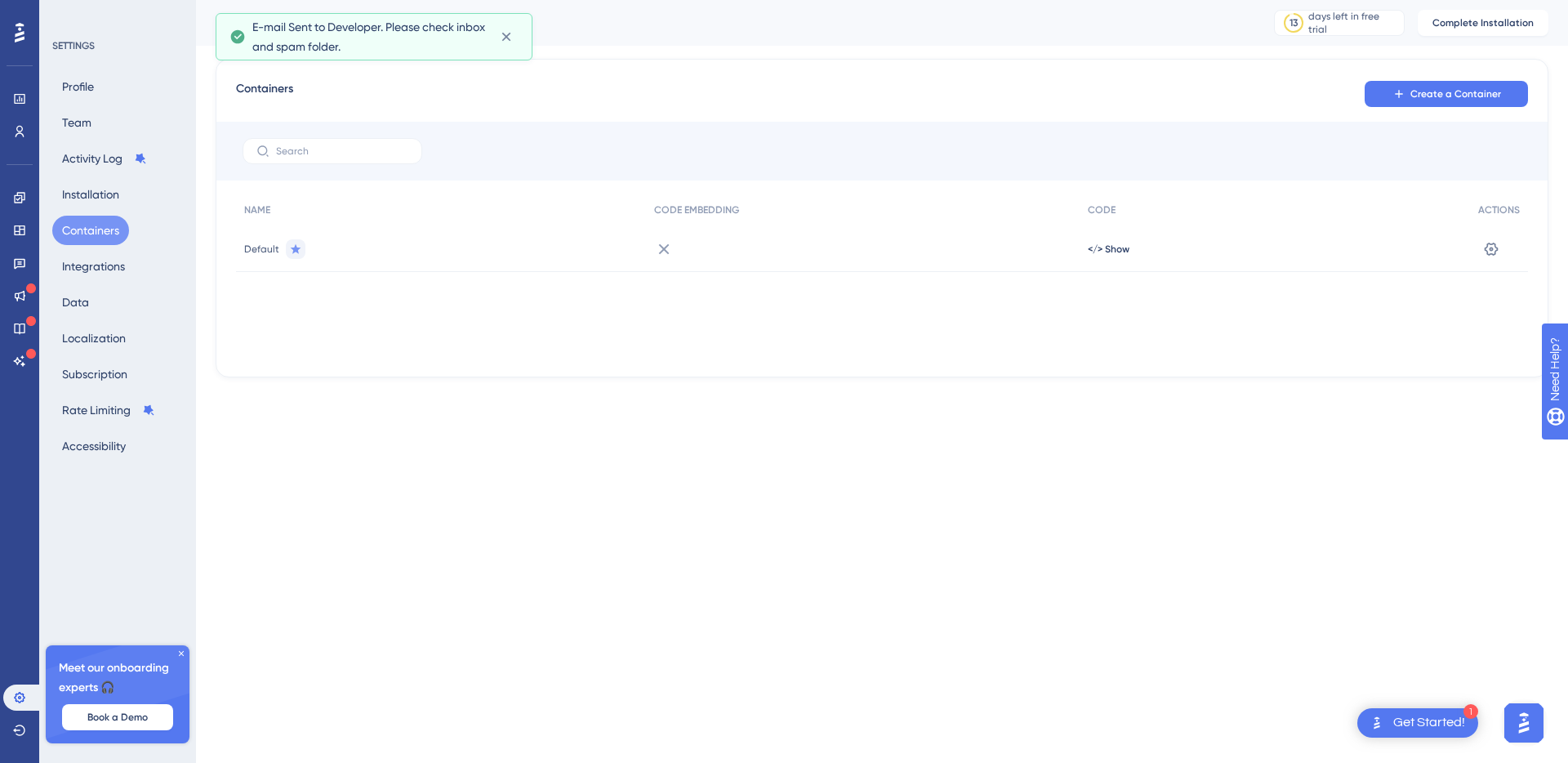
click at [834, 72] on div "Containers Create a Container NAME CODE EMBEDDING CODE ACTIONS Default </> Show…" at bounding box center [881, 218] width 1333 height 318
click at [758, 79] on div "Containers Create a Container" at bounding box center [882, 94] width 1293 height 30
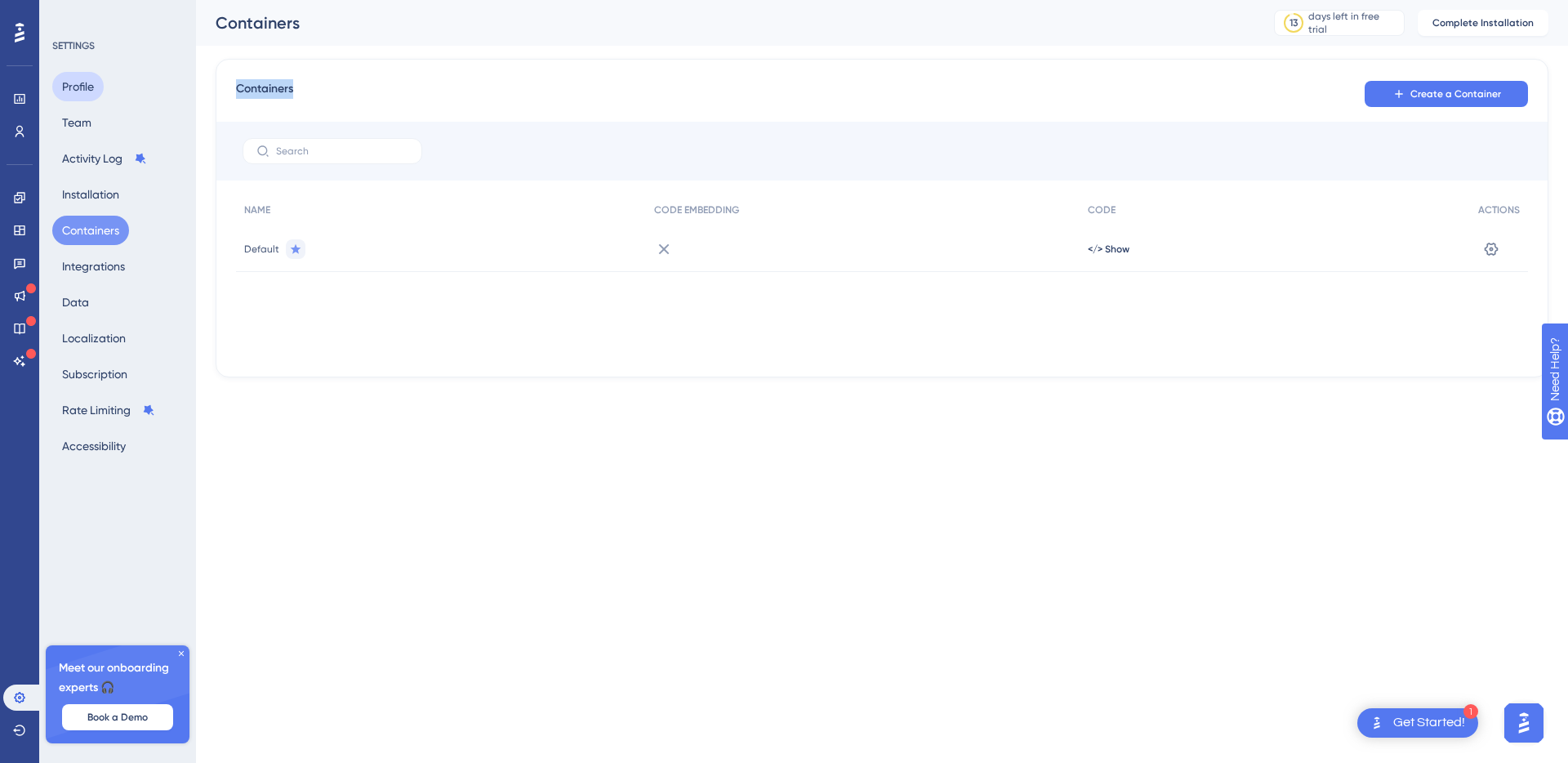
click at [89, 75] on button "Profile" at bounding box center [78, 86] width 52 height 30
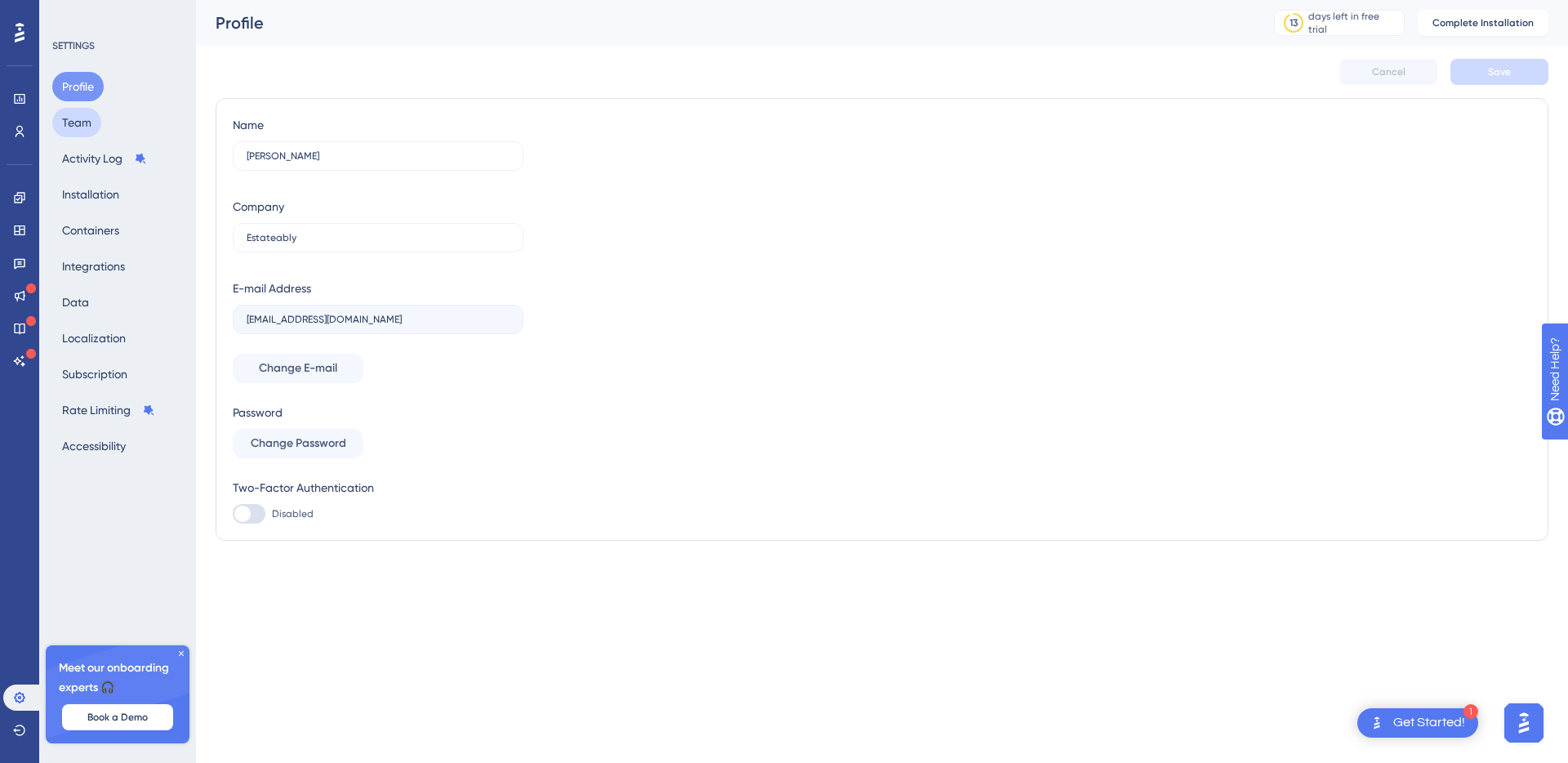
click at [77, 132] on button "Team" at bounding box center [77, 123] width 49 height 30
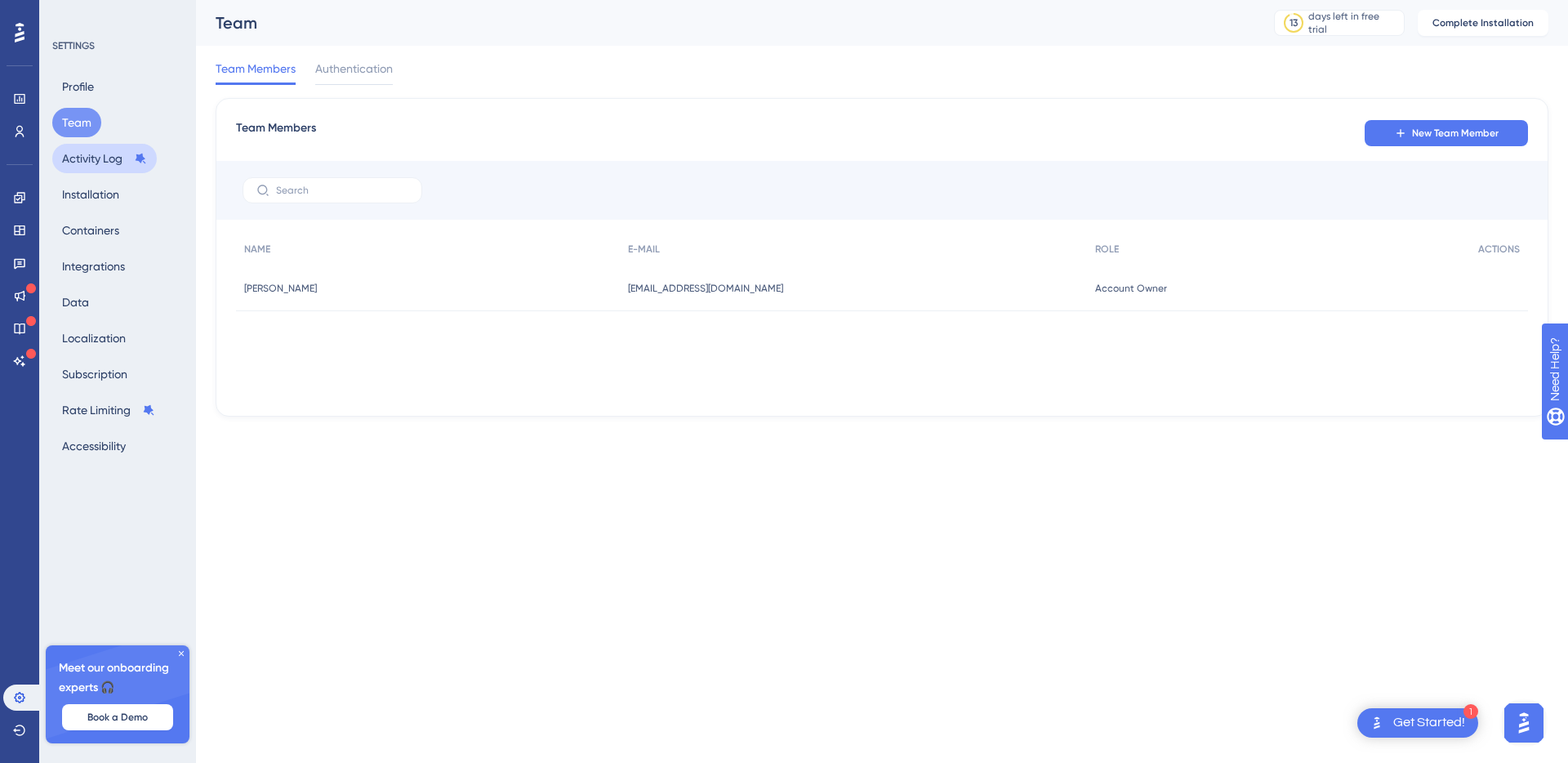
click at [98, 167] on button "Activity Log" at bounding box center [104, 159] width 104 height 30
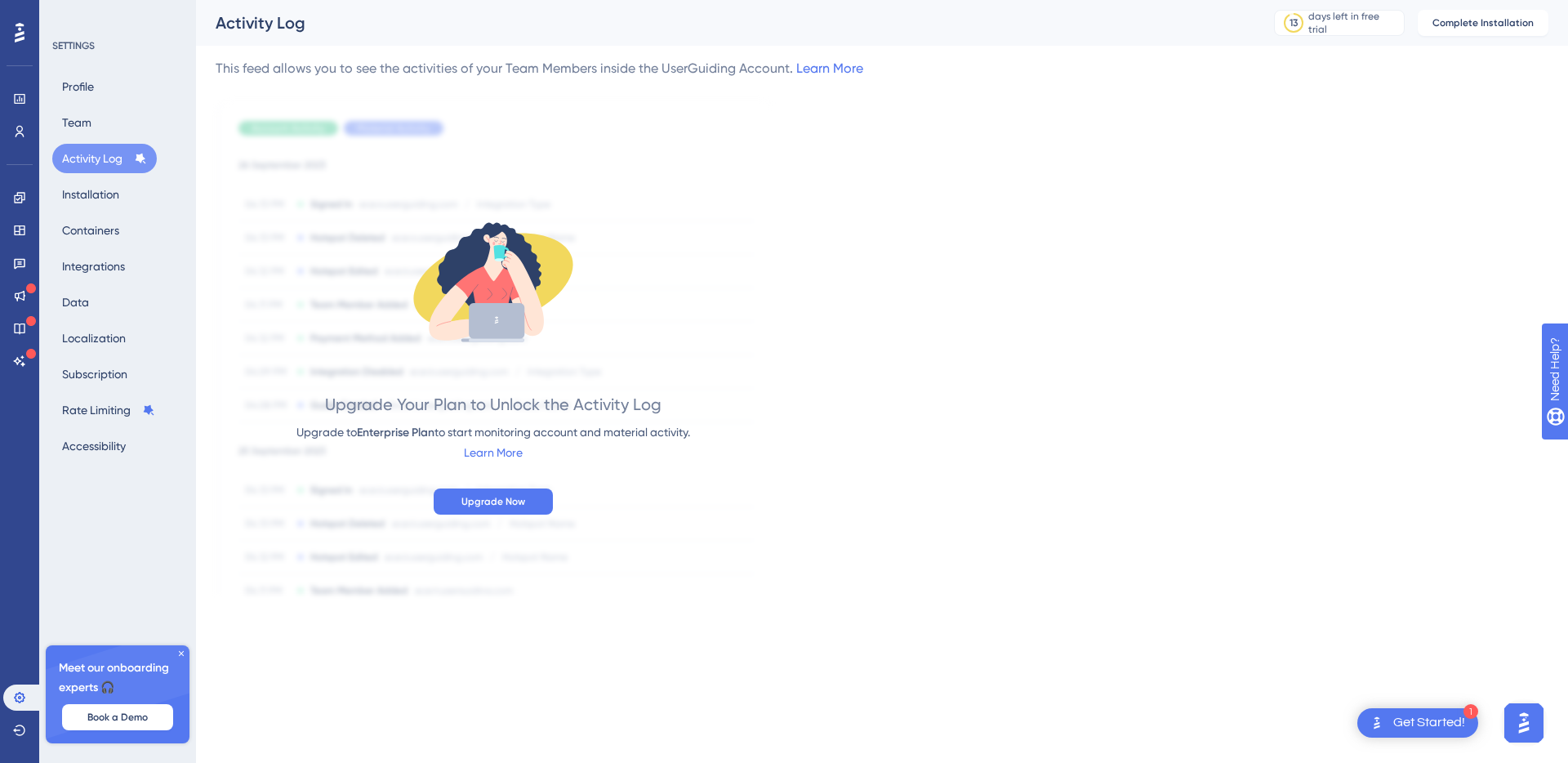
click at [121, 496] on div "SETTINGS Profile Team Activity Log Installation Containers Integrations Data Lo…" at bounding box center [118, 382] width 157 height 763
click at [117, 501] on div "SETTINGS Profile Team Activity Log Installation Containers Integrations Data Lo…" at bounding box center [118, 382] width 157 height 763
drag, startPoint x: 126, startPoint y: 509, endPoint x: 133, endPoint y: 439, distance: 70.3
click at [126, 510] on div "SETTINGS Profile Team Activity Log Installation Containers Integrations Data Lo…" at bounding box center [118, 382] width 157 height 763
click at [99, 113] on div "Profile Team Activity Log Installation Containers Integrations Data Localizatio…" at bounding box center [118, 266] width 132 height 389
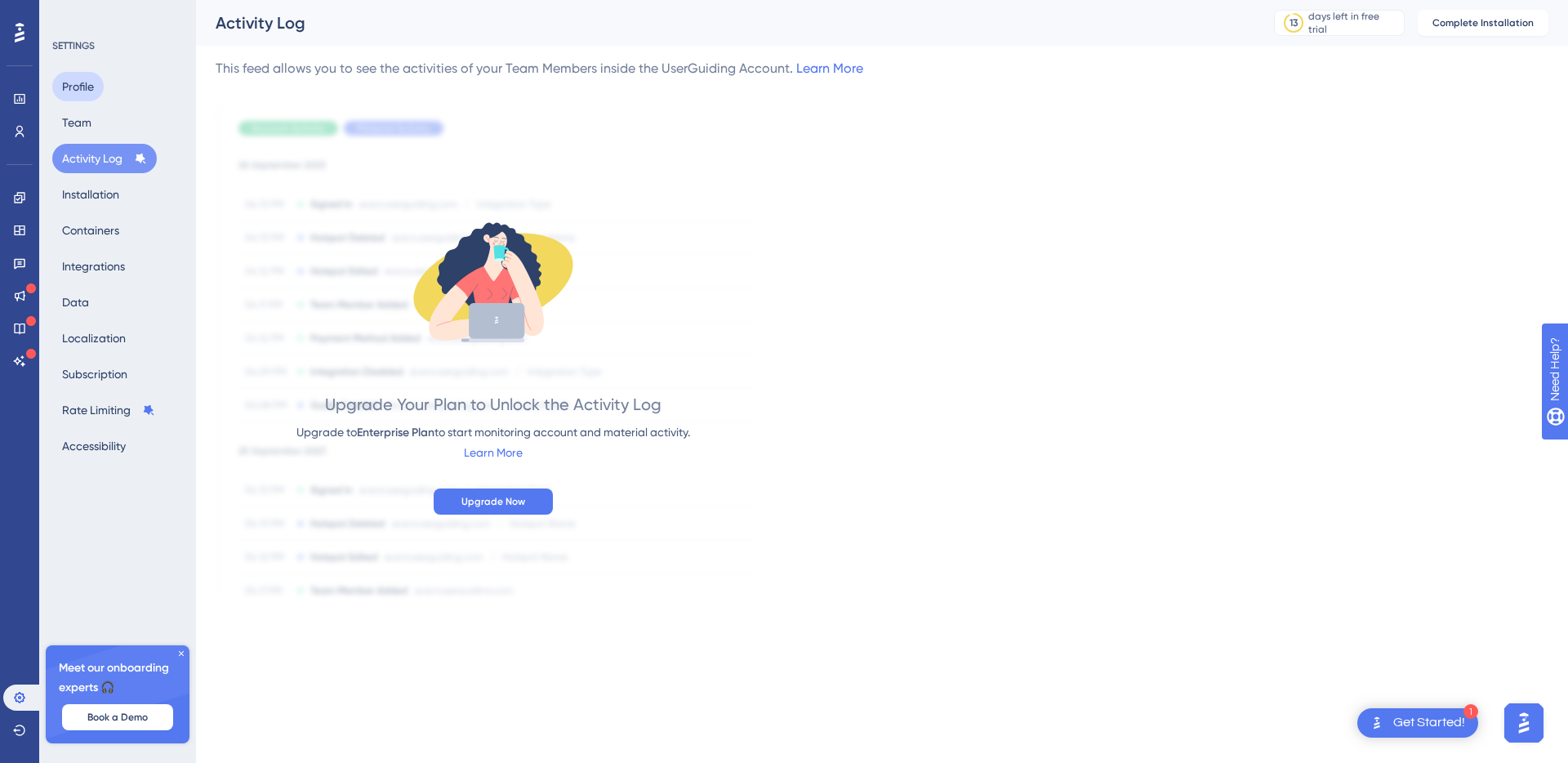
click at [91, 90] on button "Profile" at bounding box center [78, 86] width 52 height 30
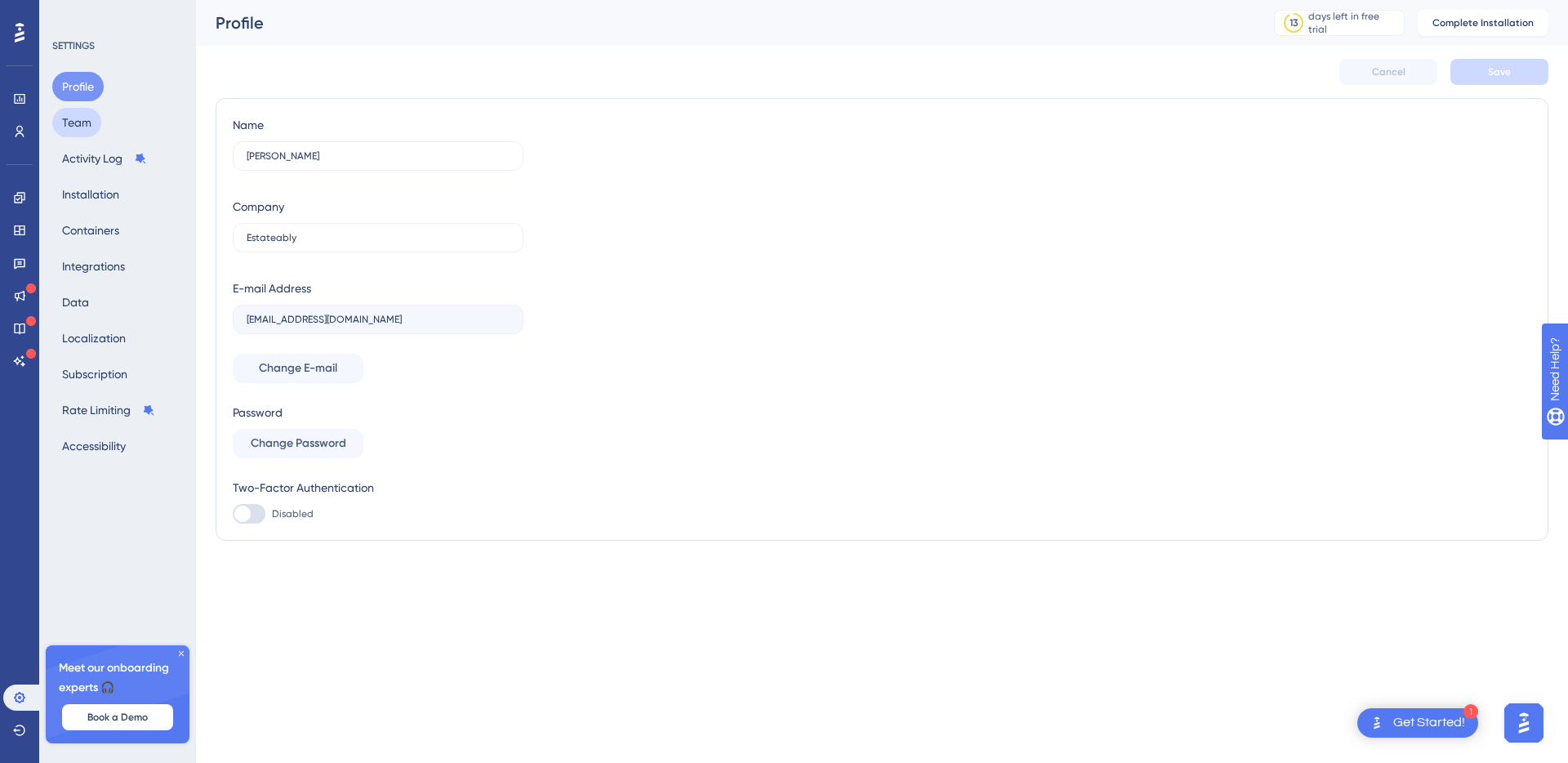
click at [86, 118] on button "Team" at bounding box center [77, 123] width 49 height 30
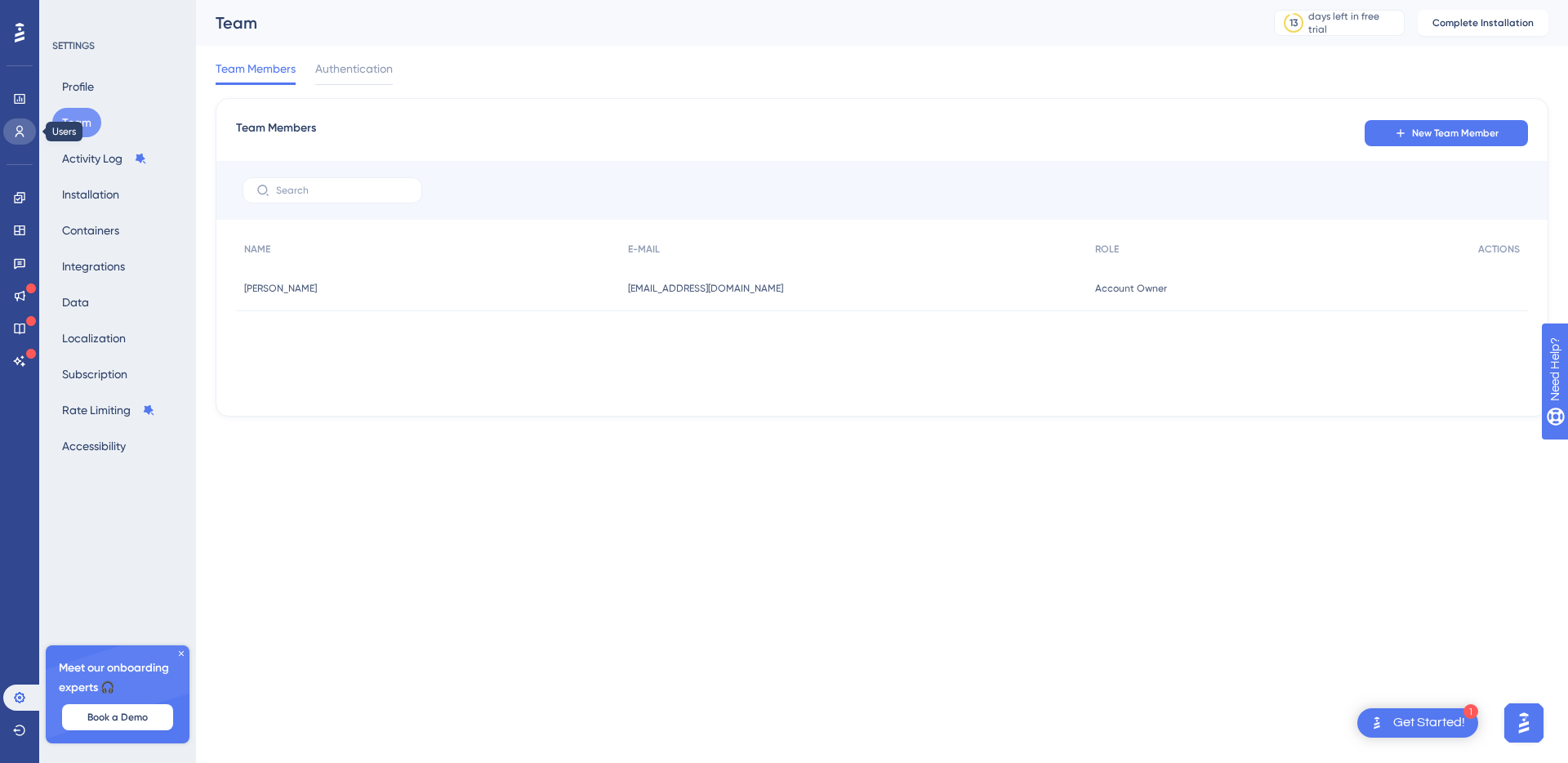
click at [15, 127] on icon at bounding box center [20, 132] width 13 height 13
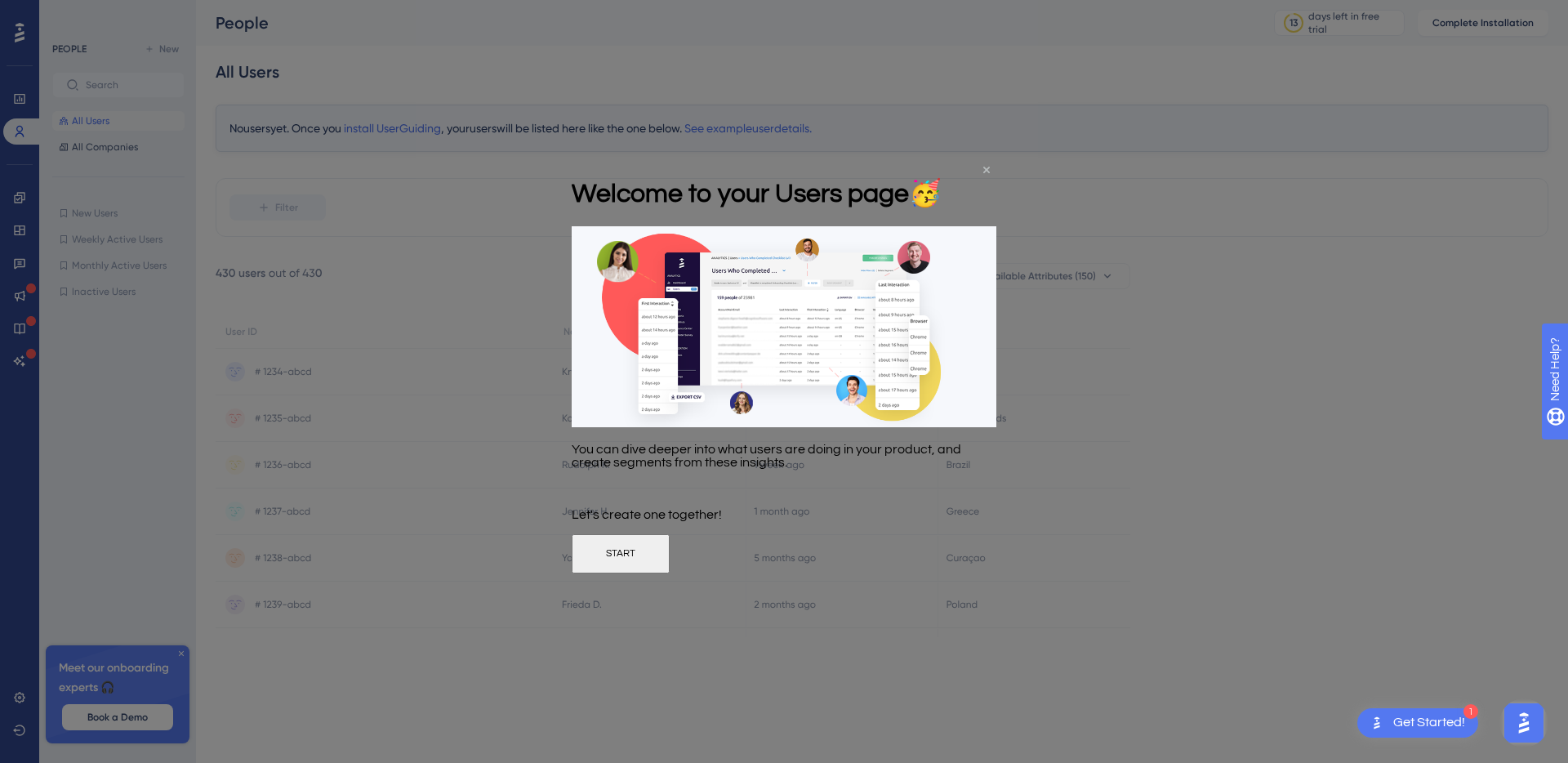
click at [984, 169] on icon "Close Preview" at bounding box center [987, 170] width 7 height 7
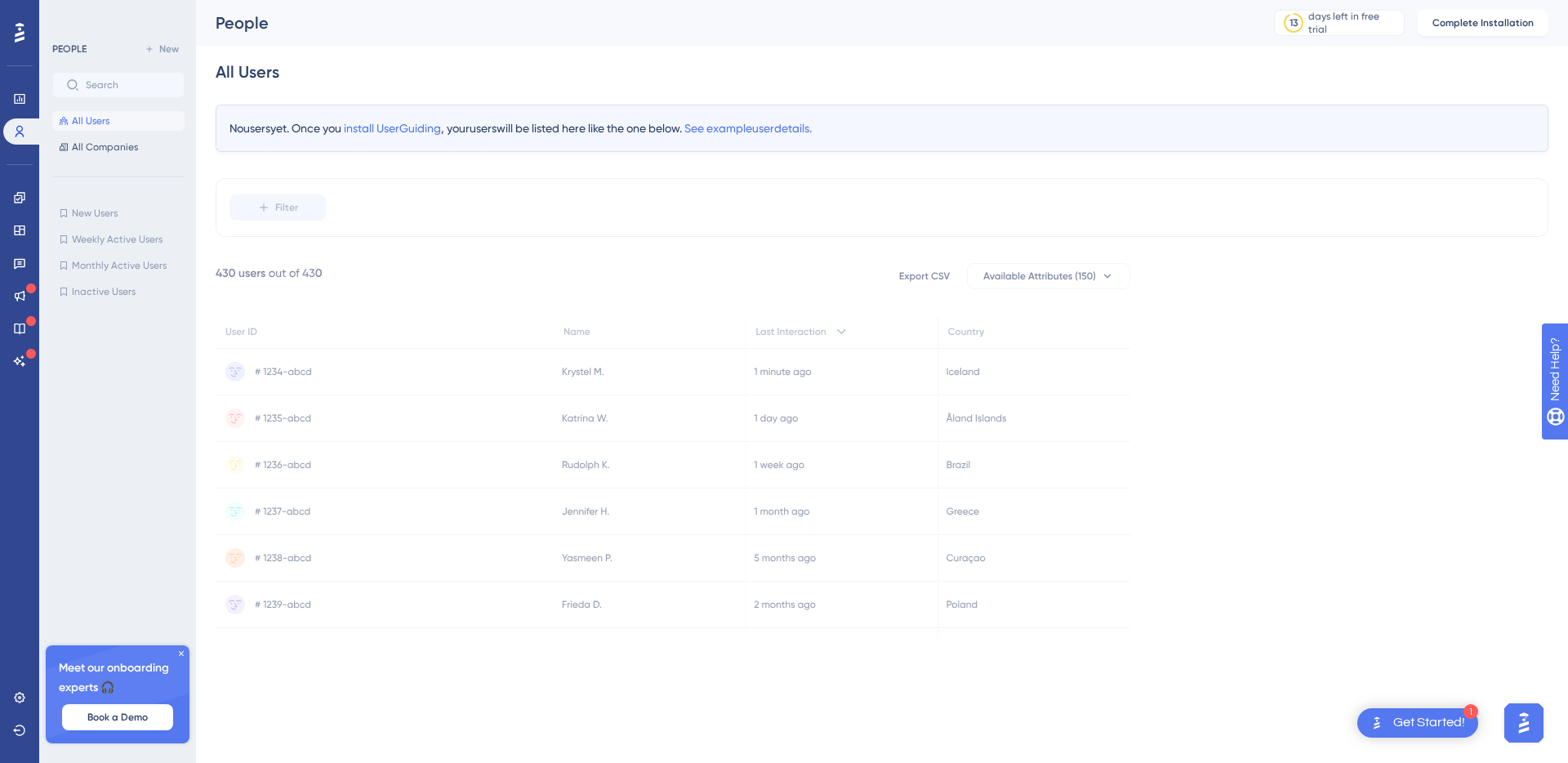
click at [86, 385] on div at bounding box center [123, 504] width 142 height 405
click at [13, 198] on icon at bounding box center [20, 197] width 13 height 13
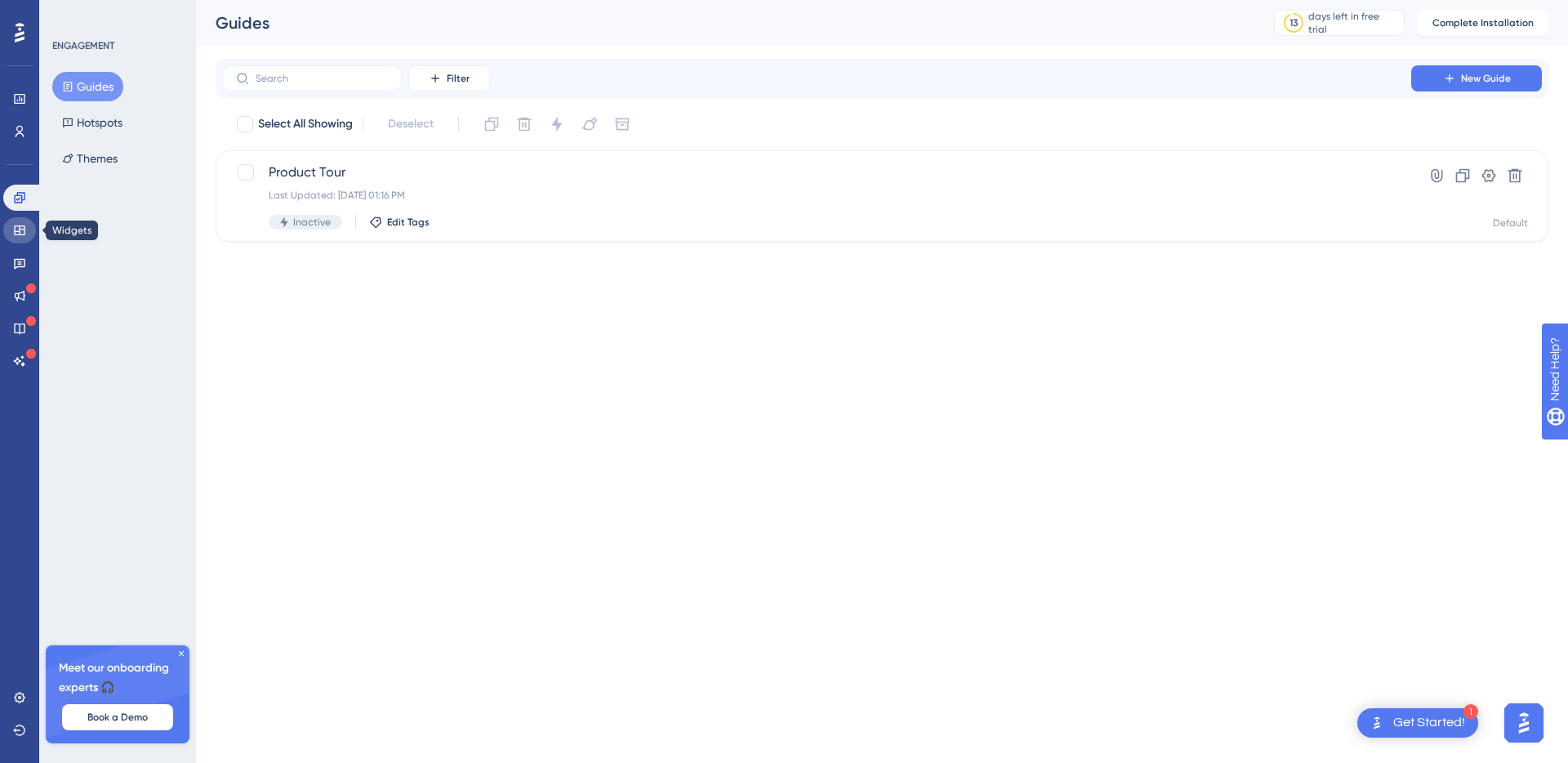
click at [30, 233] on link at bounding box center [20, 230] width 33 height 26
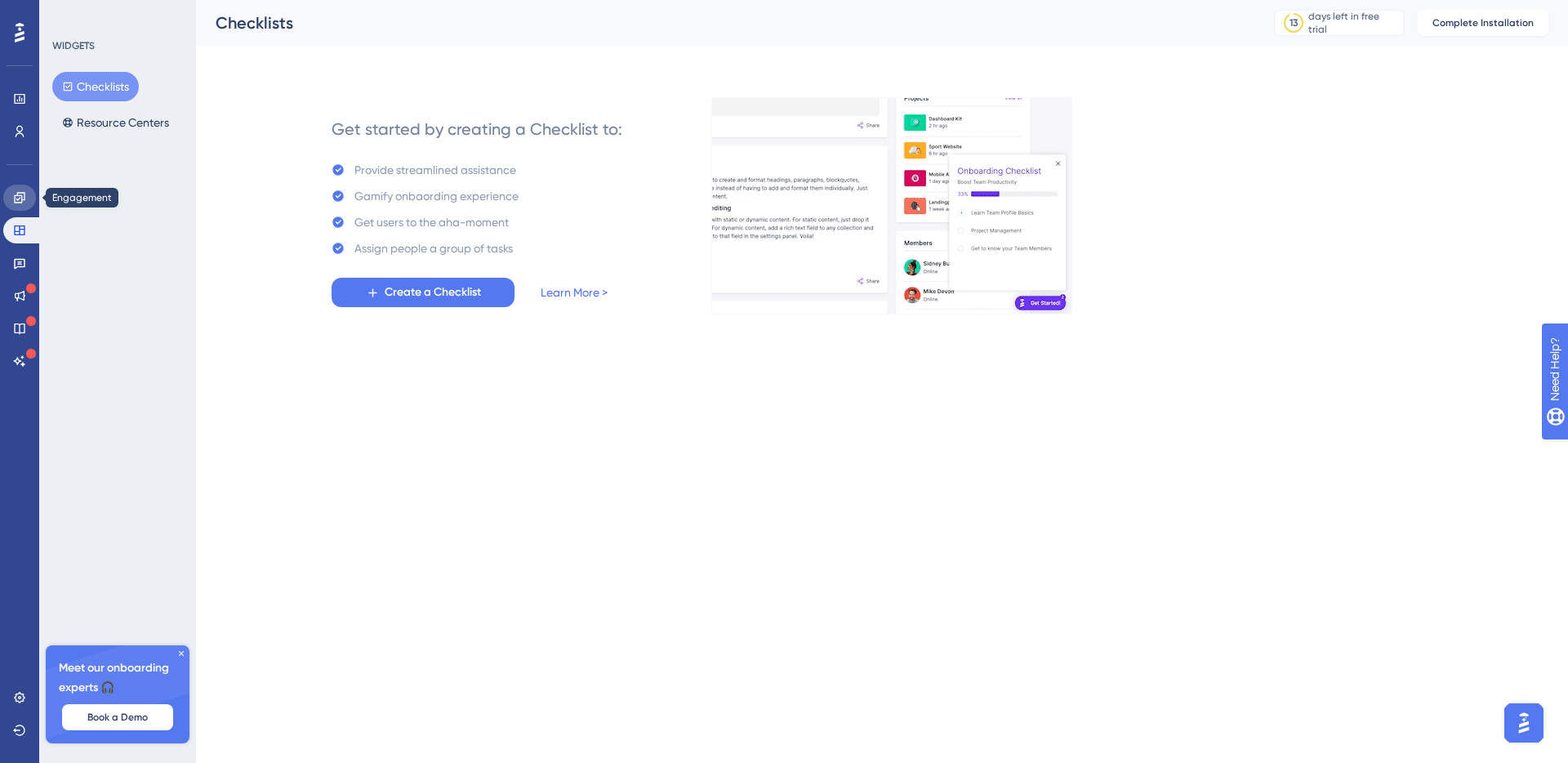
click at [25, 205] on link at bounding box center [20, 198] width 33 height 26
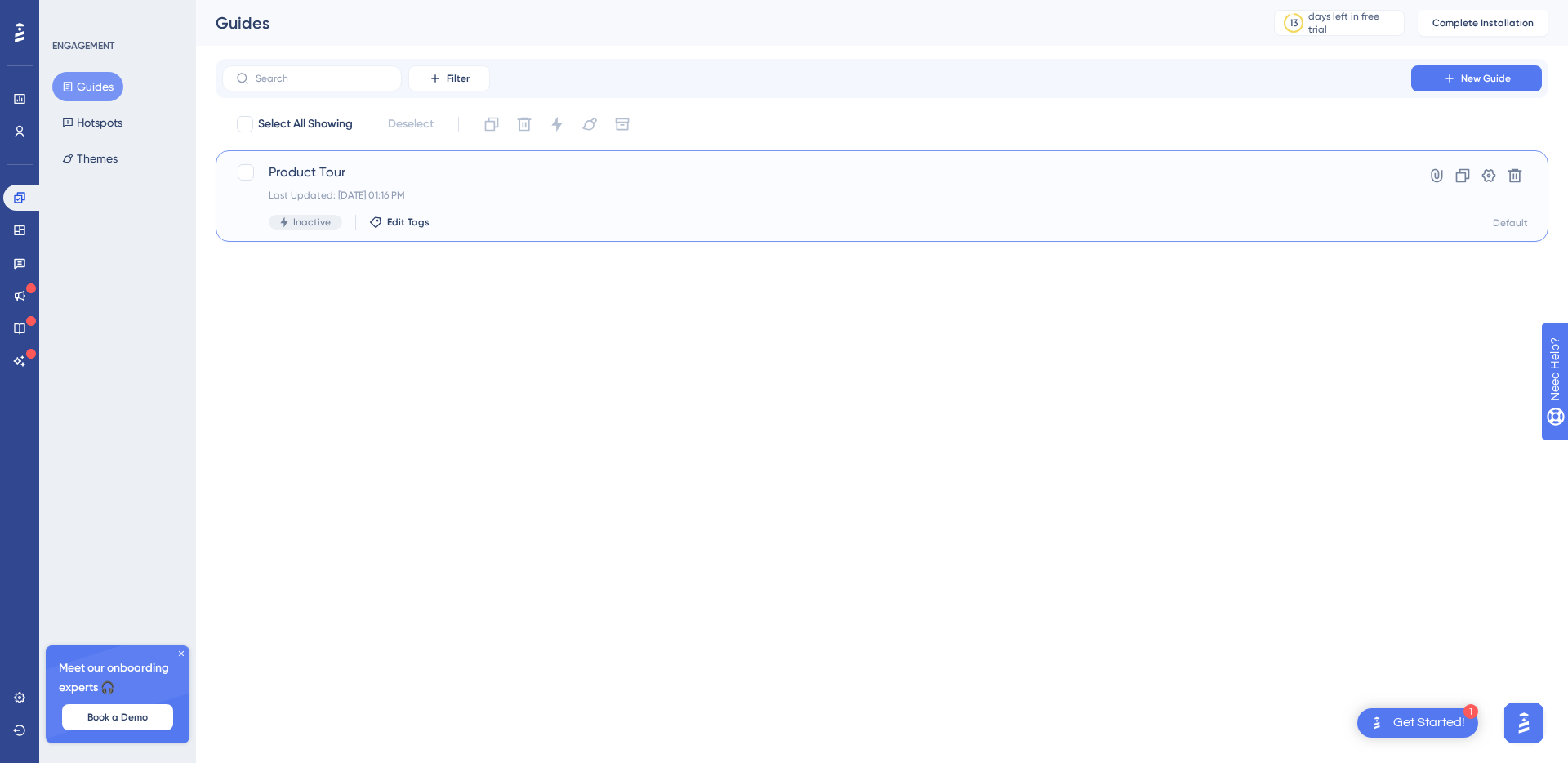
click at [376, 187] on div "Product Tour Last Updated: [DATE] 01:16 PM Inactive Edit Tags" at bounding box center [816, 196] width 1096 height 67
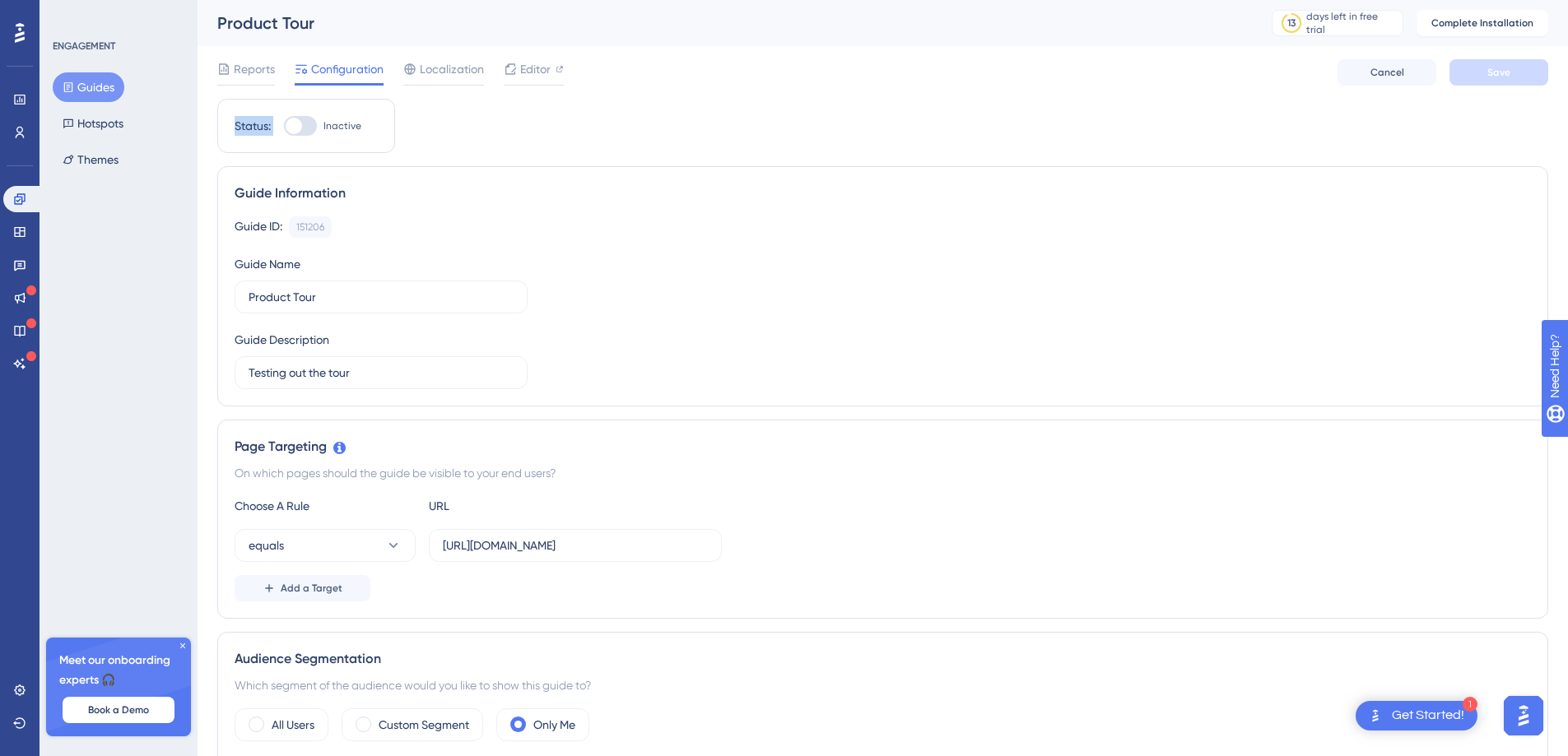
click at [139, 259] on div "ENGAGEMENT Guides Hotspots Themes Meet our onboarding experts 🎧 Book a Demo Upg…" at bounding box center [118, 378] width 158 height 756
click at [15, 232] on icon at bounding box center [19, 232] width 11 height 10
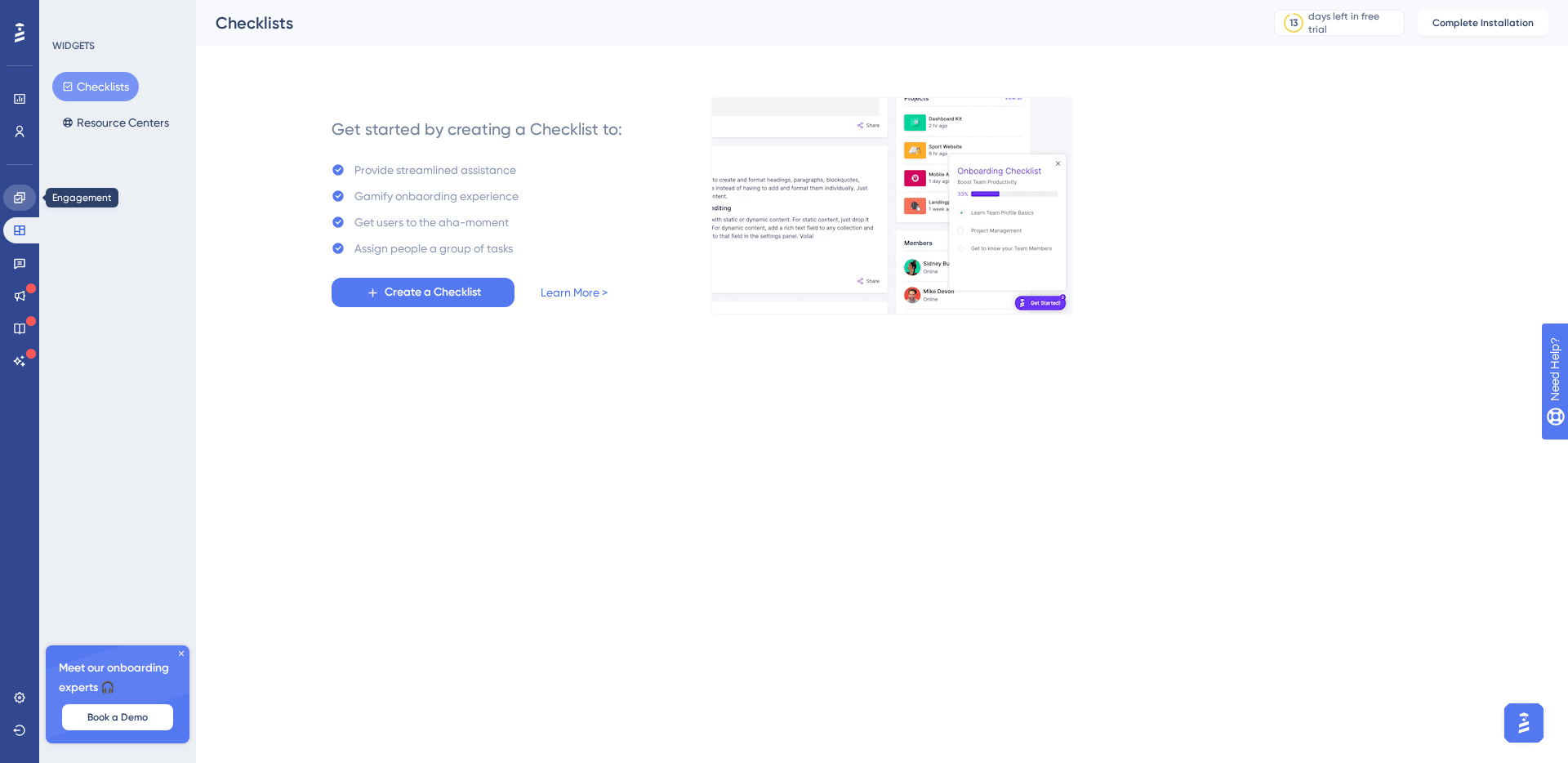
click at [14, 203] on icon at bounding box center [20, 197] width 13 height 13
